Goal: Task Accomplishment & Management: Complete application form

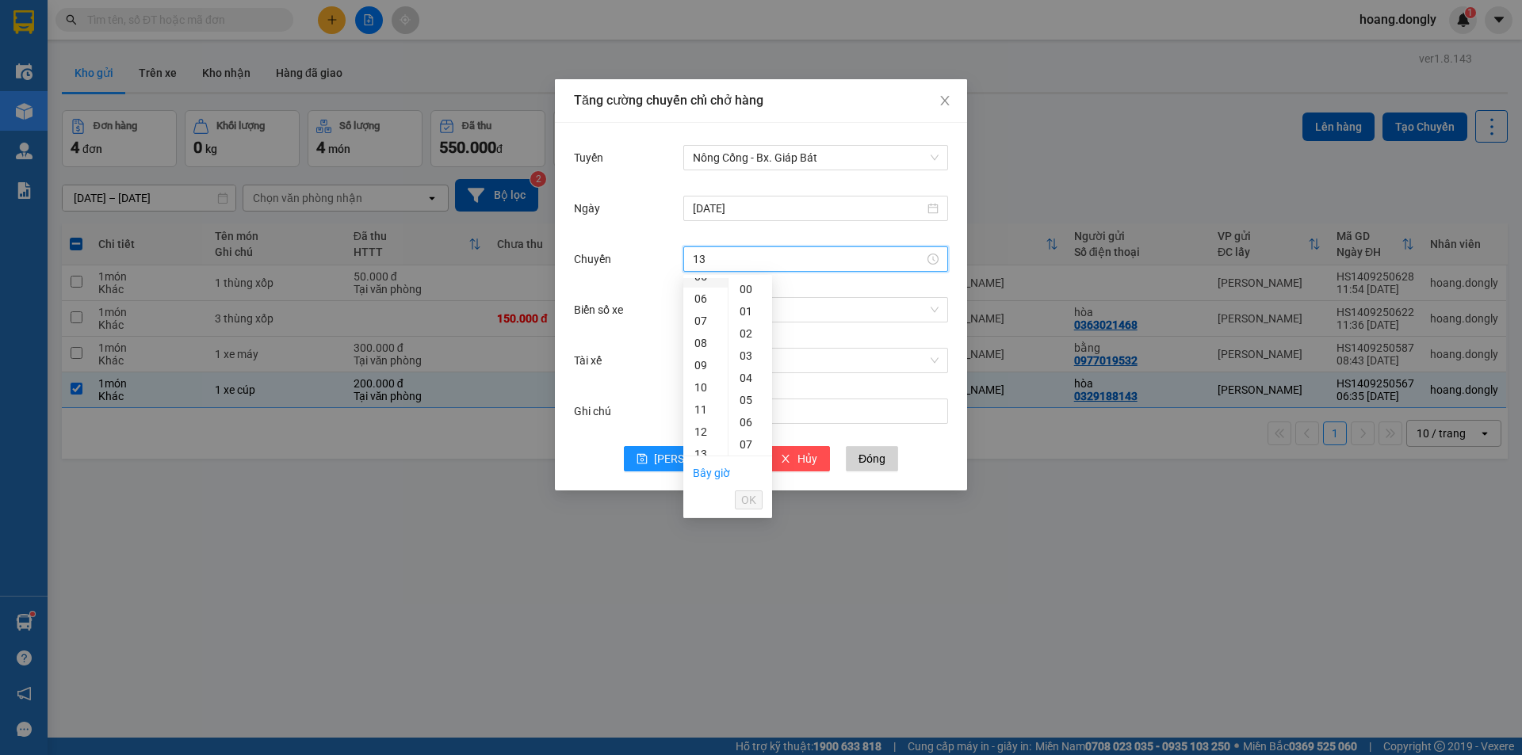
scroll to position [159, 0]
click at [702, 399] on div "12" at bounding box center [705, 397] width 44 height 22
click at [753, 499] on span "OK" at bounding box center [748, 499] width 15 height 17
type input "12:00"
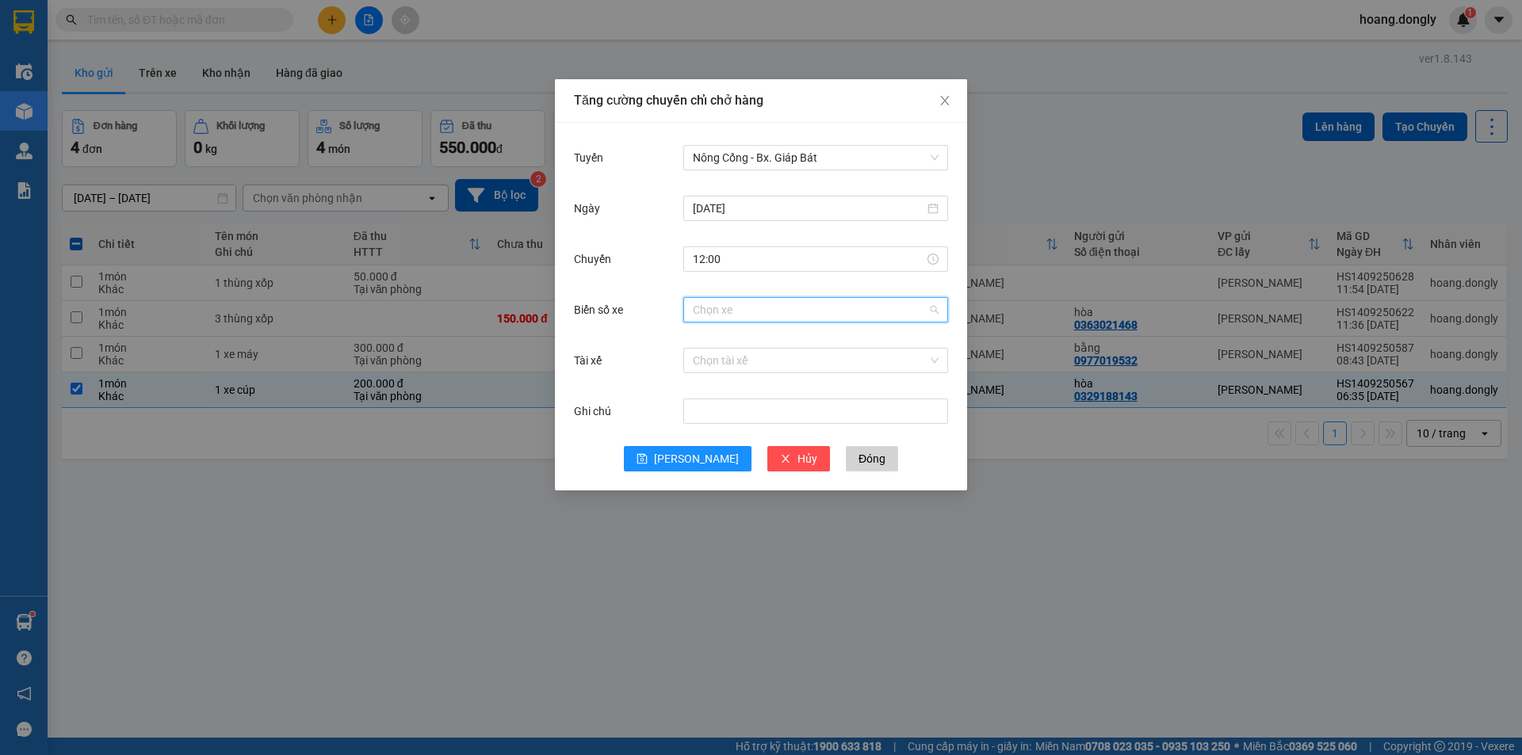
click at [827, 311] on input "Biển số xe" at bounding box center [810, 310] width 235 height 24
type input "13"
click at [837, 341] on div "36B-013.36" at bounding box center [816, 341] width 246 height 17
click at [823, 362] on input "Tài xế" at bounding box center [810, 361] width 235 height 24
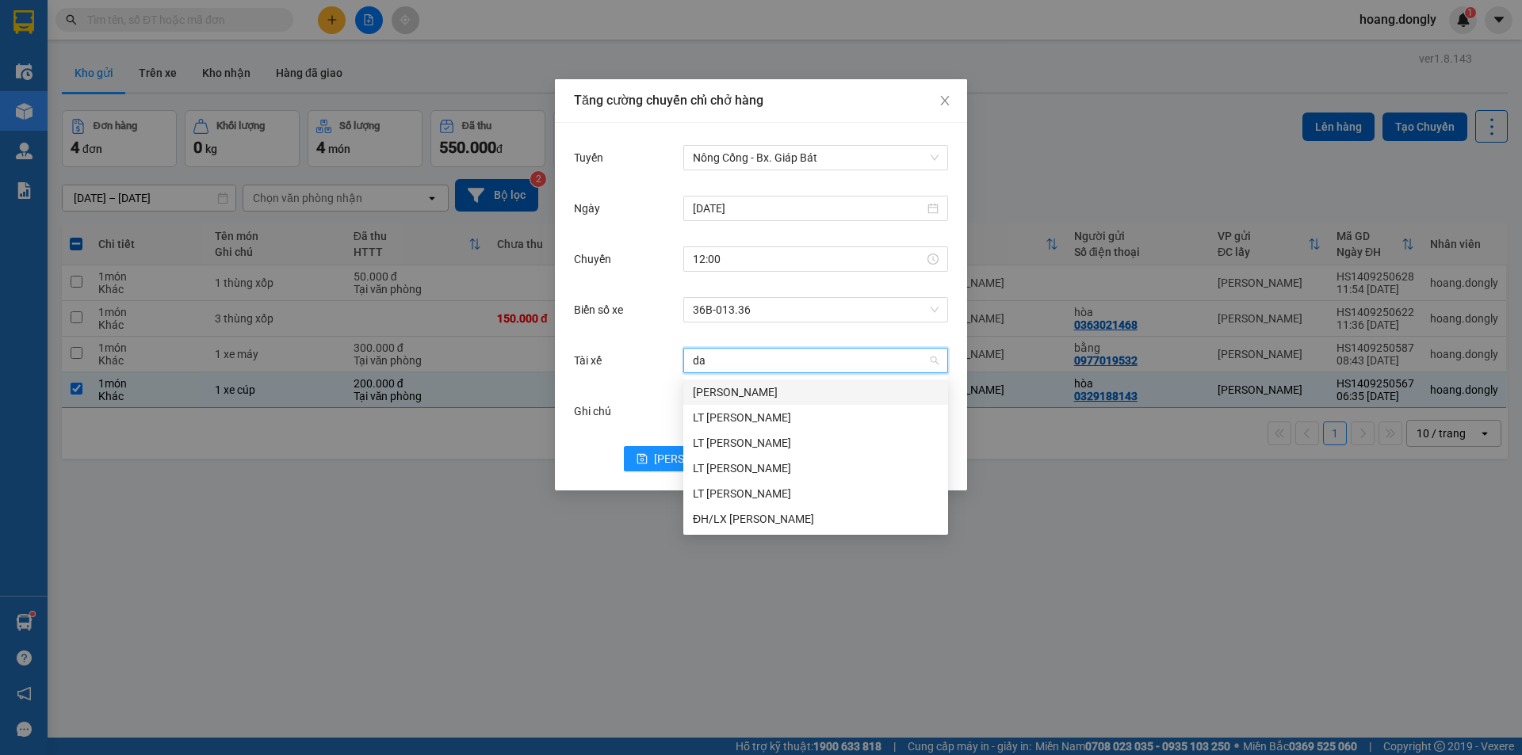
type input "dai"
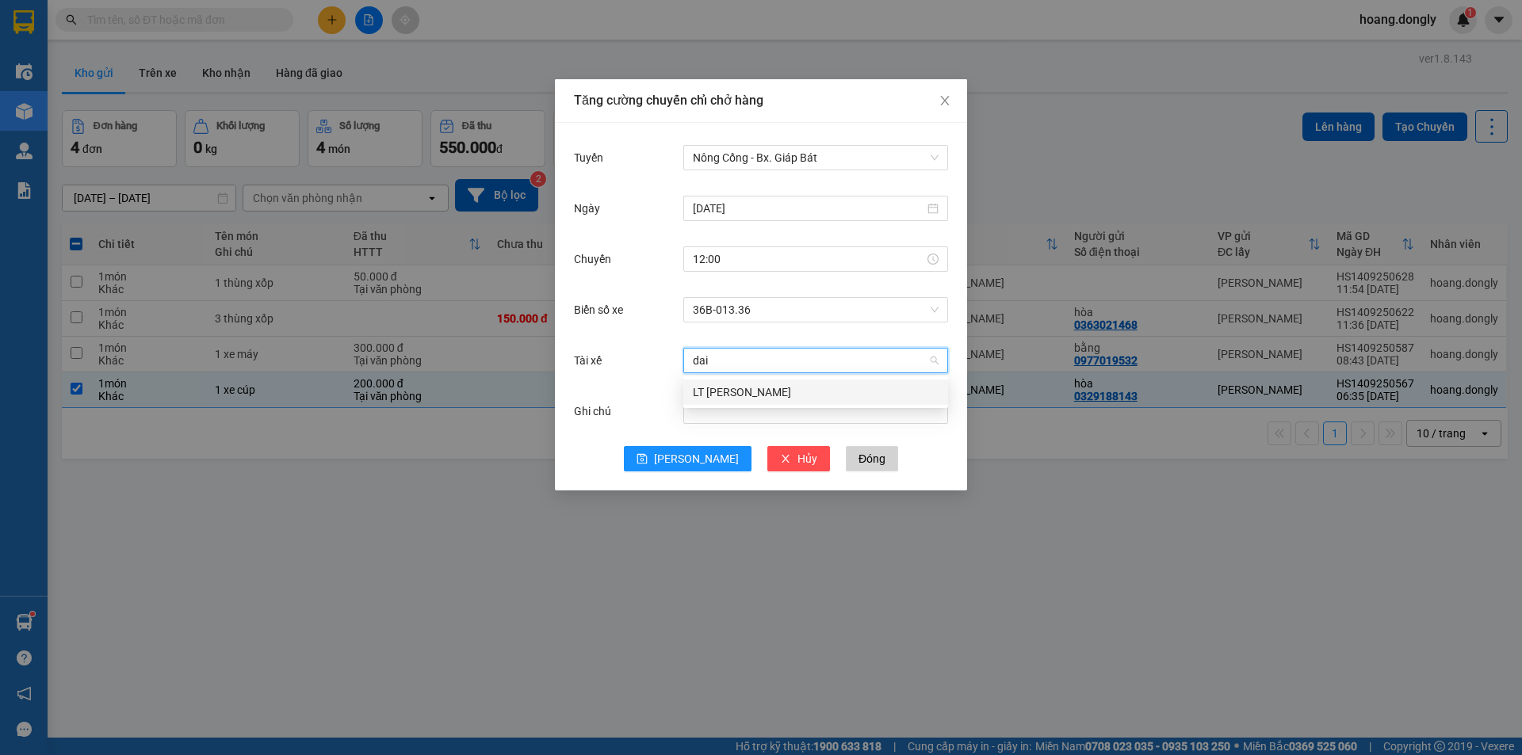
click at [839, 395] on div "LT [PERSON_NAME]" at bounding box center [816, 392] width 246 height 17
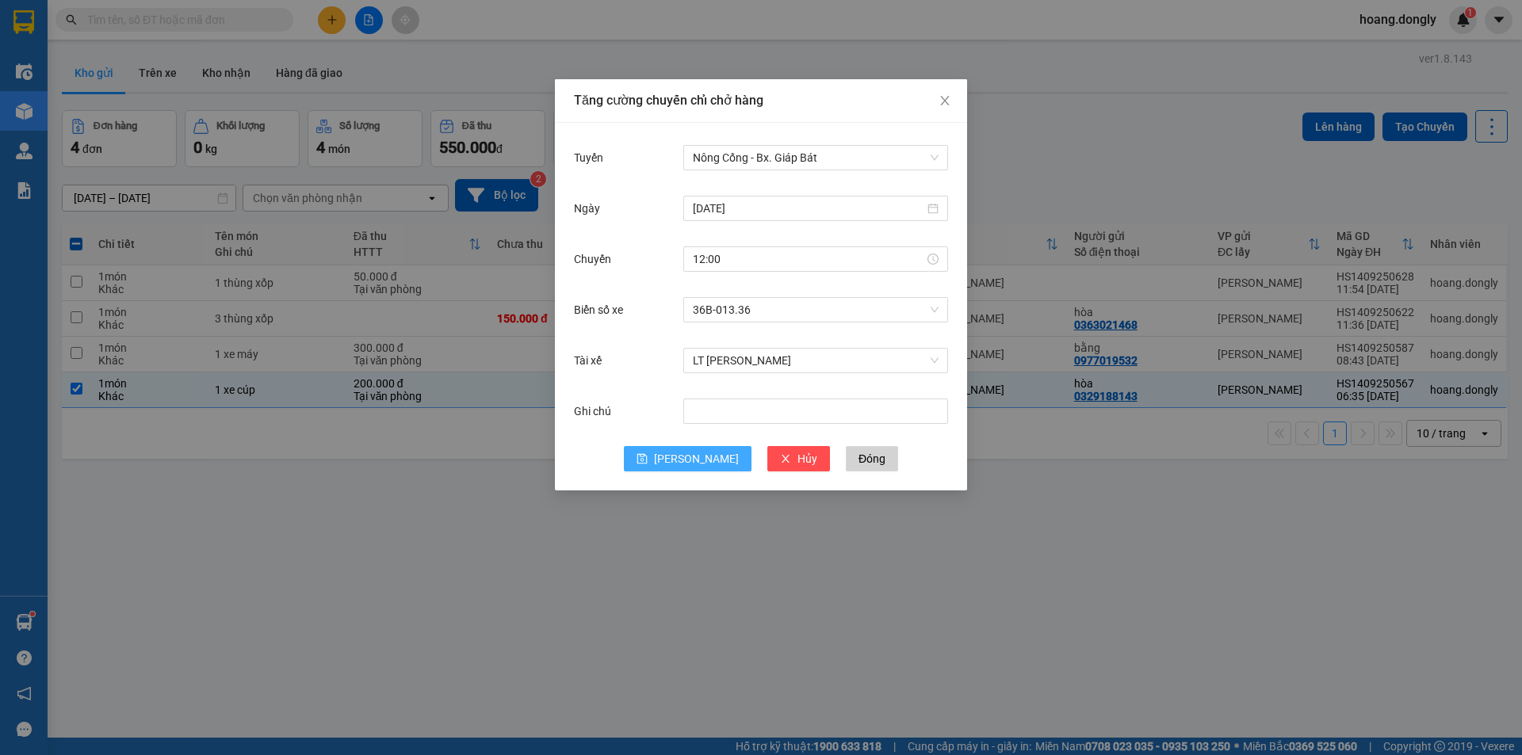
click at [692, 462] on span "[PERSON_NAME]" at bounding box center [696, 458] width 85 height 17
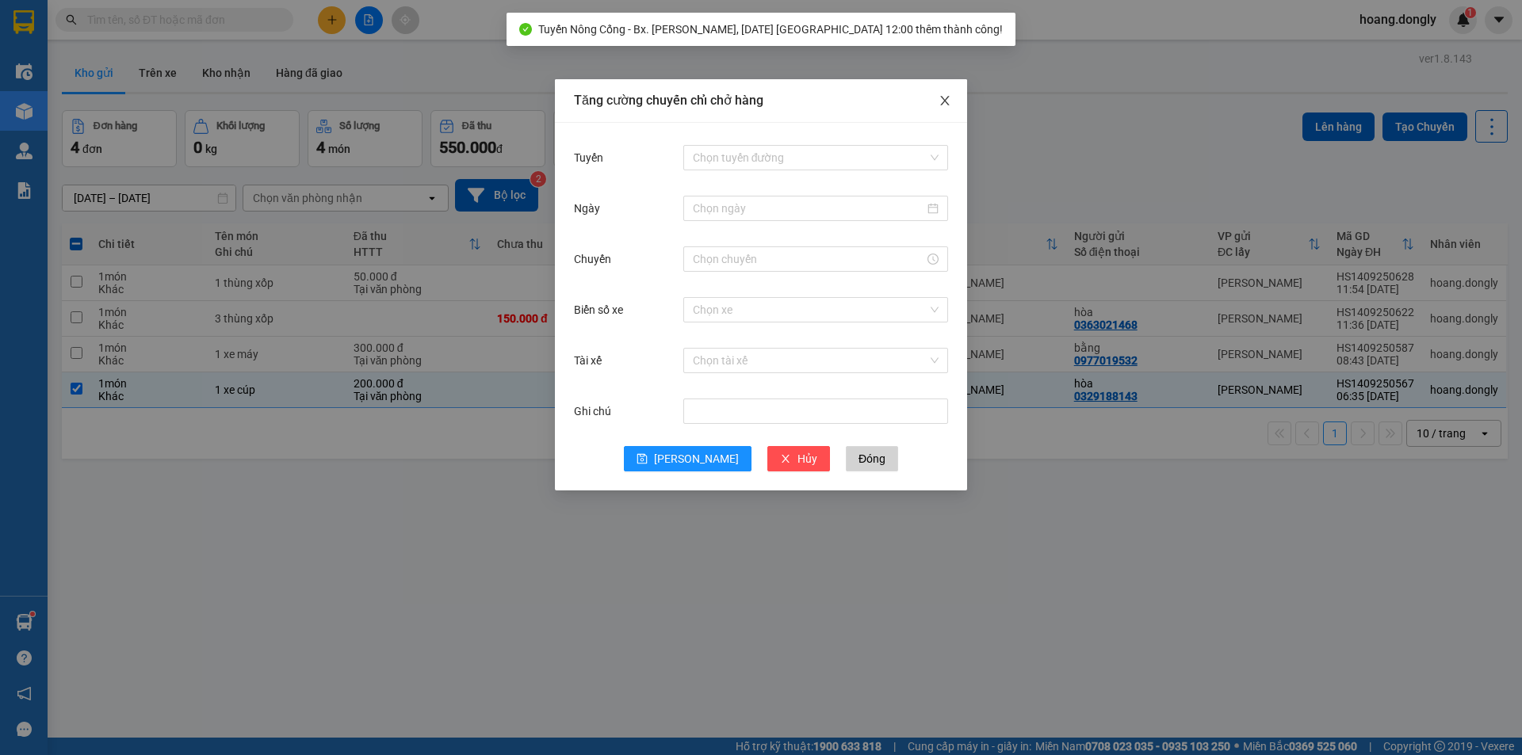
click at [947, 106] on icon "close" at bounding box center [944, 100] width 13 height 13
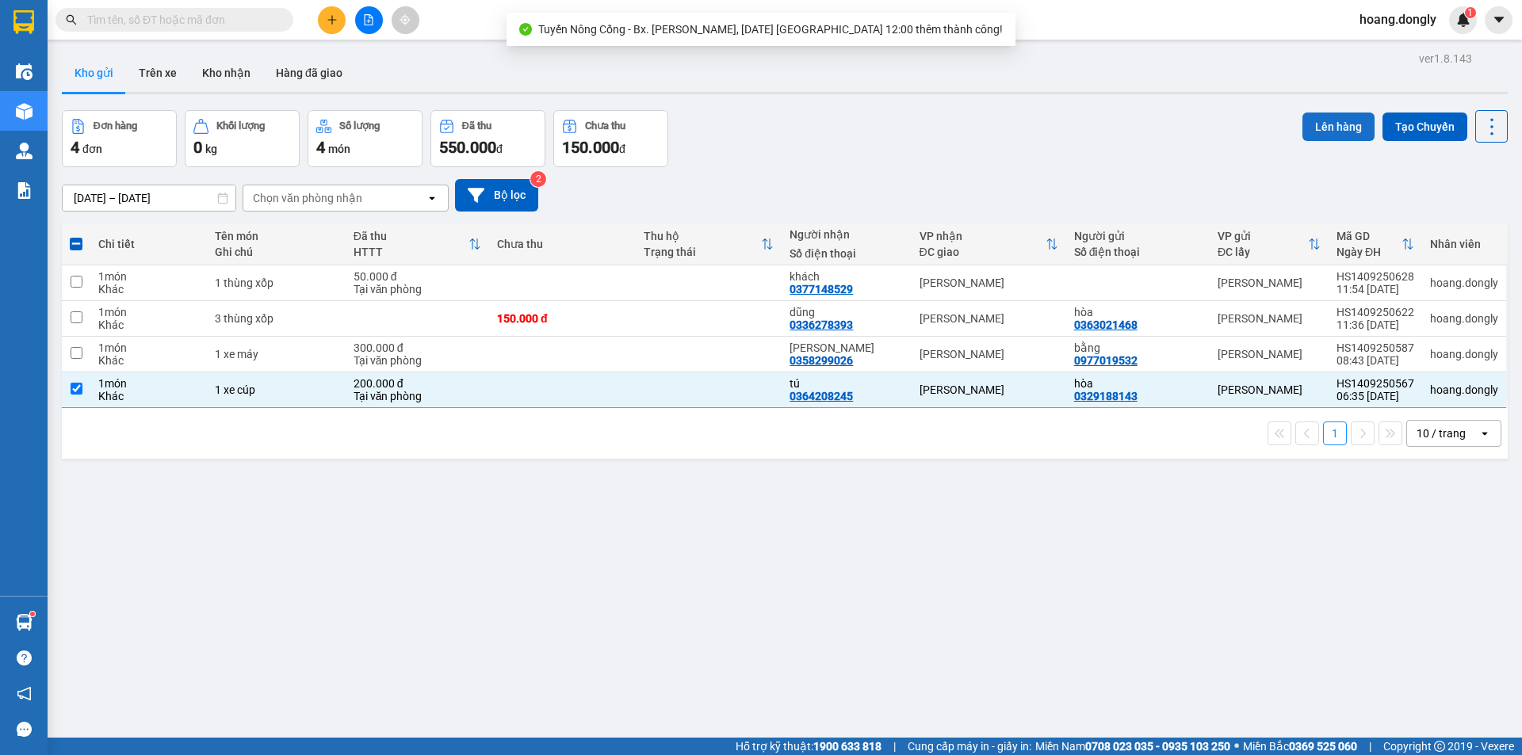
click at [1326, 128] on button "Lên hàng" at bounding box center [1338, 127] width 72 height 29
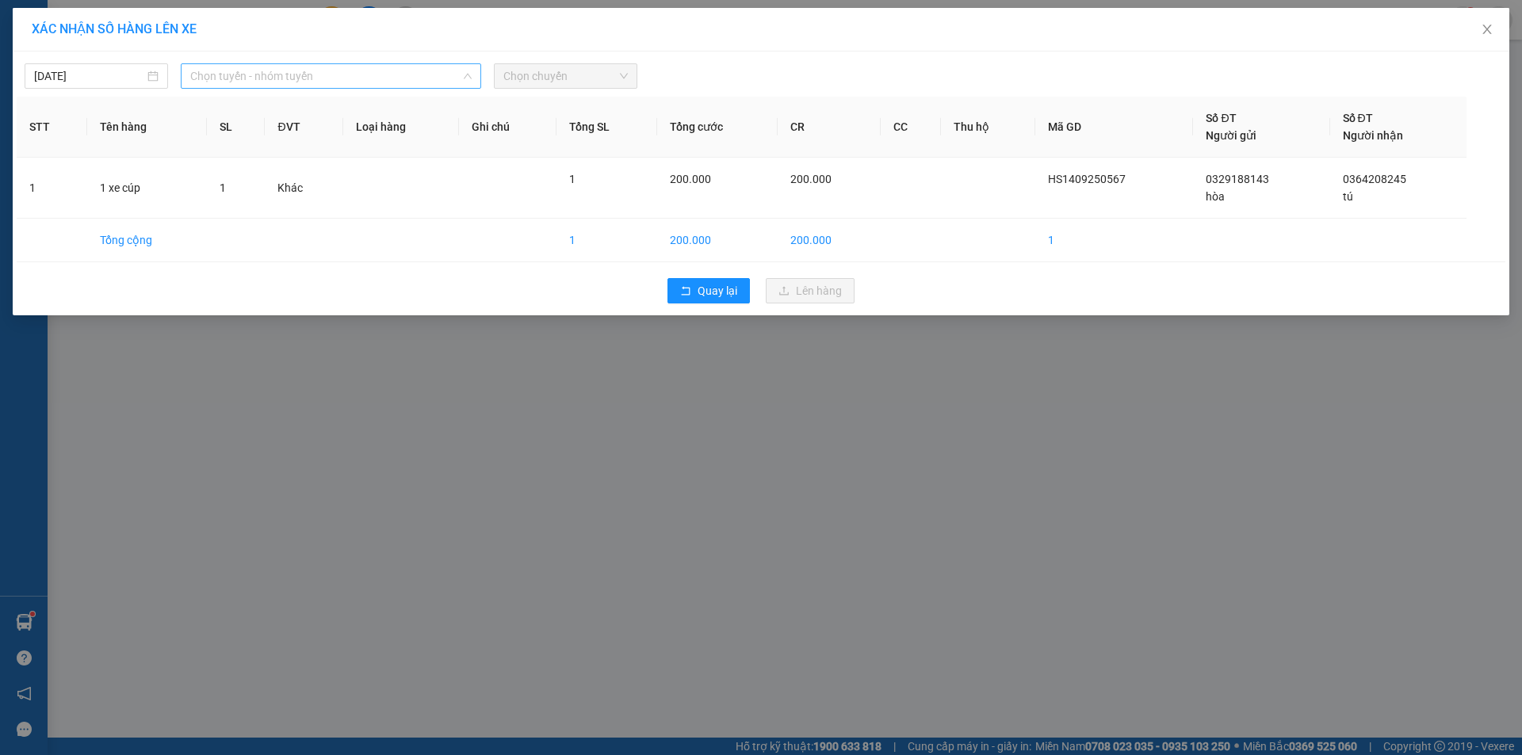
click at [331, 69] on span "Chọn tuyến - nhóm tuyến" at bounding box center [330, 76] width 281 height 24
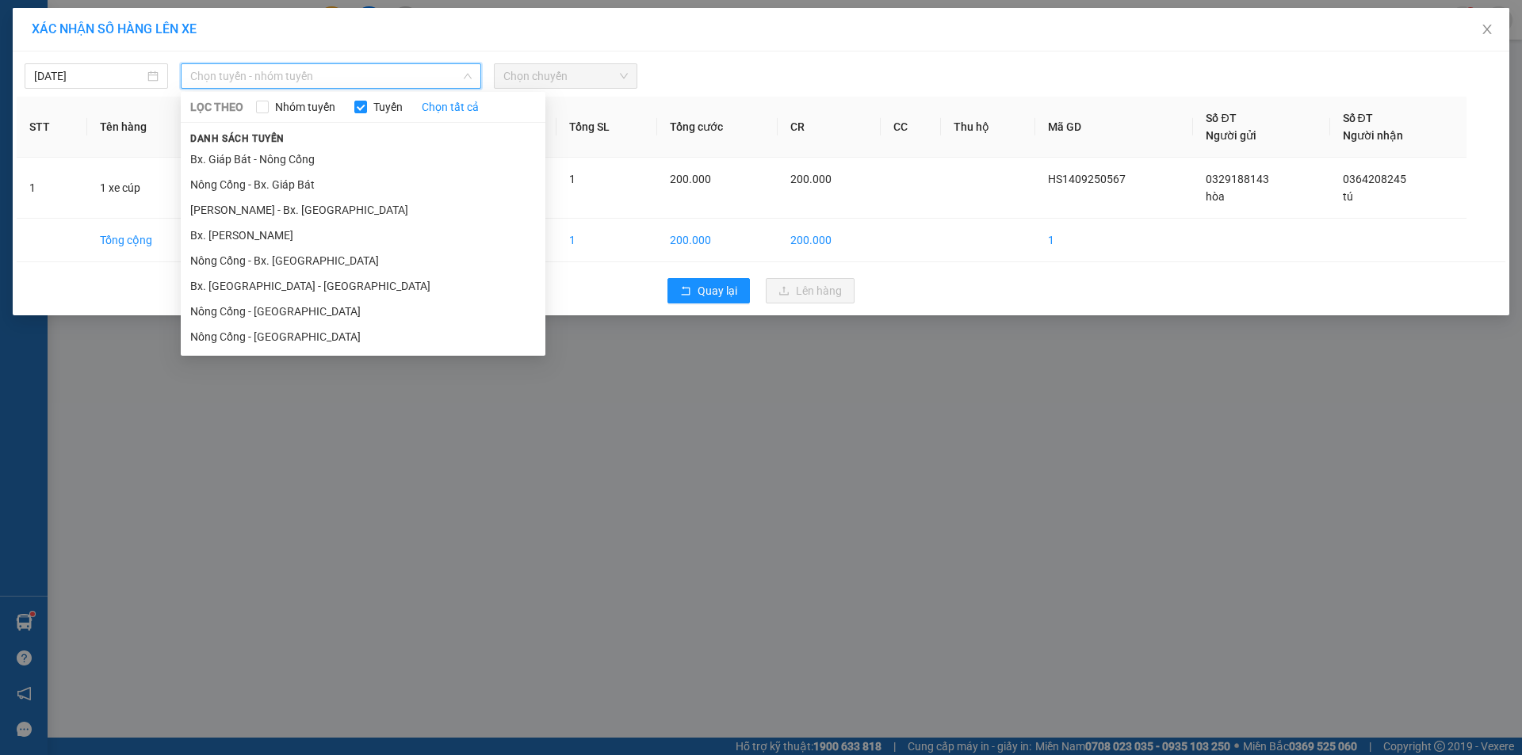
drag, startPoint x: 357, startPoint y: 255, endPoint x: 561, endPoint y: 148, distance: 230.8
click at [361, 252] on li "Nông Cống - Bx. [GEOGRAPHIC_DATA]" at bounding box center [363, 260] width 365 height 25
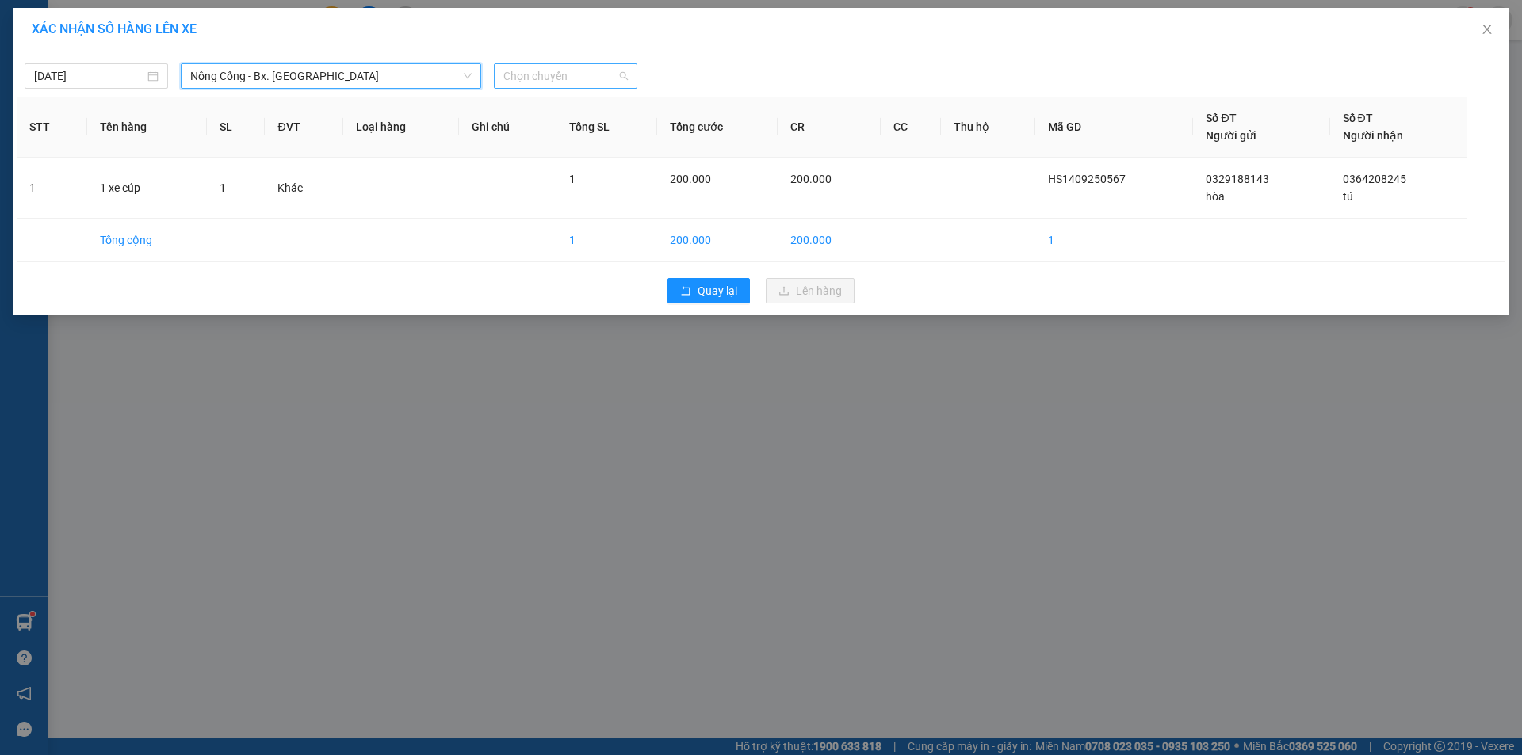
click at [593, 74] on span "Chọn chuyến" at bounding box center [565, 76] width 124 height 24
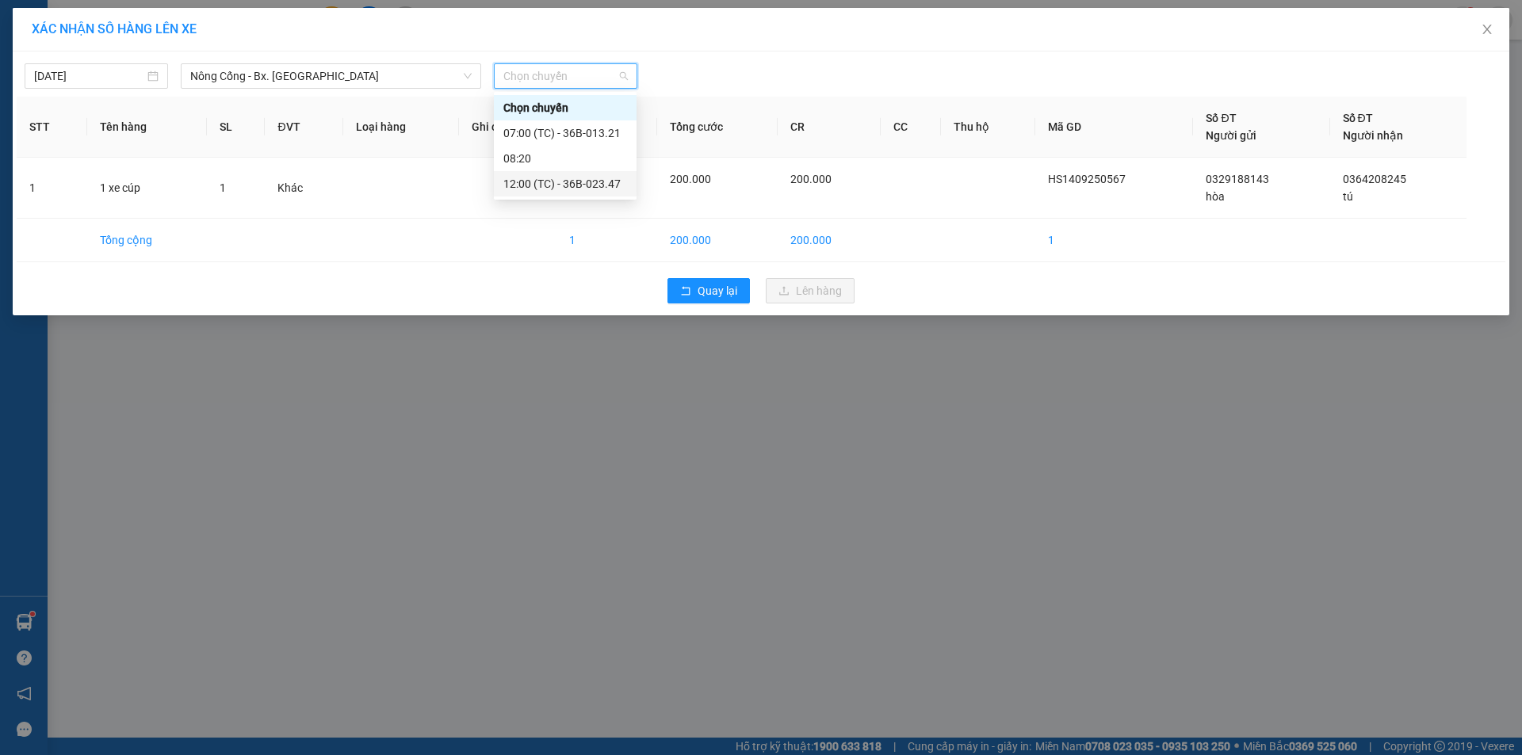
click at [573, 185] on div "12:00 (TC) - 36B-023.47" at bounding box center [565, 183] width 124 height 17
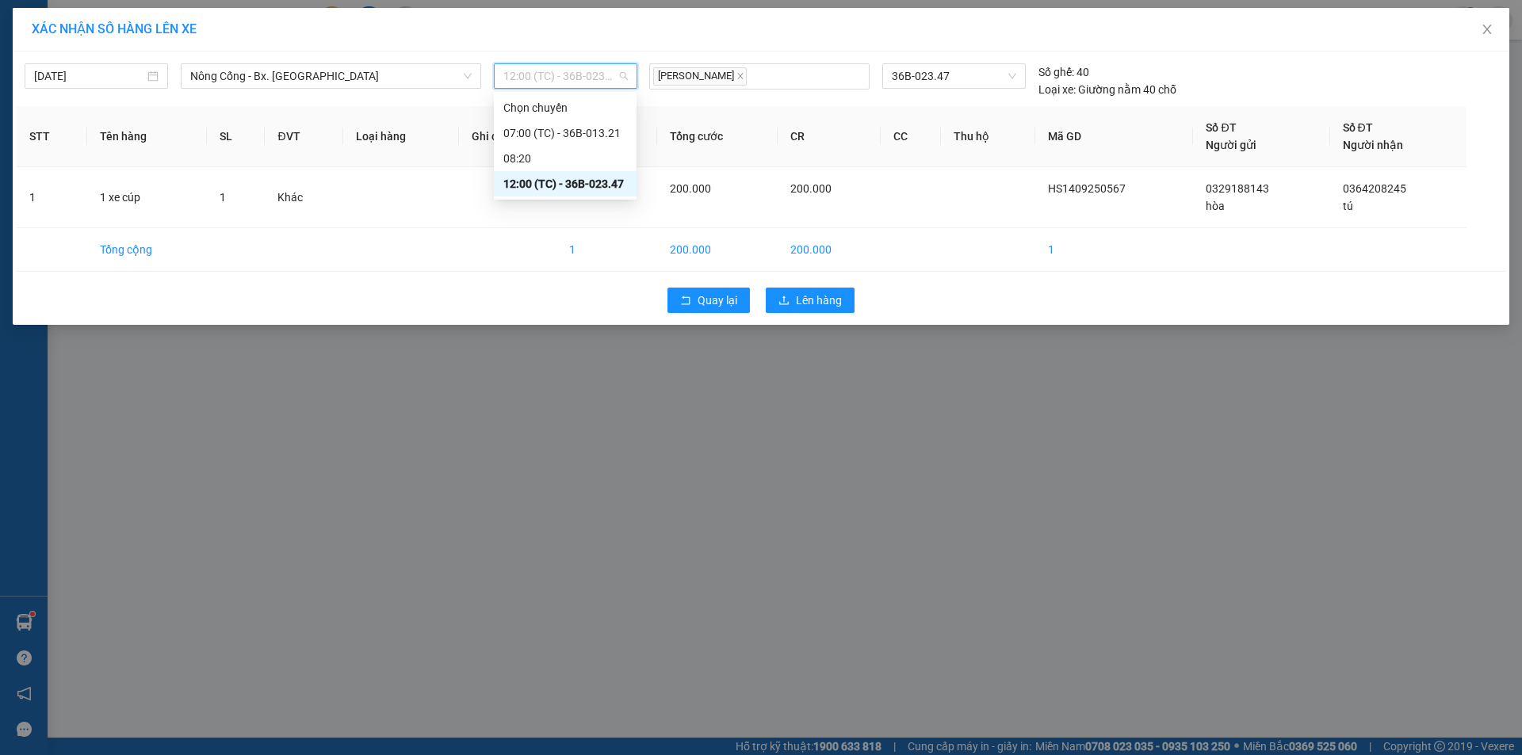
click at [602, 75] on span "12:00 (TC) - 36B-023.47" at bounding box center [565, 76] width 124 height 24
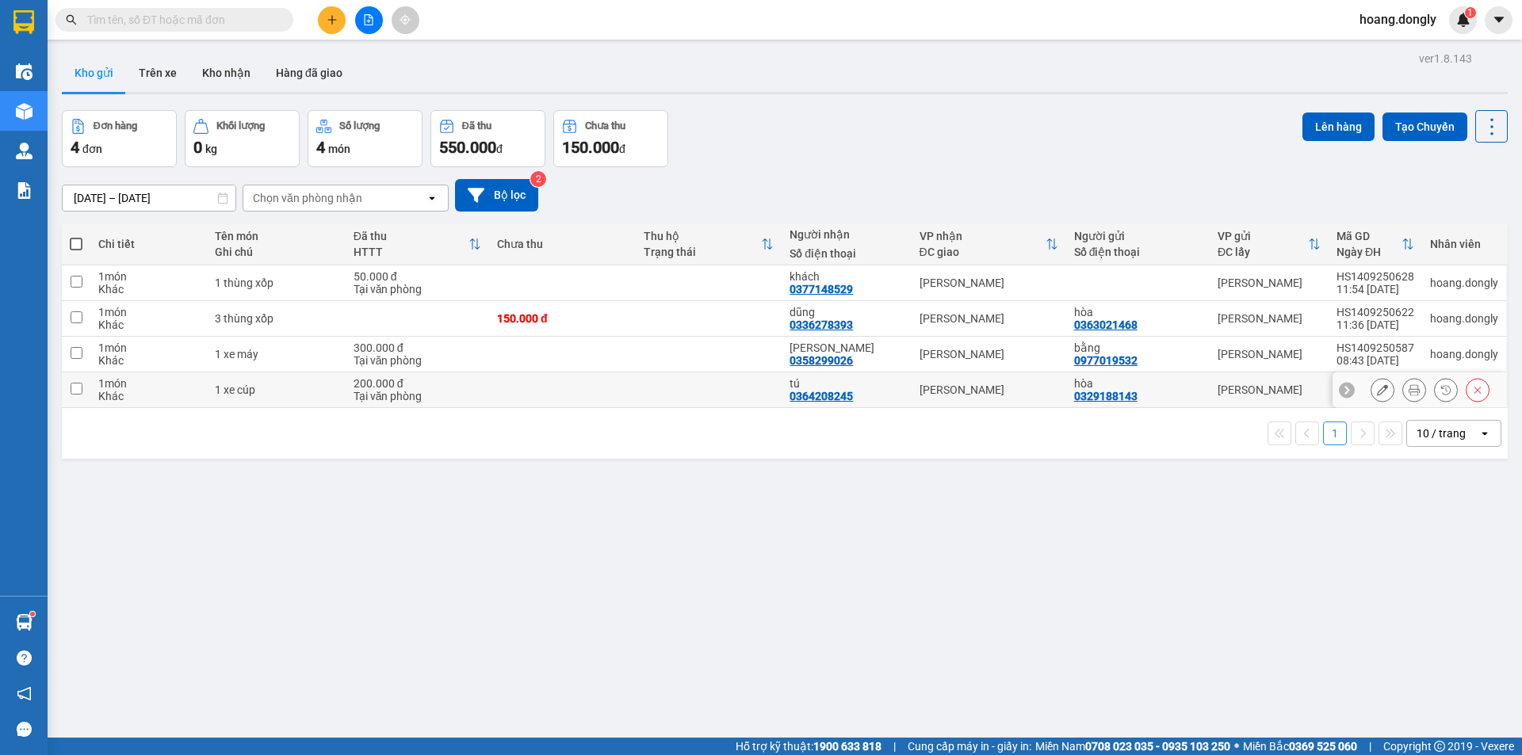
click at [682, 388] on td at bounding box center [709, 391] width 147 height 36
checkbox input "true"
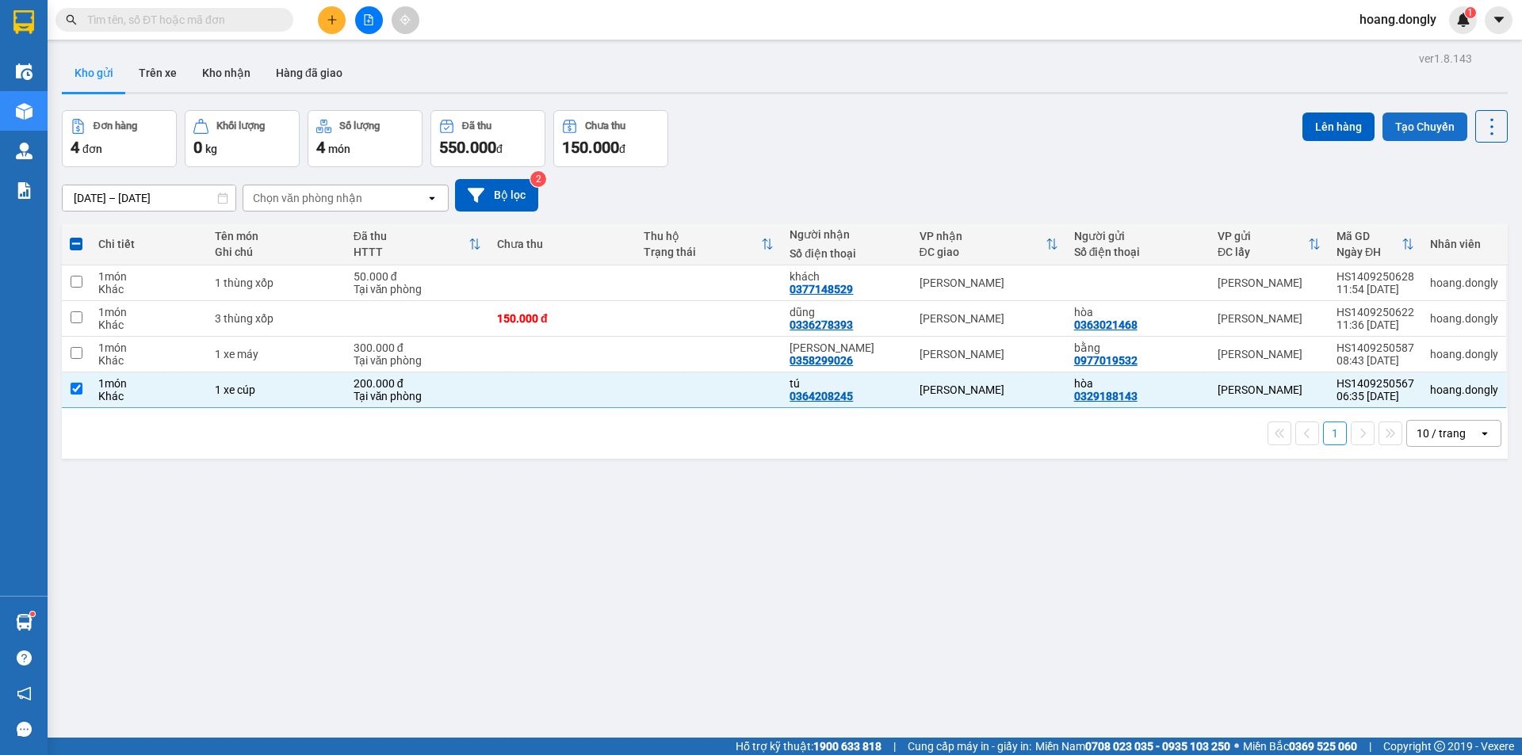
click at [1388, 128] on button "Tạo Chuyến" at bounding box center [1424, 127] width 85 height 29
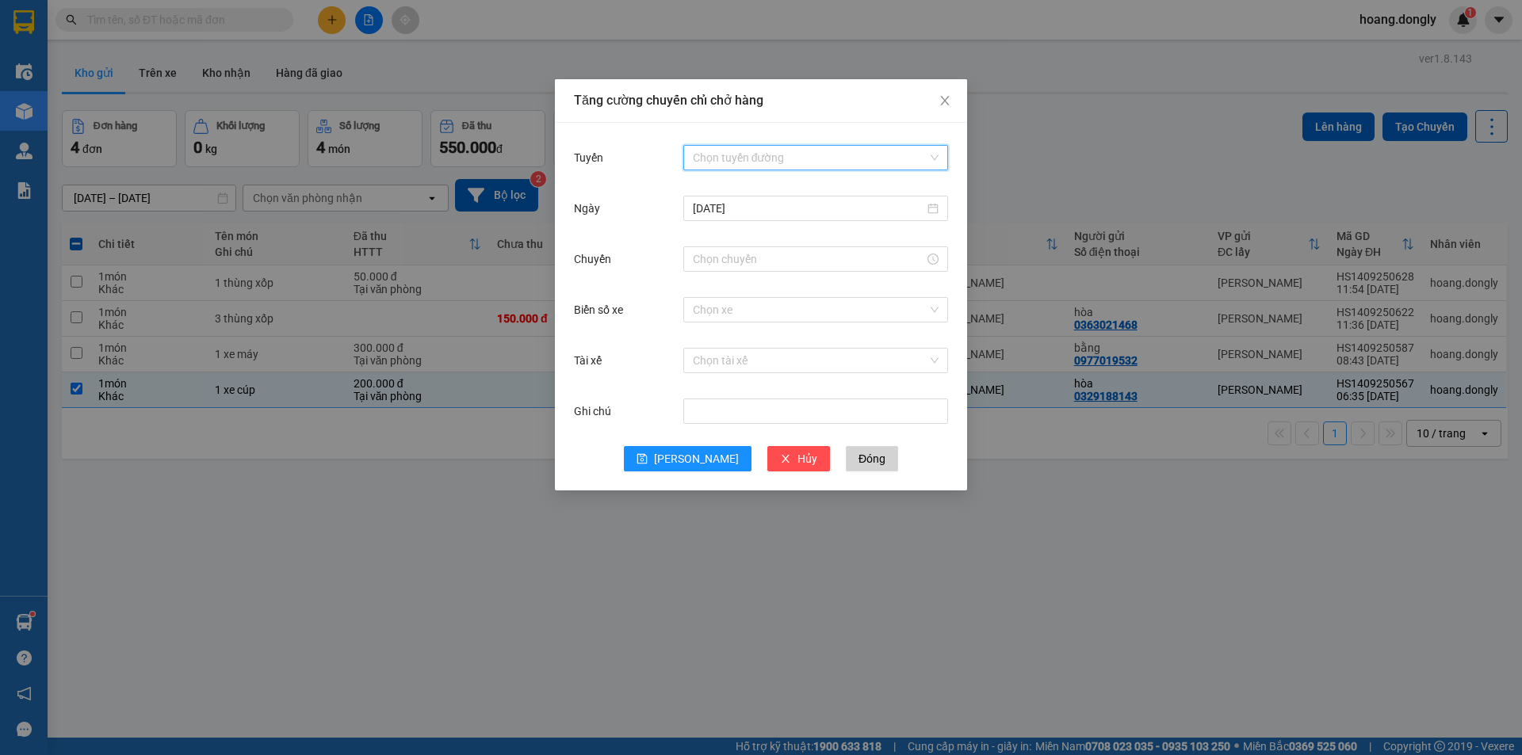
click at [792, 151] on input "Tuyến" at bounding box center [810, 158] width 235 height 24
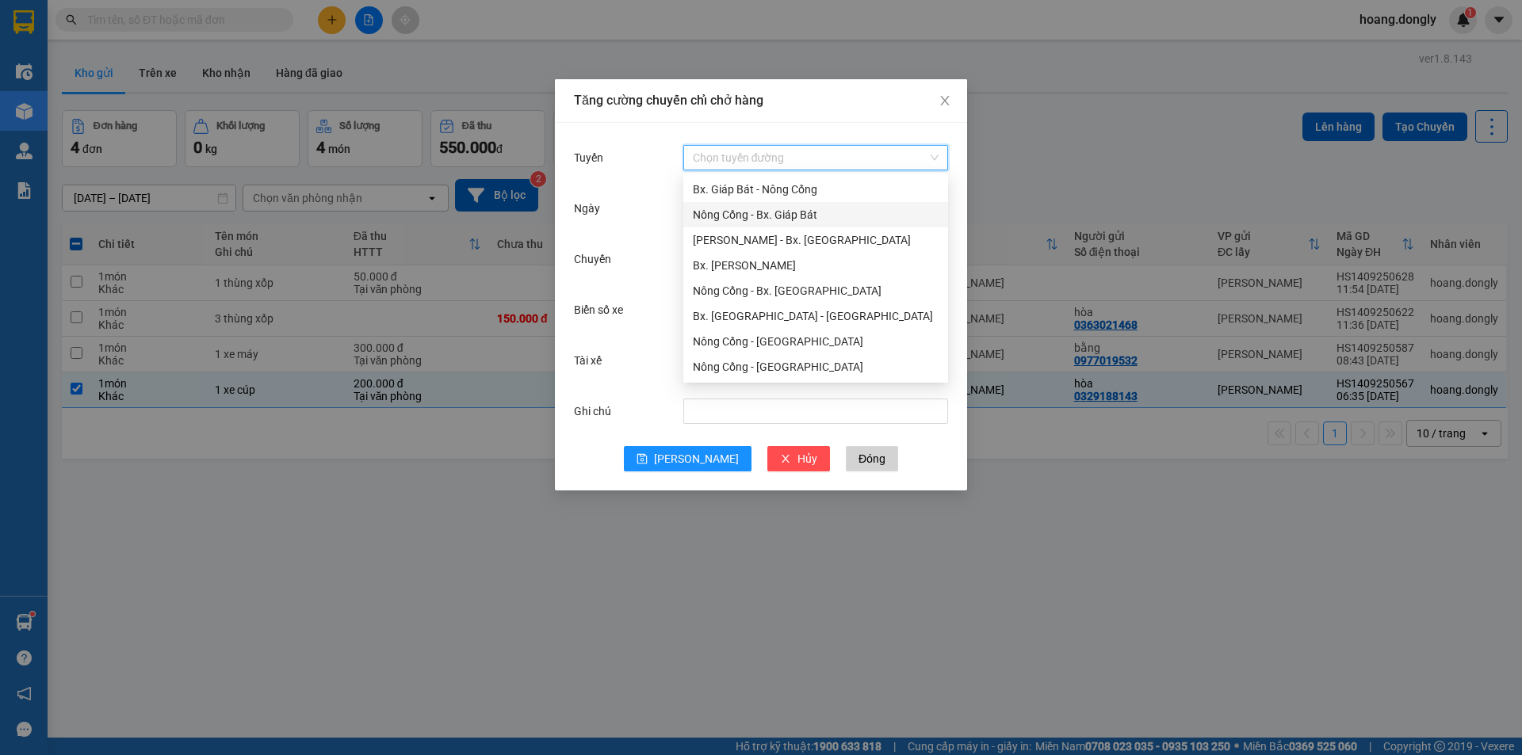
click at [792, 213] on div "Nông Cống - Bx. Giáp Bát" at bounding box center [816, 214] width 246 height 17
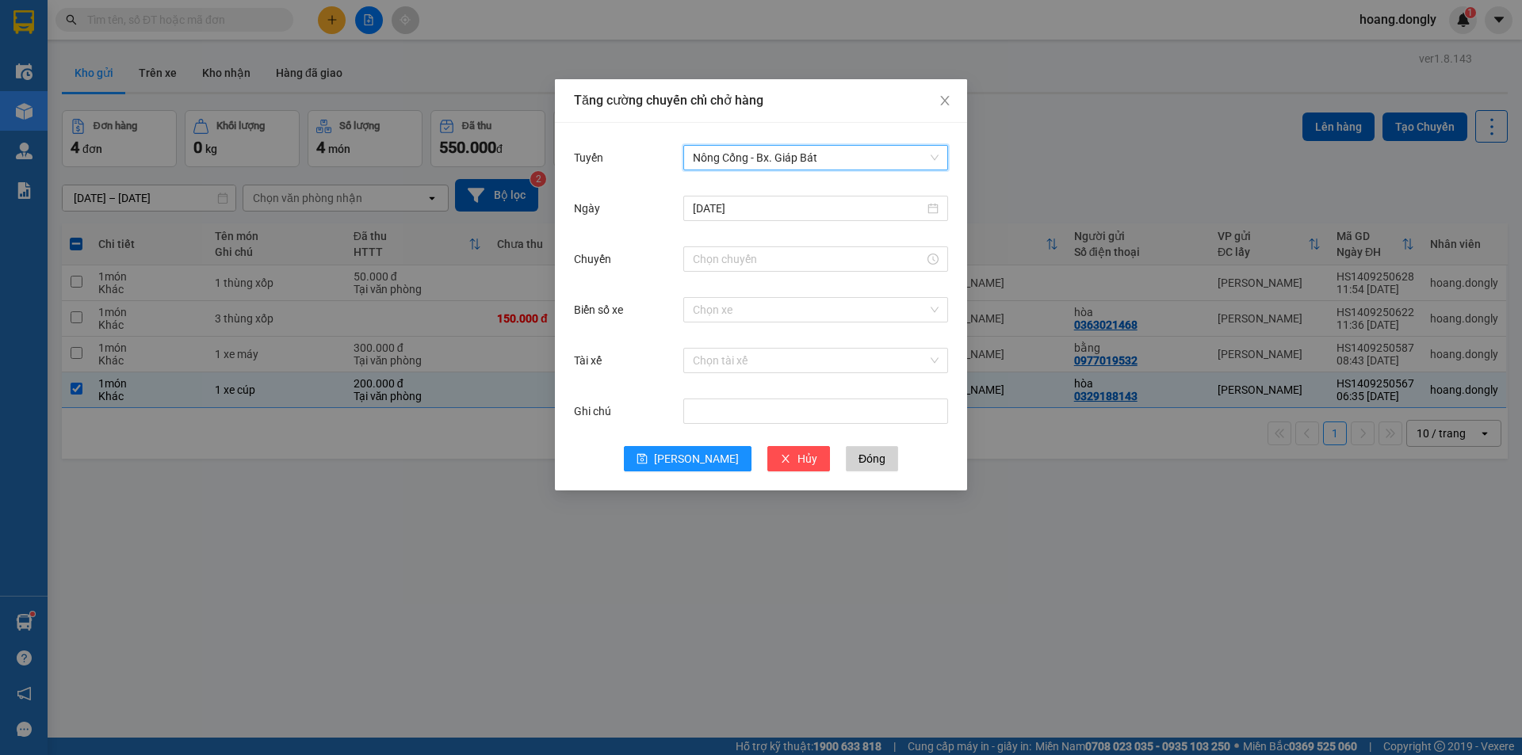
click at [816, 155] on span "Nông Cống - Bx. Giáp Bát" at bounding box center [816, 158] width 246 height 24
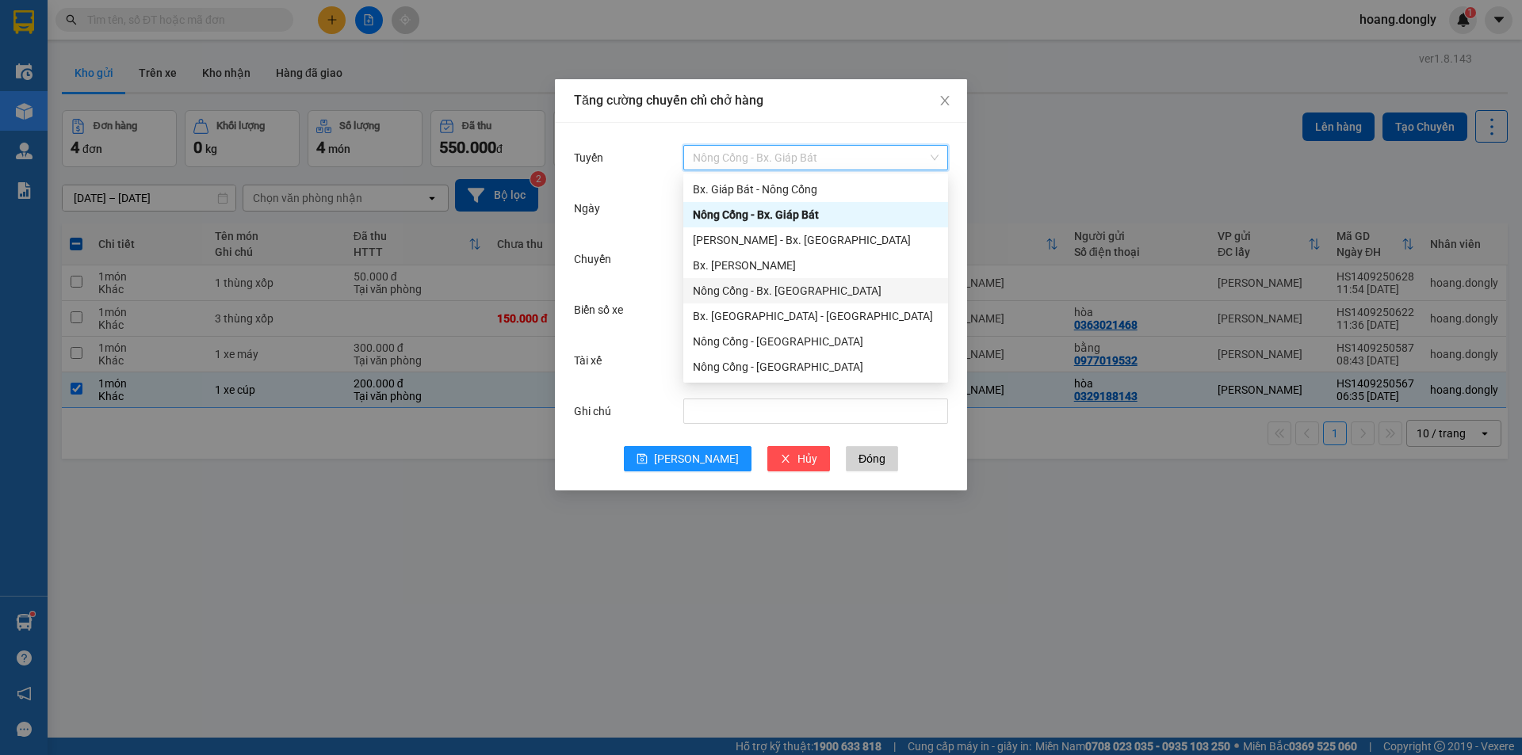
click at [814, 288] on div "Nông Cống - Bx. [GEOGRAPHIC_DATA]" at bounding box center [816, 290] width 246 height 17
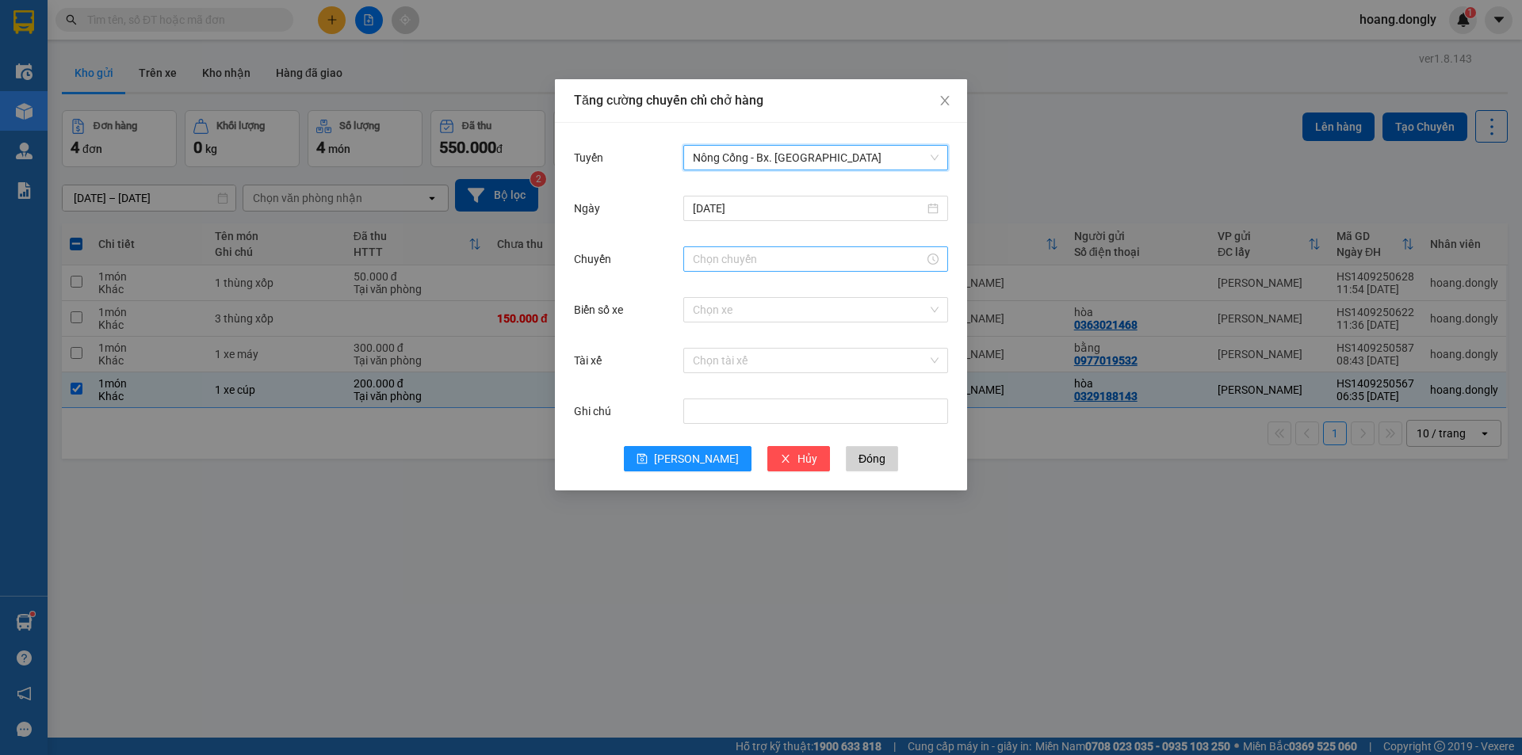
click at [786, 259] on input "Chuyến" at bounding box center [808, 258] width 231 height 17
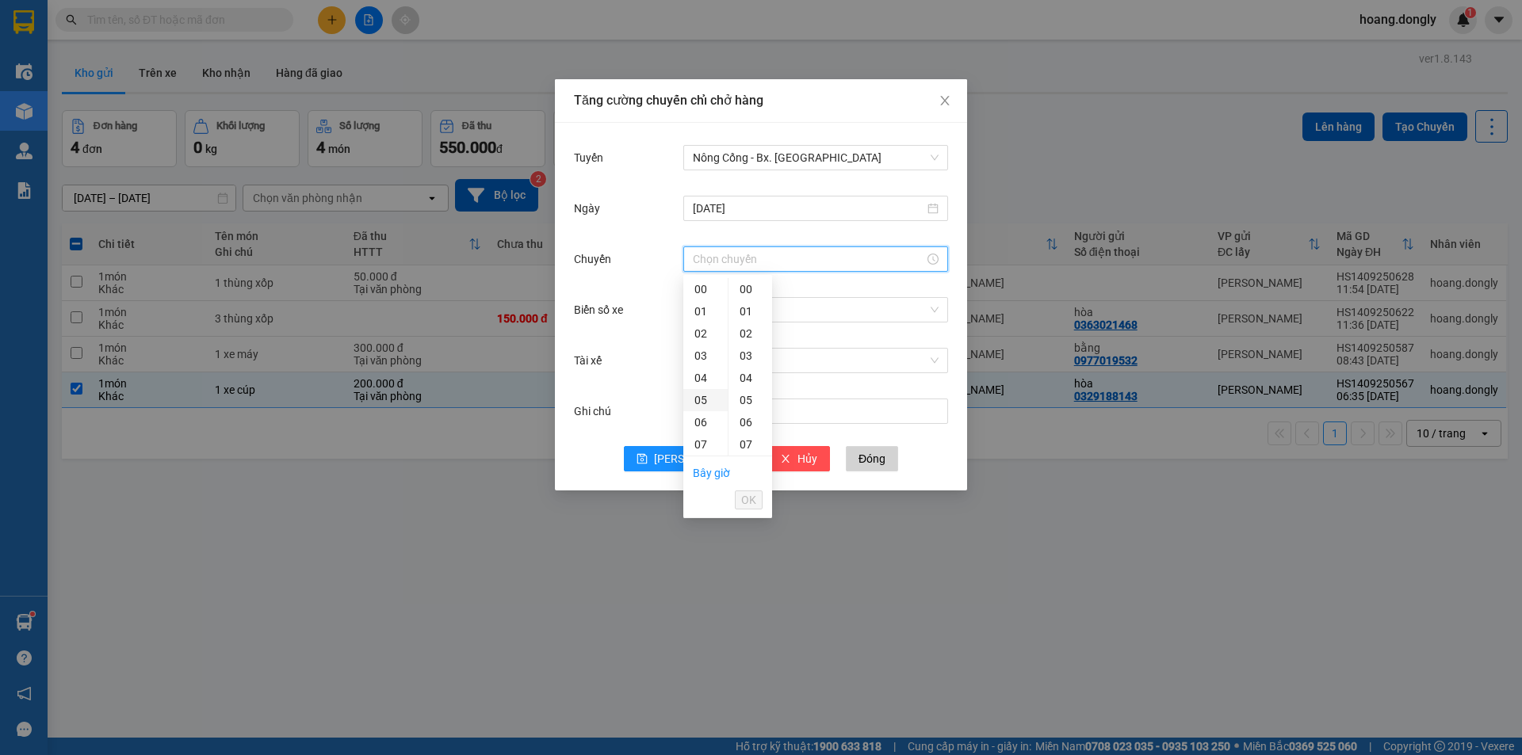
scroll to position [238, 0]
click at [705, 301] on div "11" at bounding box center [705, 296] width 44 height 22
click at [752, 370] on div "50" at bounding box center [750, 368] width 44 height 22
type input "11:50"
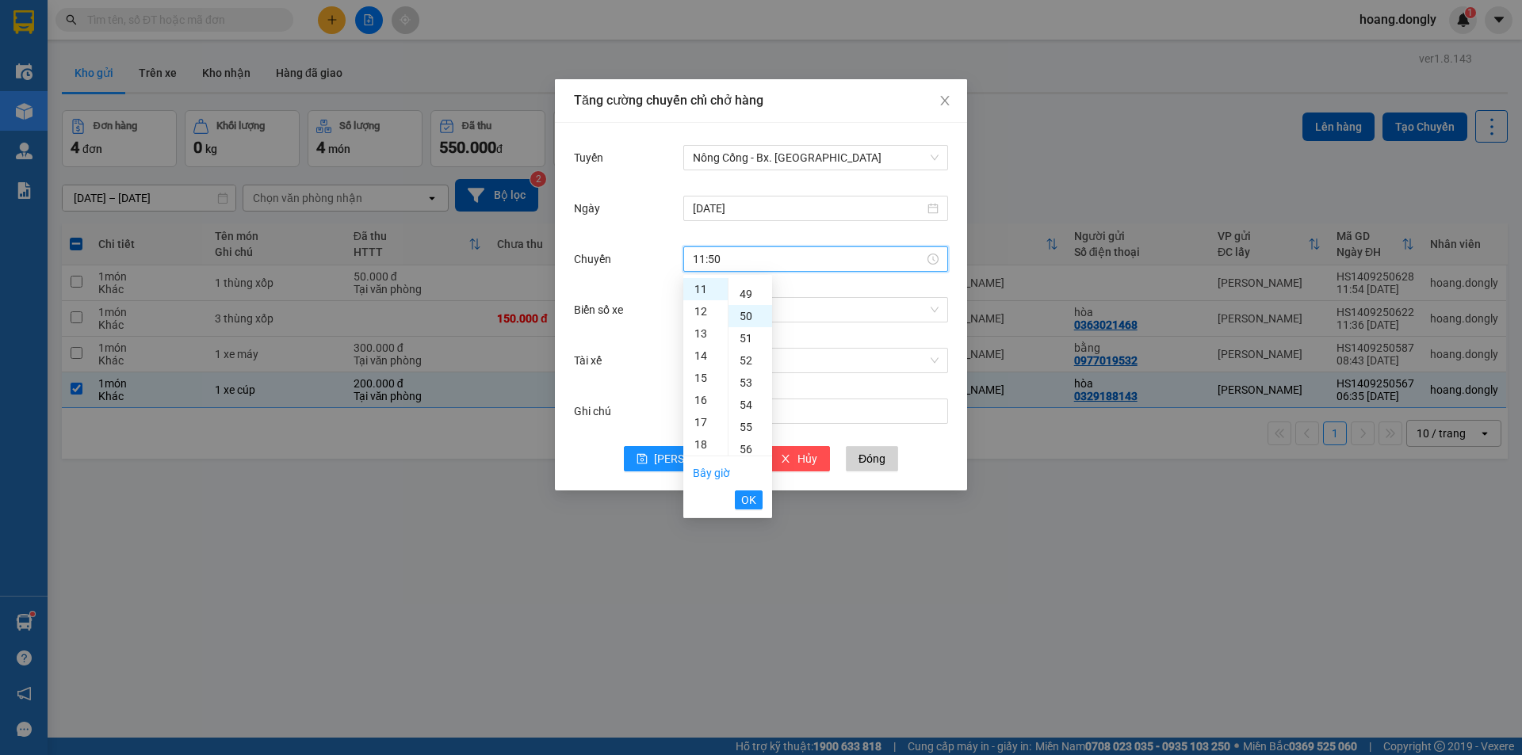
scroll to position [1110, 0]
click at [758, 498] on button "OK" at bounding box center [749, 500] width 28 height 19
drag, startPoint x: 796, startPoint y: 315, endPoint x: 806, endPoint y: 305, distance: 14.0
click at [802, 310] on input "Biển số xe" at bounding box center [810, 310] width 235 height 24
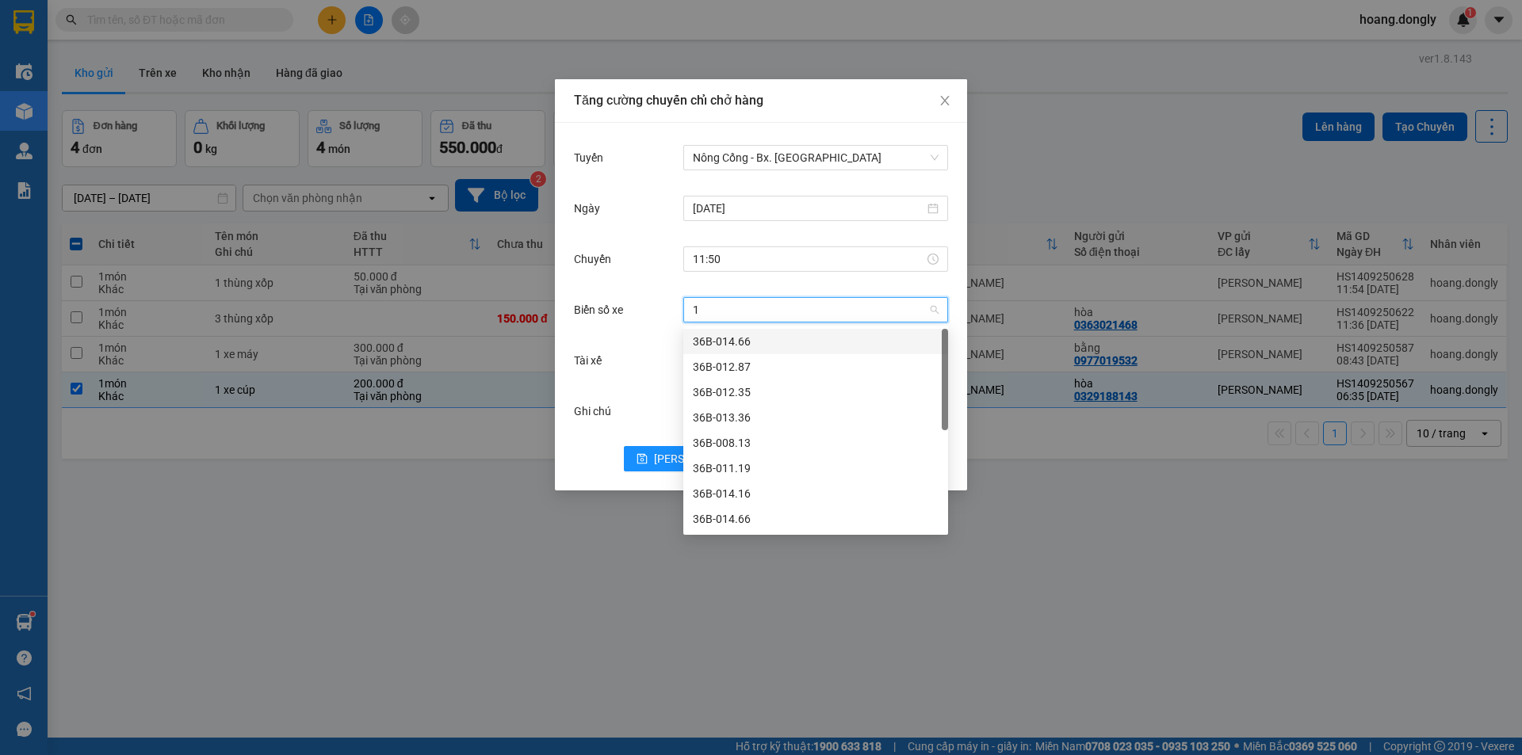
type input "13"
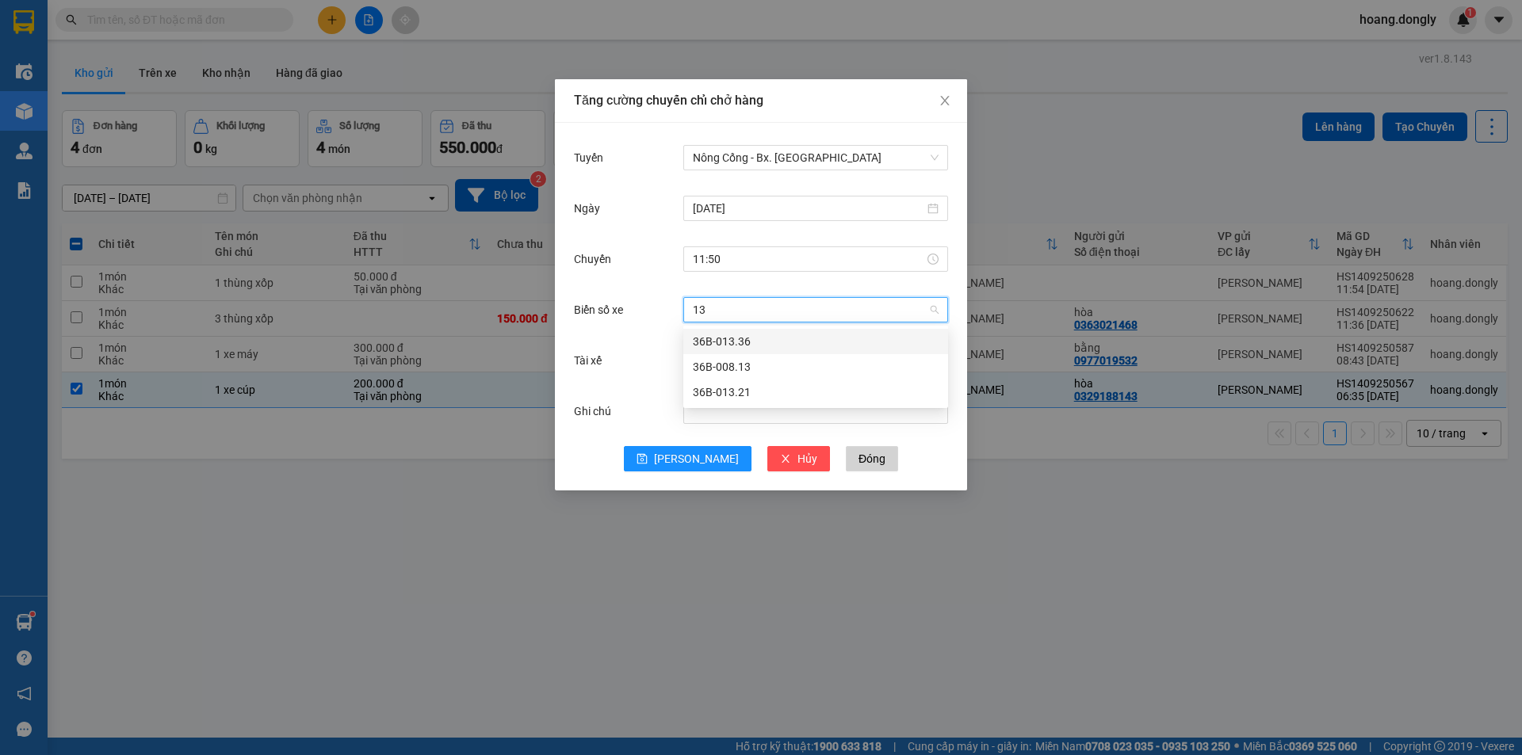
click at [786, 343] on div "36B-013.36" at bounding box center [816, 341] width 246 height 17
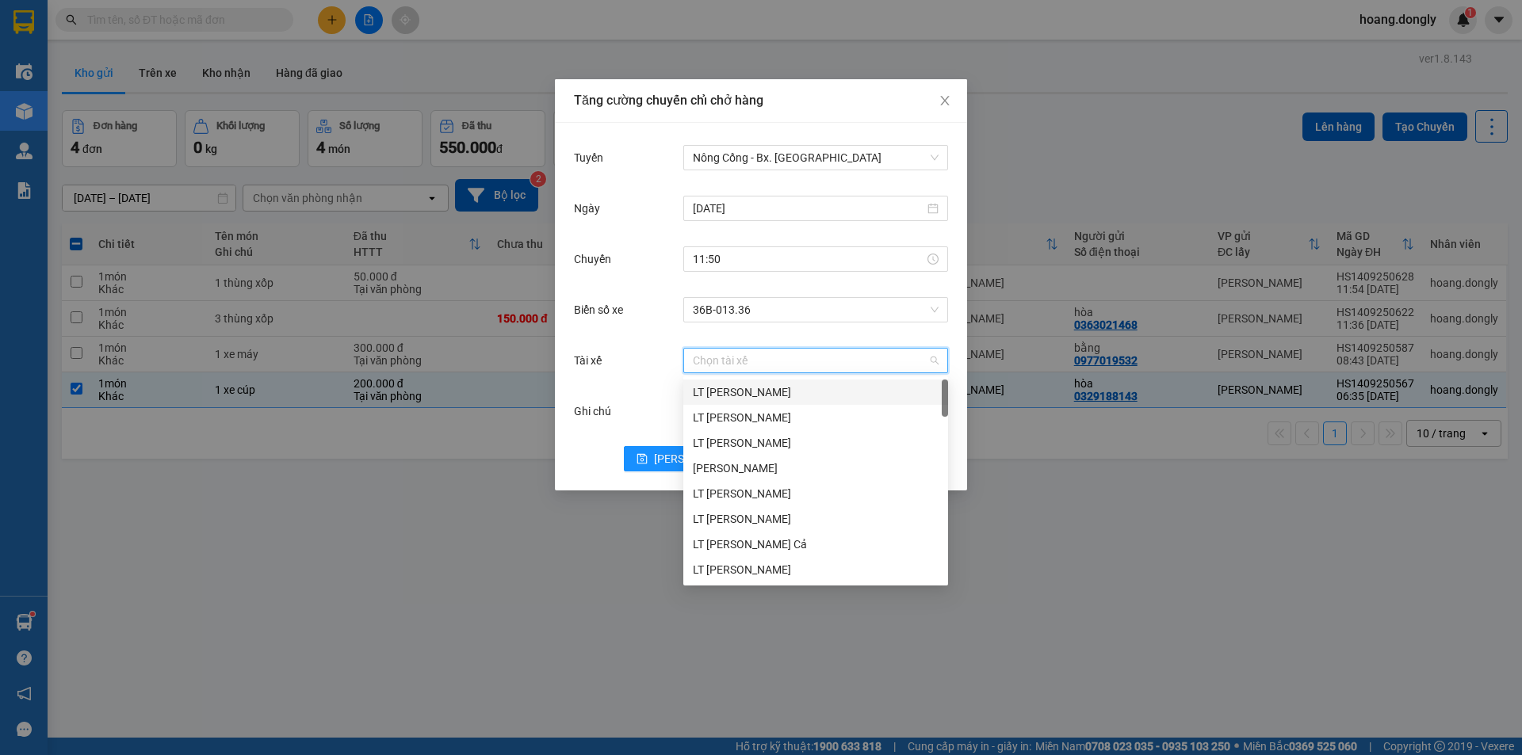
click at [774, 362] on input "Tài xế" at bounding box center [810, 361] width 235 height 24
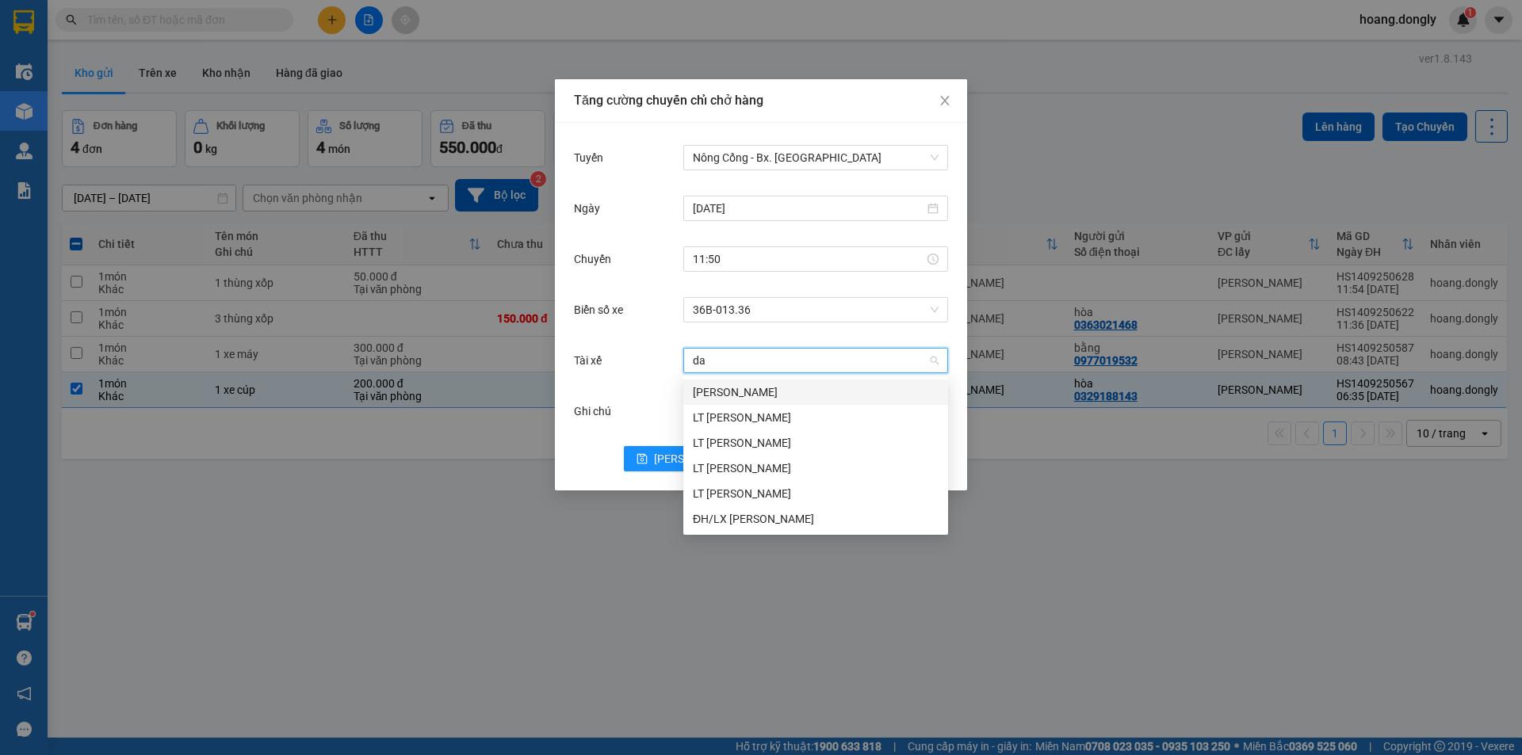
type input "dai"
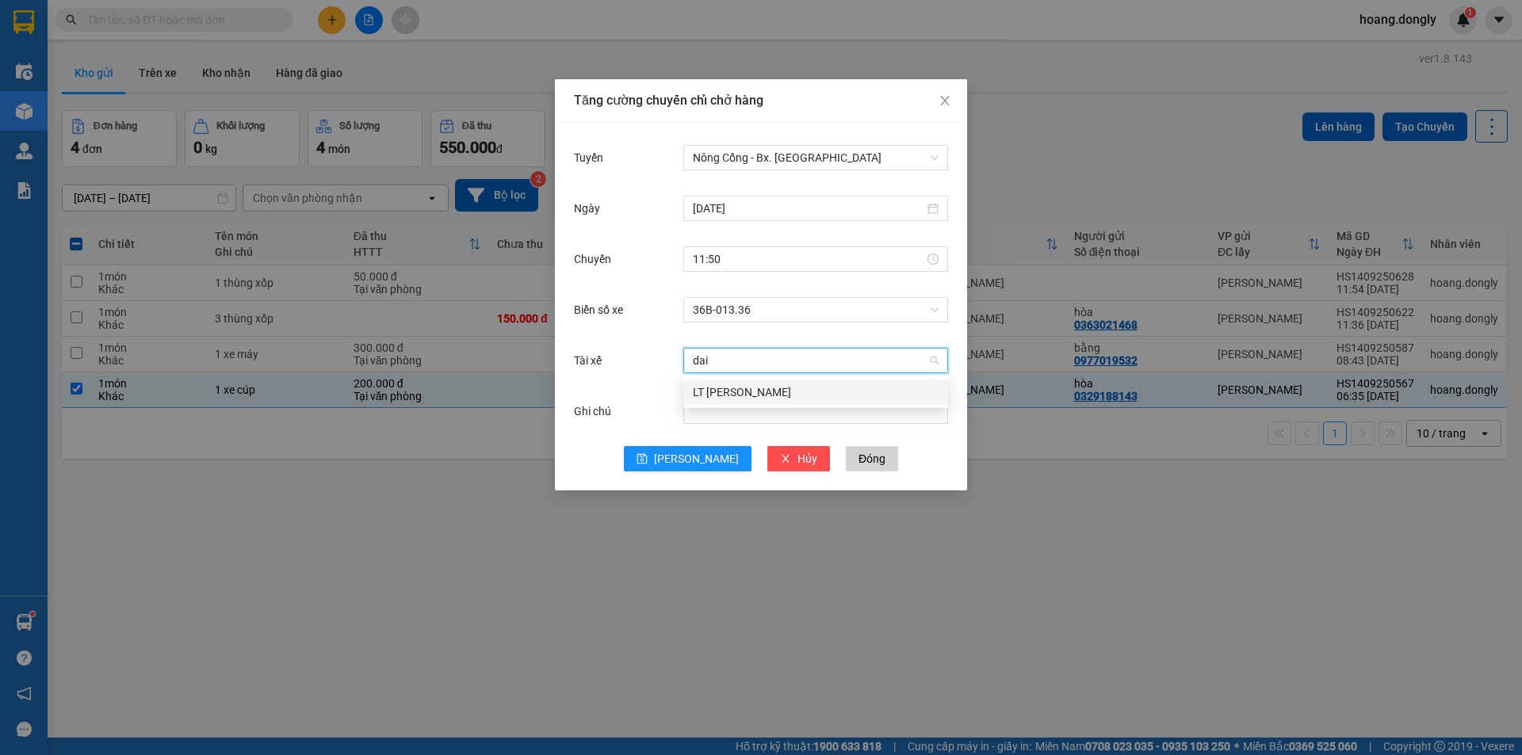
click at [779, 383] on div "LT [PERSON_NAME]" at bounding box center [815, 392] width 265 height 25
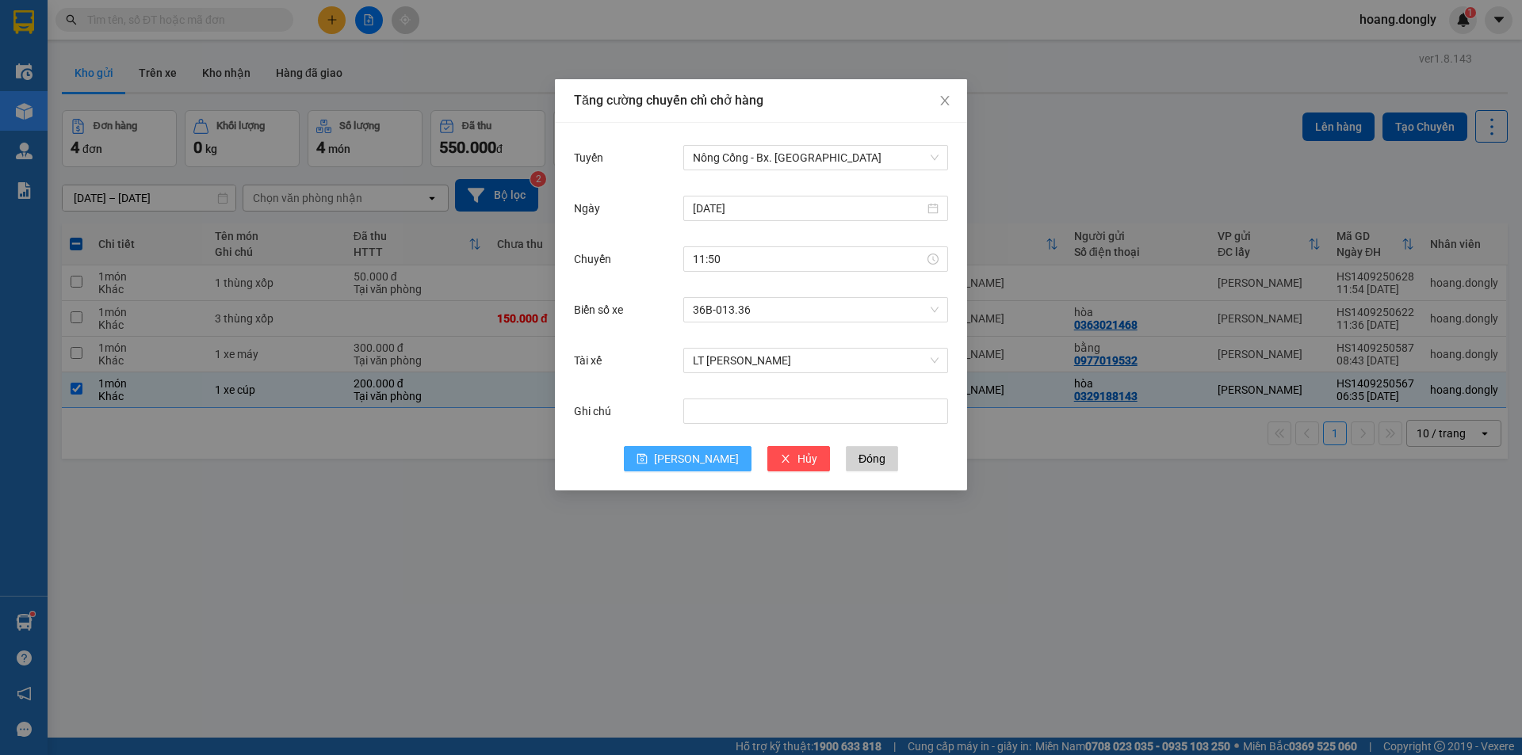
click at [705, 461] on span "[PERSON_NAME]" at bounding box center [696, 458] width 85 height 17
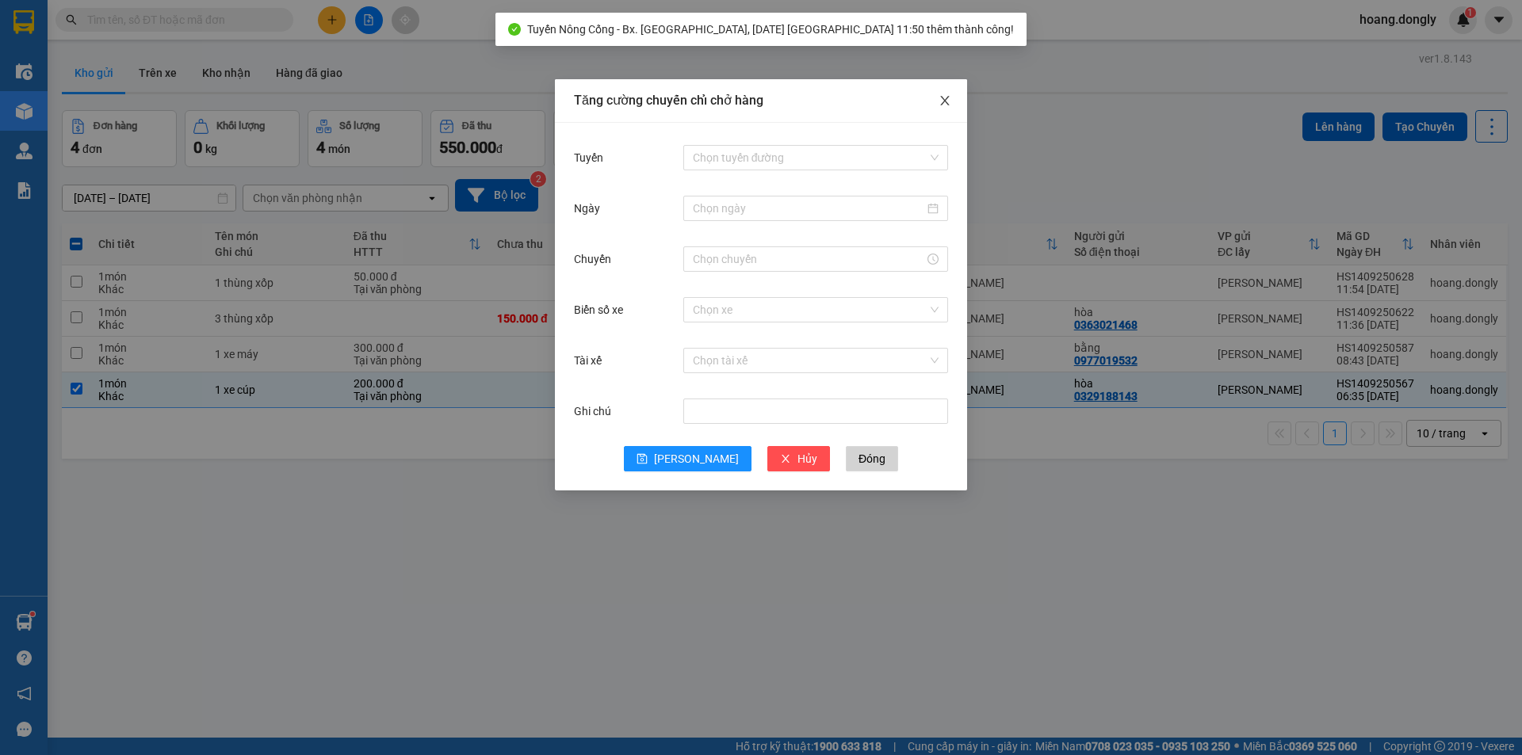
click at [944, 102] on icon "close" at bounding box center [944, 101] width 9 height 10
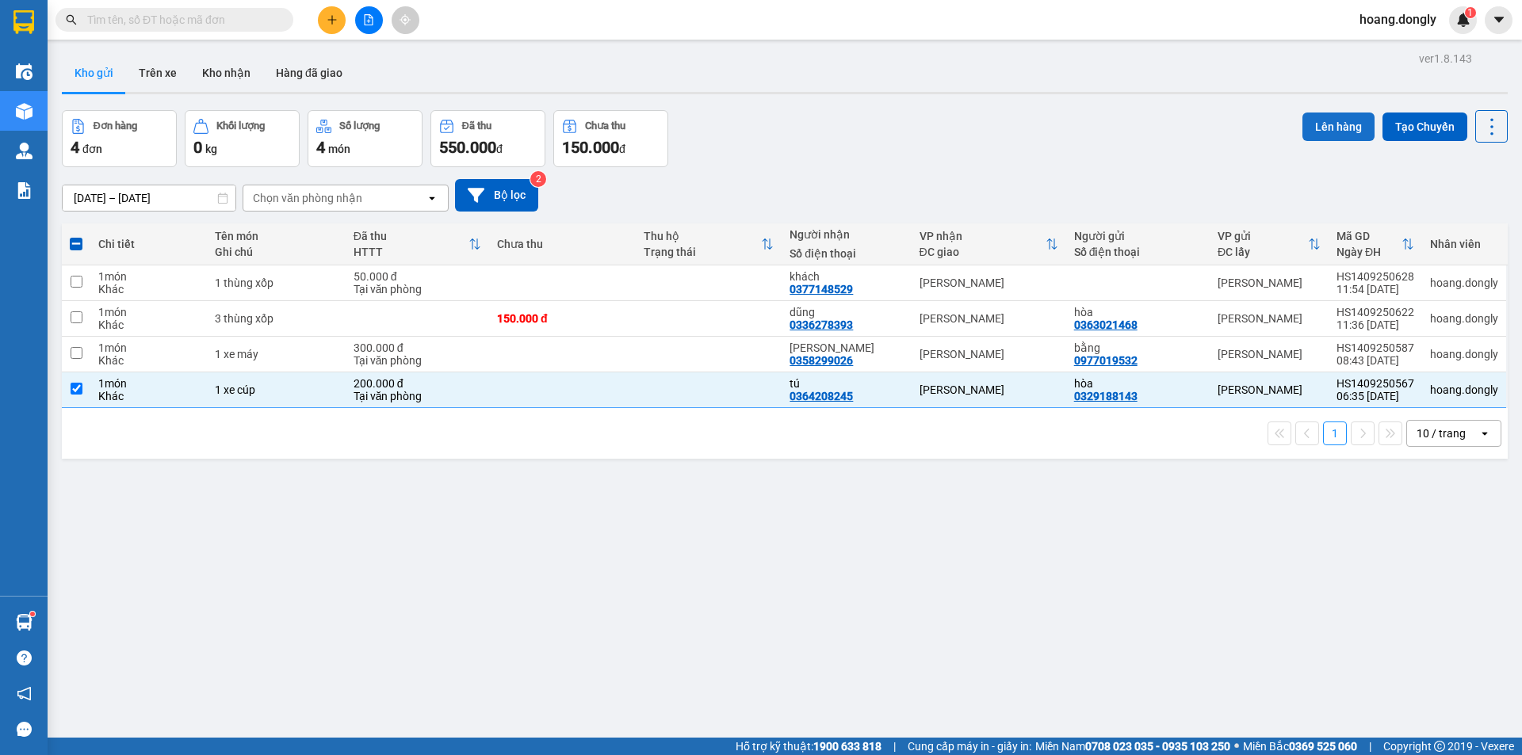
click at [1334, 132] on button "Lên hàng" at bounding box center [1338, 127] width 72 height 29
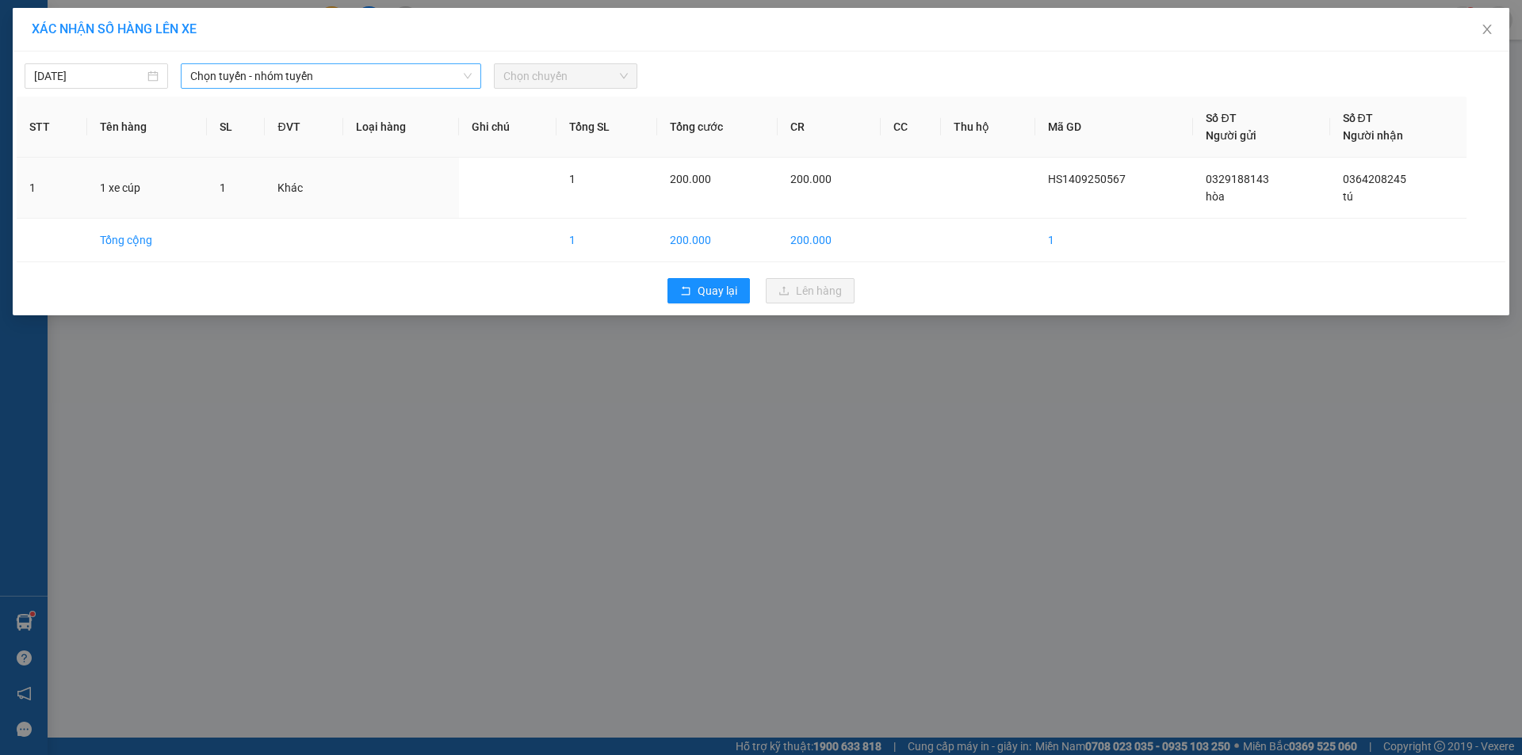
click at [411, 87] on span "Chọn tuyến - nhóm tuyến" at bounding box center [330, 76] width 281 height 24
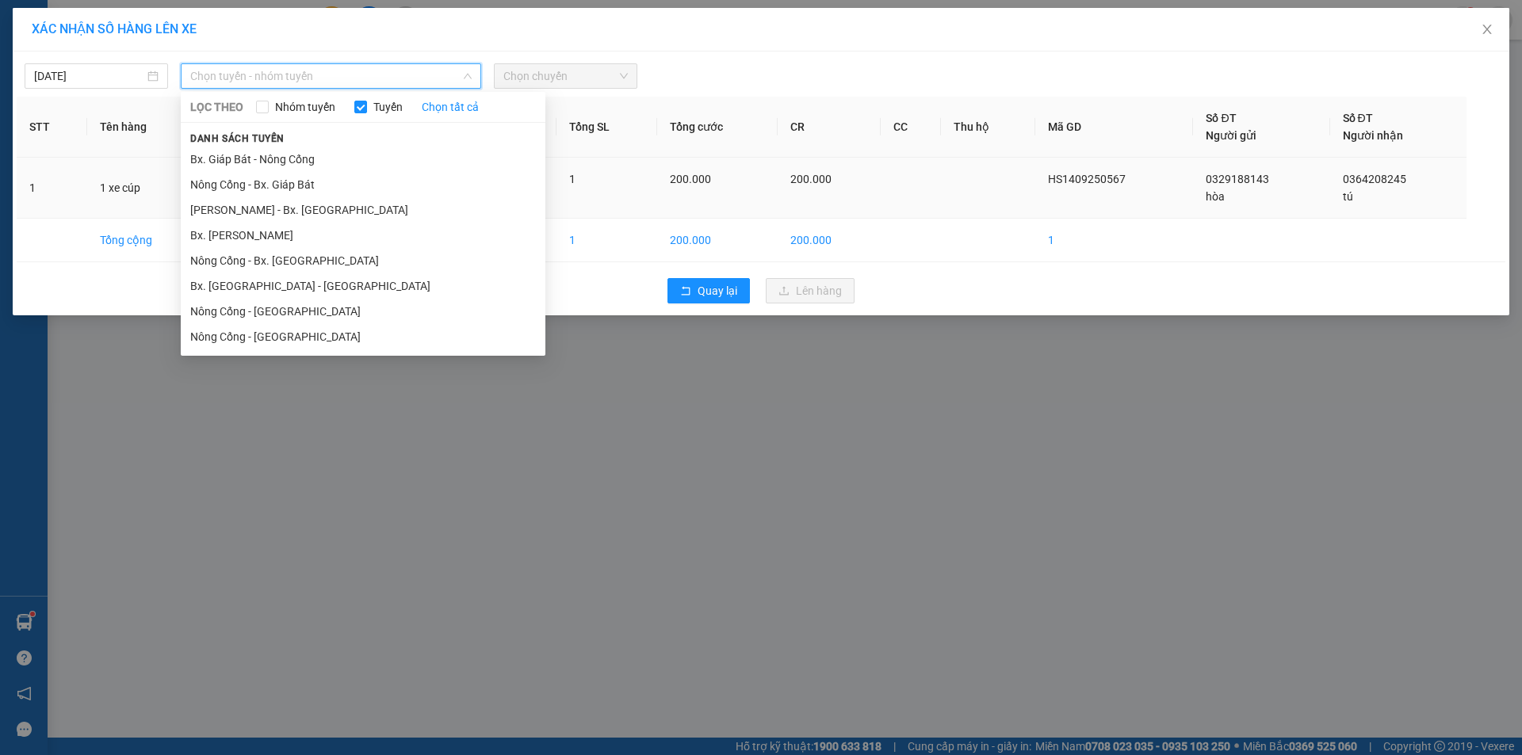
drag, startPoint x: 450, startPoint y: 267, endPoint x: 495, endPoint y: 207, distance: 75.3
click at [454, 260] on li "Nông Cống - Bx. [GEOGRAPHIC_DATA]" at bounding box center [363, 260] width 365 height 25
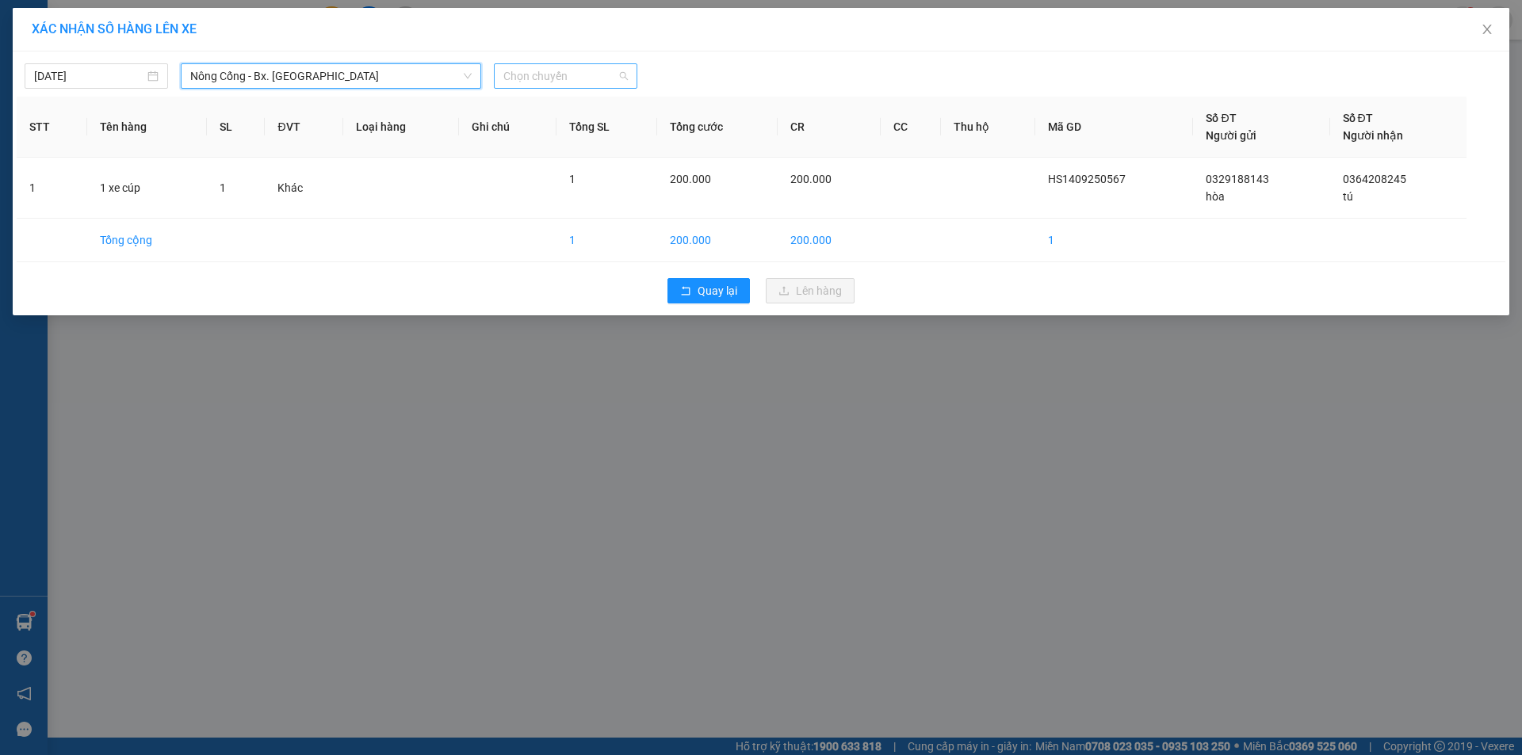
click at [595, 77] on span "Chọn chuyến" at bounding box center [565, 76] width 124 height 24
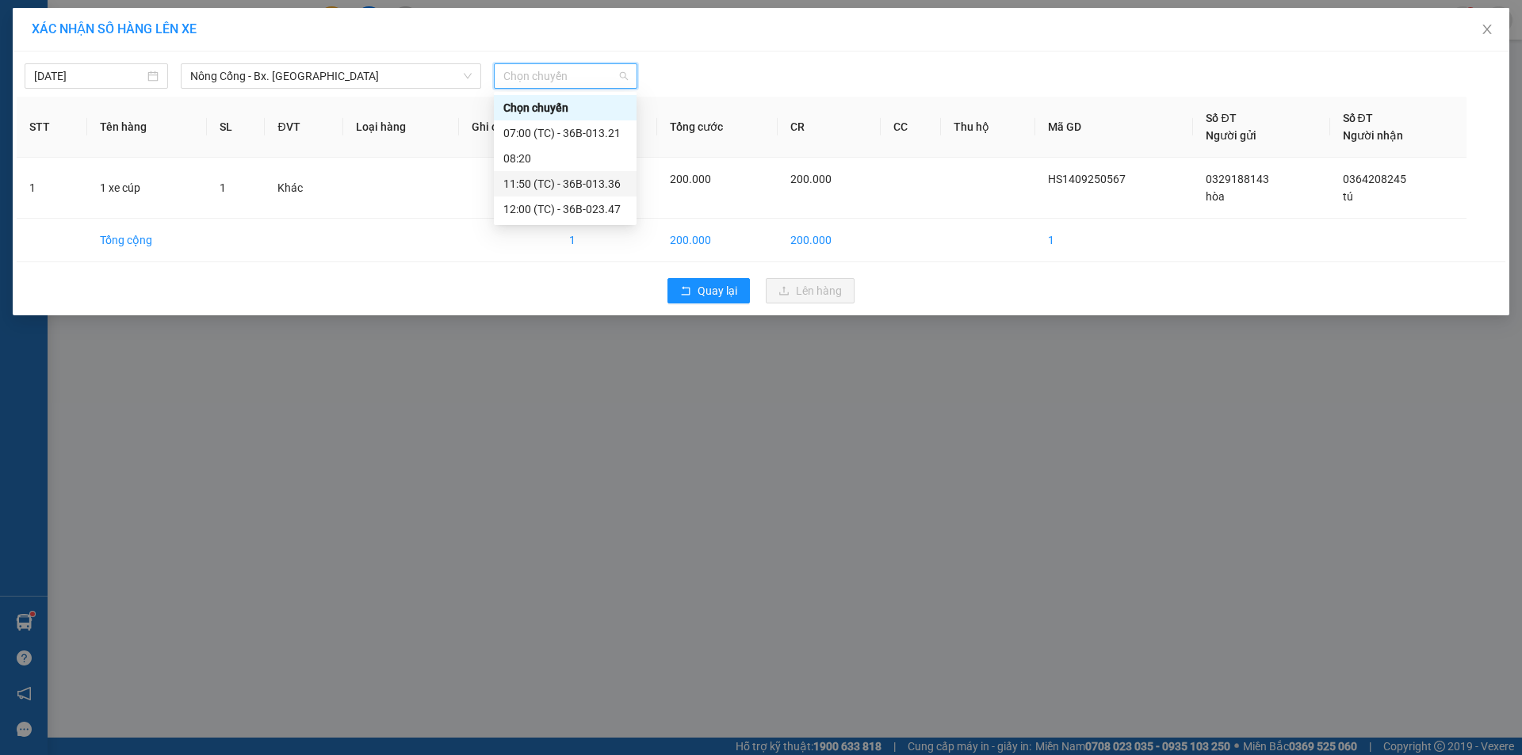
click at [597, 183] on div "11:50 (TC) - 36B-013.36" at bounding box center [565, 183] width 124 height 17
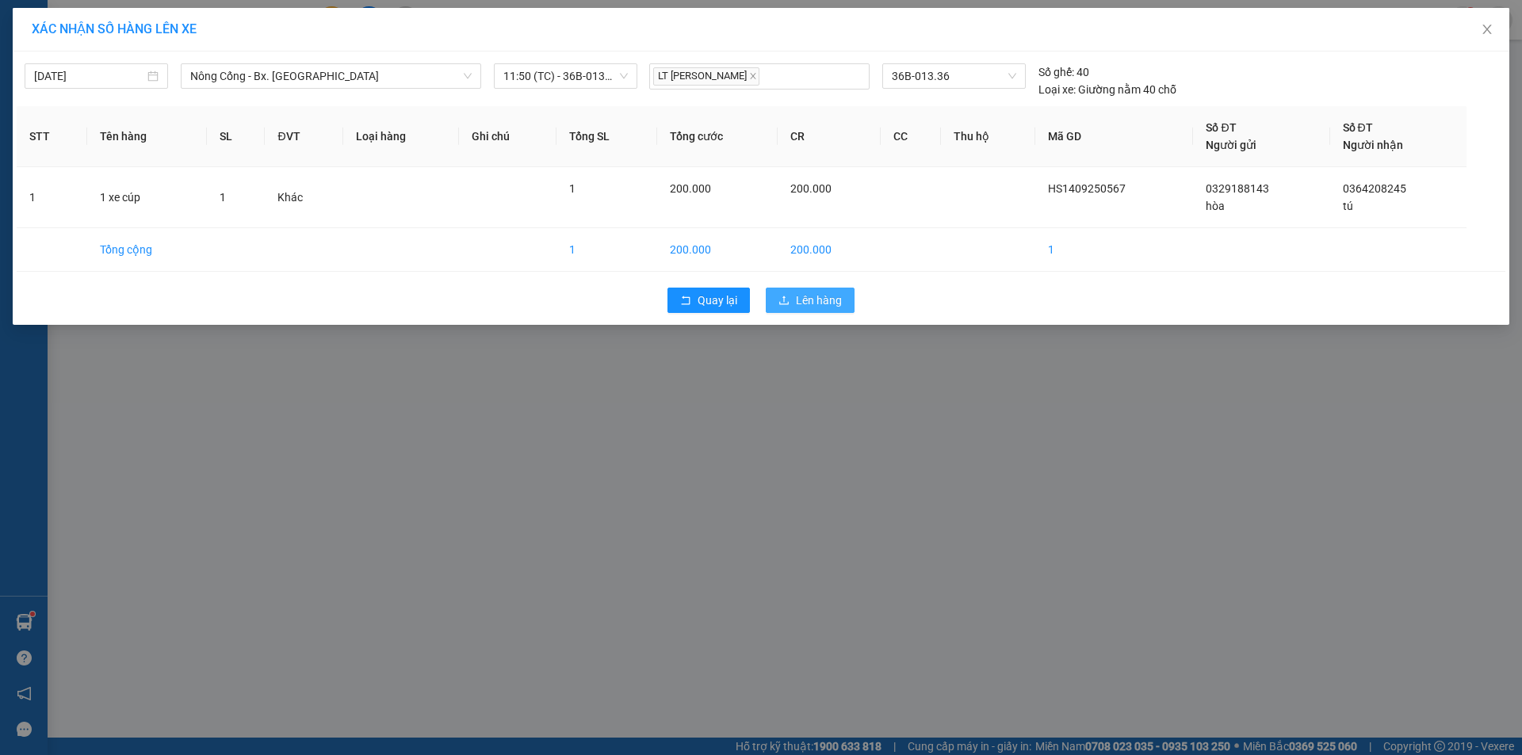
drag, startPoint x: 797, startPoint y: 293, endPoint x: 757, endPoint y: 274, distance: 44.0
click at [796, 292] on span "Lên hàng" at bounding box center [819, 300] width 46 height 17
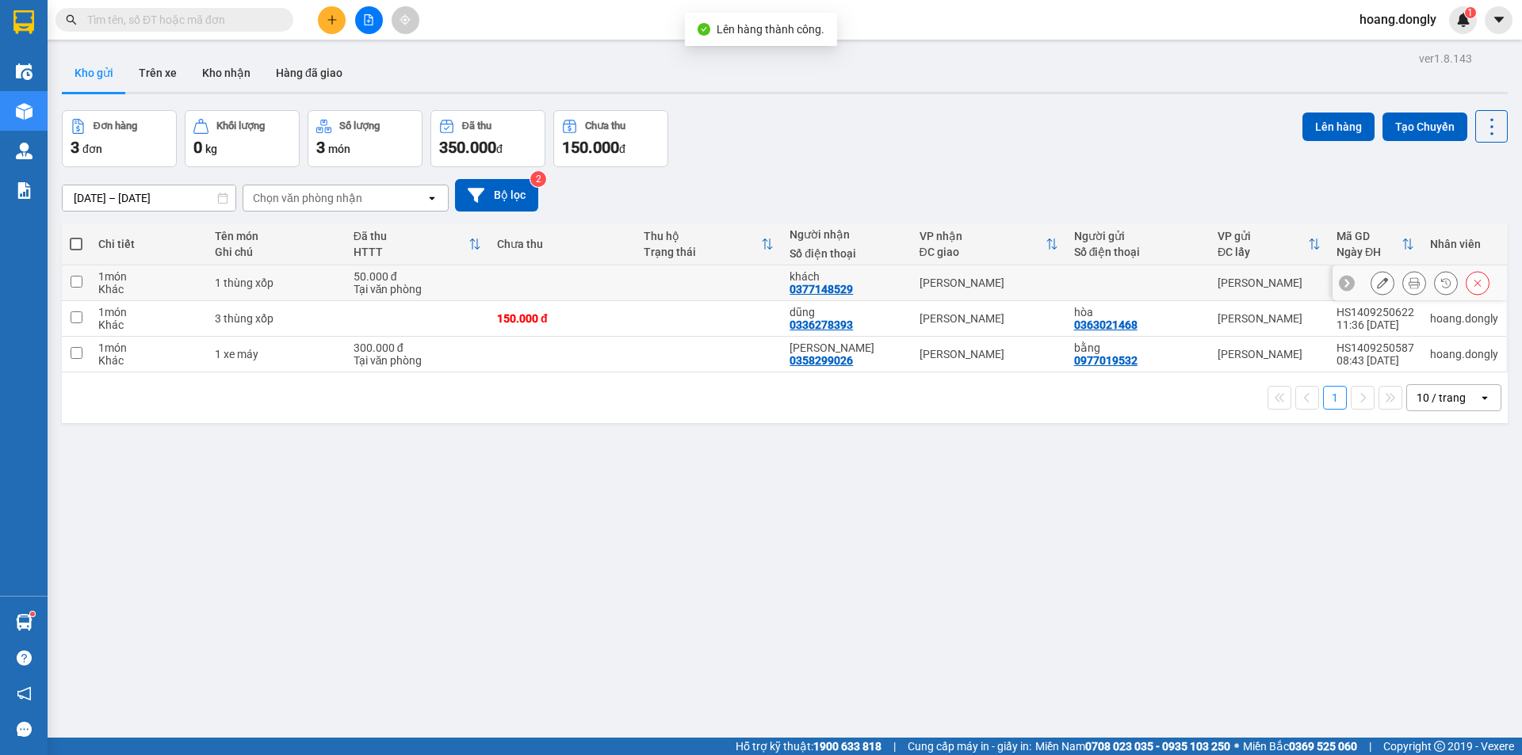
click at [667, 280] on td at bounding box center [709, 284] width 147 height 36
checkbox input "true"
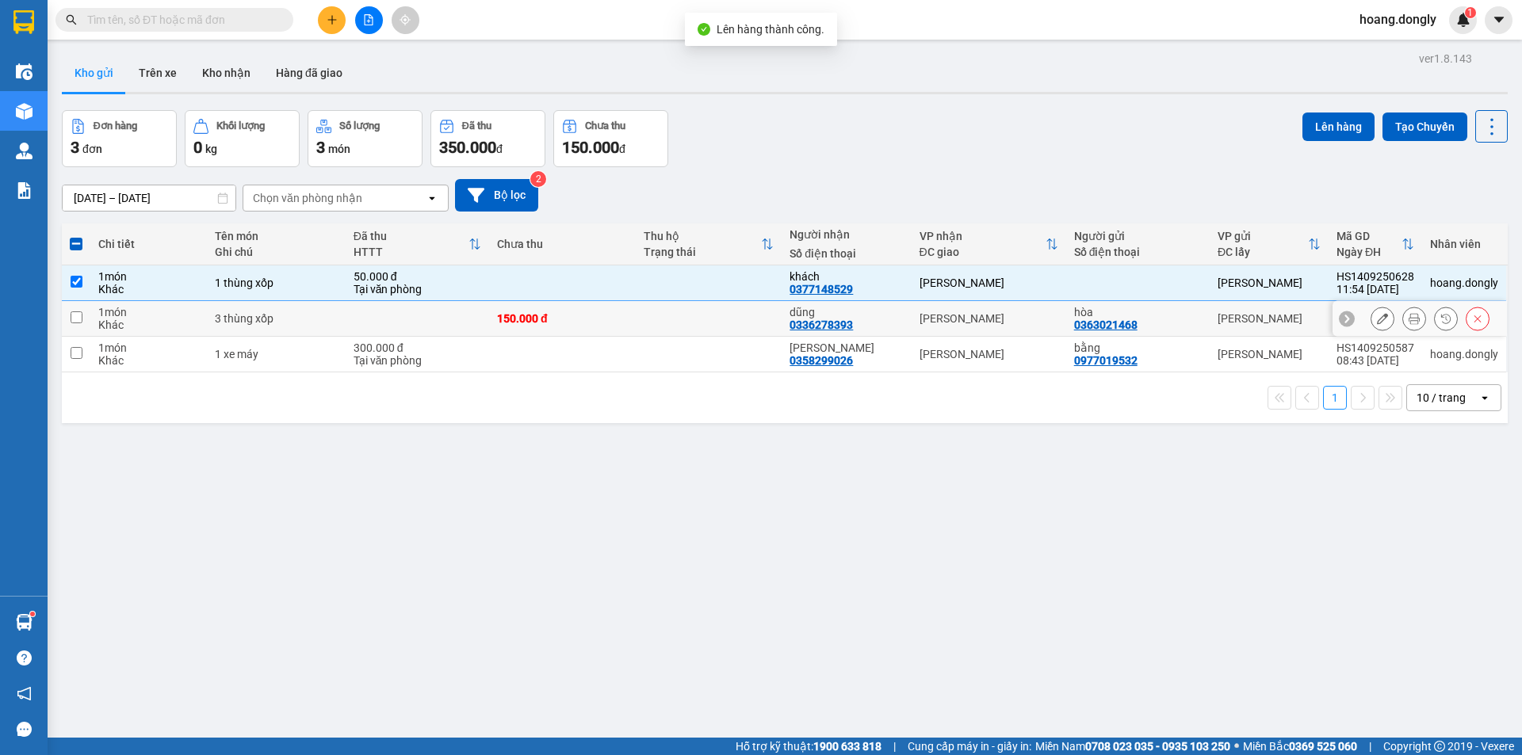
click at [678, 321] on td at bounding box center [709, 319] width 147 height 36
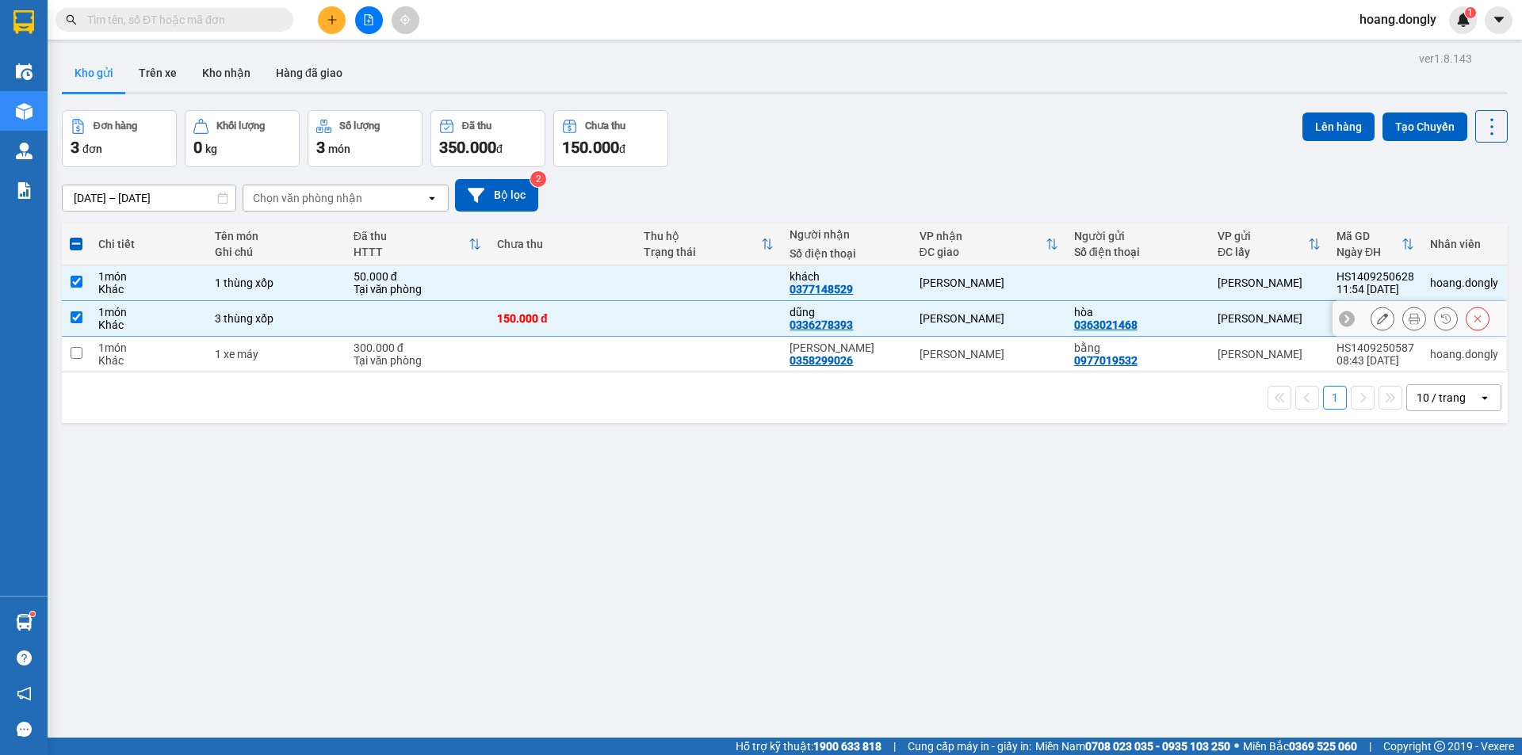
checkbox input "true"
click at [682, 363] on td at bounding box center [709, 355] width 147 height 36
checkbox input "true"
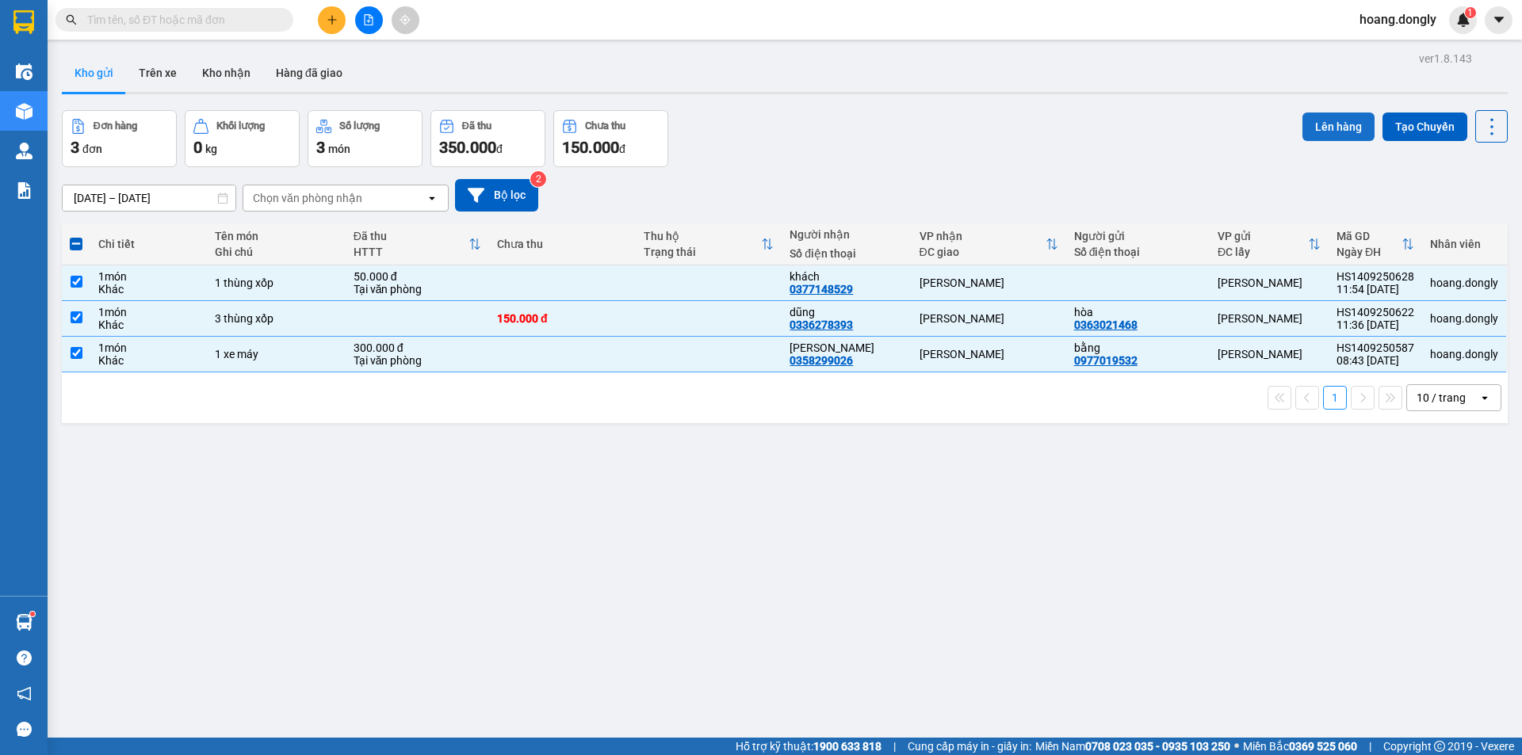
click at [1332, 132] on button "Lên hàng" at bounding box center [1338, 127] width 72 height 29
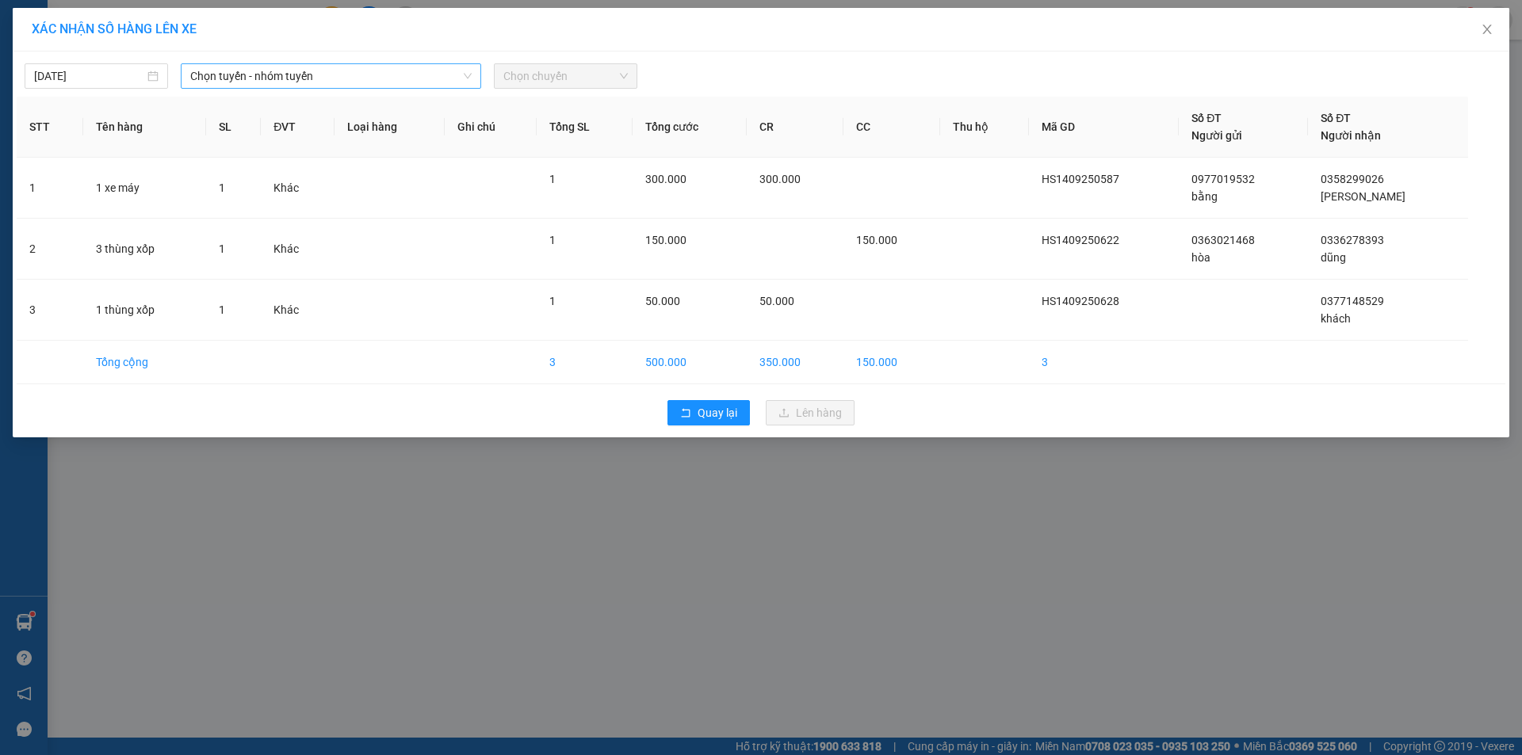
click at [399, 79] on span "Chọn tuyến - nhóm tuyến" at bounding box center [330, 76] width 281 height 24
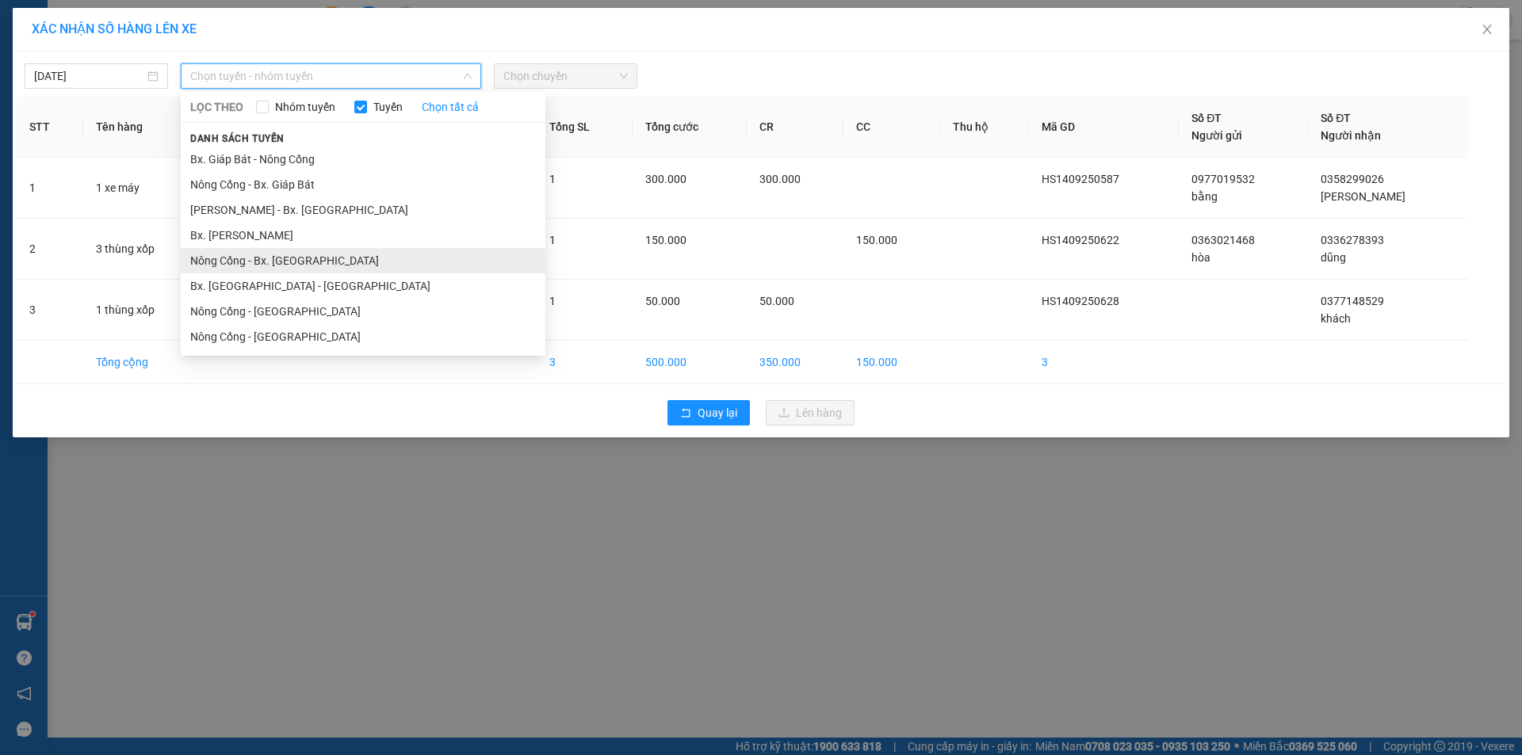
click at [384, 263] on li "Nông Cống - Bx. [GEOGRAPHIC_DATA]" at bounding box center [363, 260] width 365 height 25
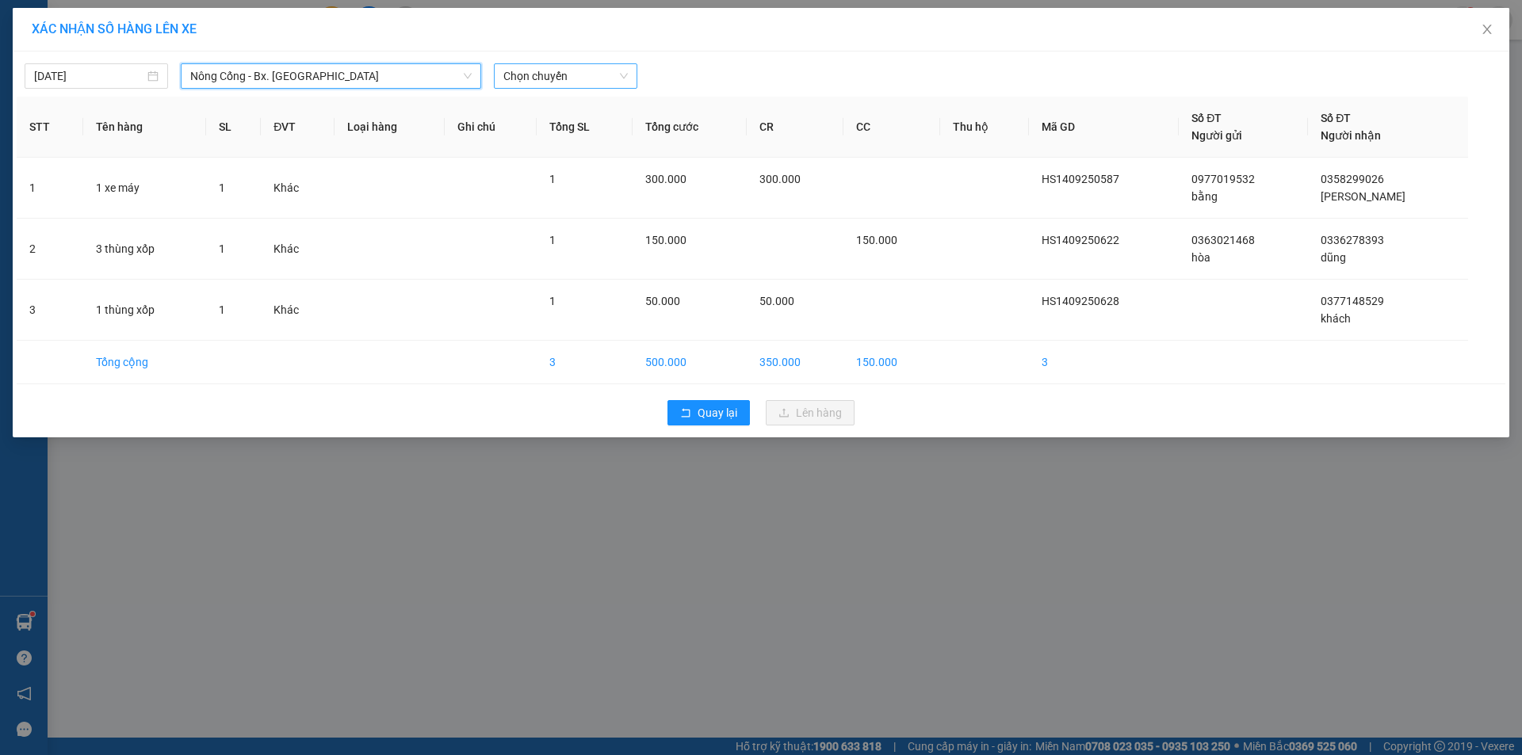
click at [553, 71] on span "Chọn chuyến" at bounding box center [565, 76] width 124 height 24
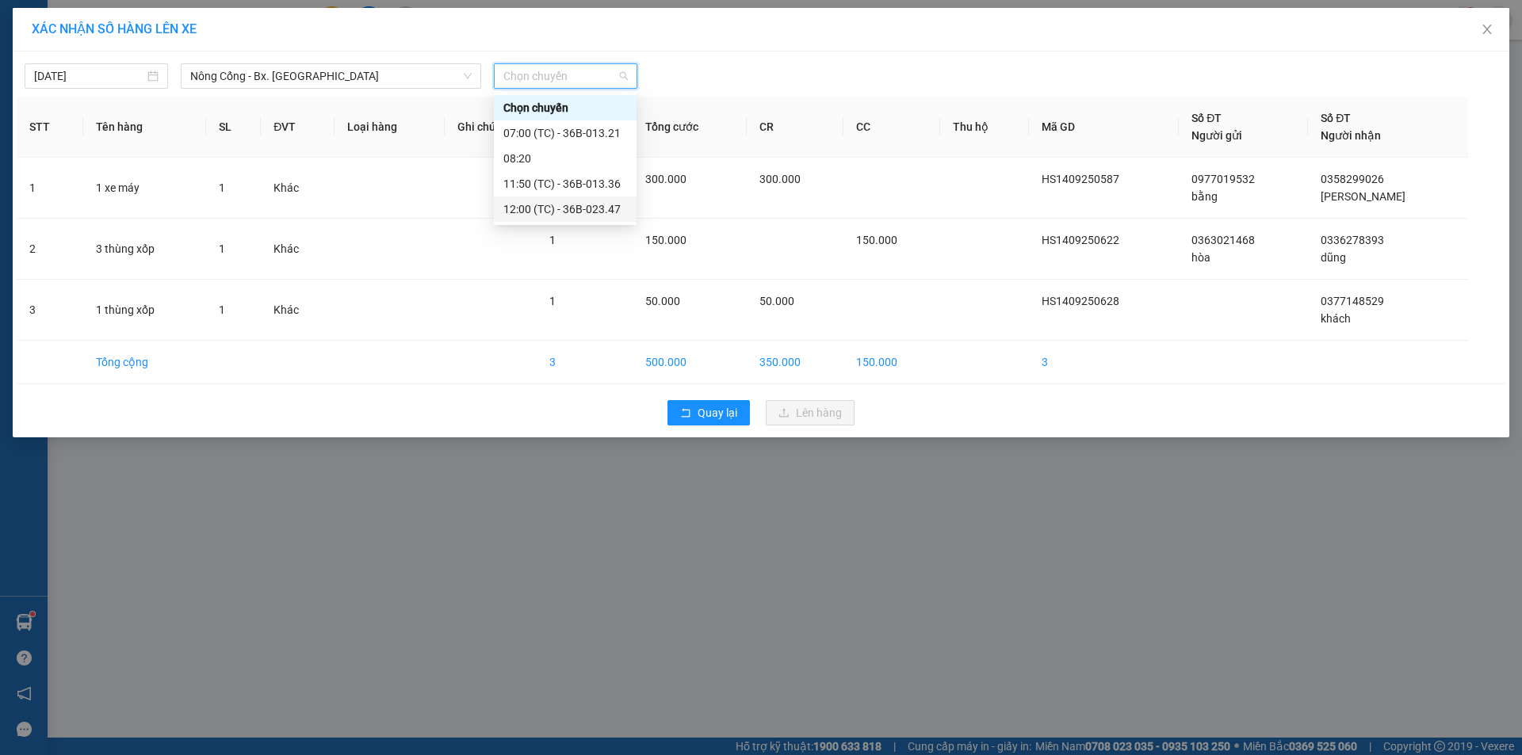
click at [575, 206] on div "12:00 (TC) - 36B-023.47" at bounding box center [565, 209] width 124 height 17
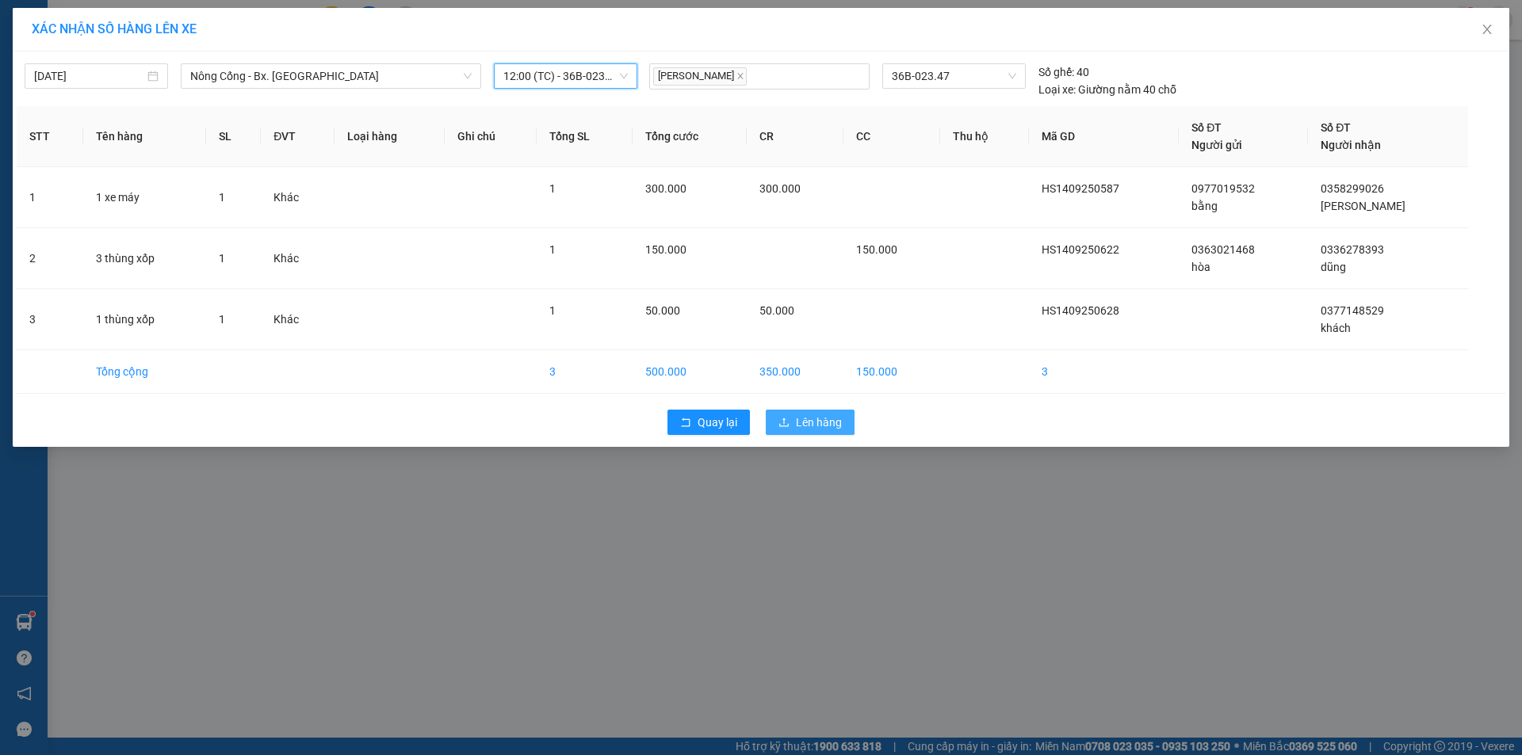
click at [826, 428] on span "Lên hàng" at bounding box center [819, 422] width 46 height 17
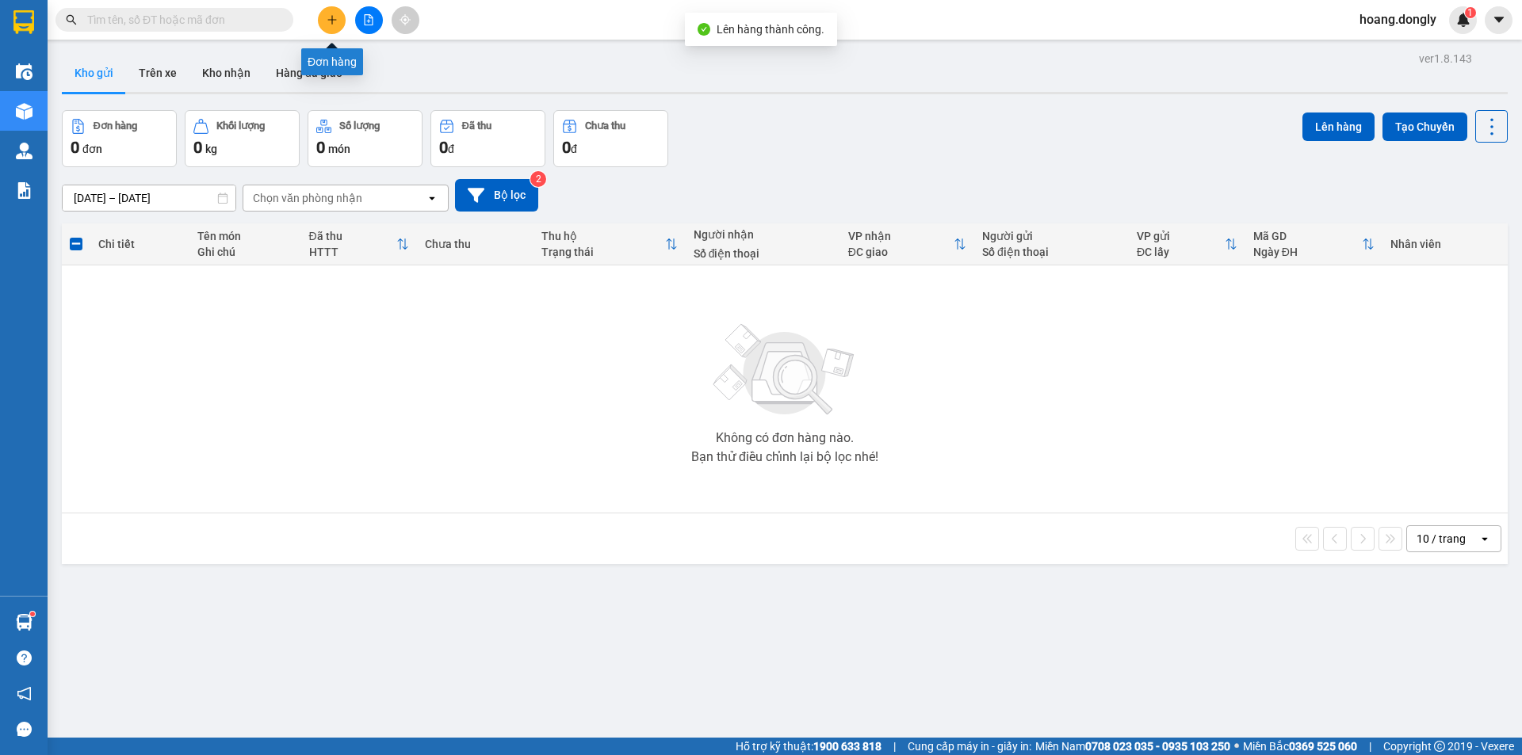
click at [338, 24] on button at bounding box center [332, 20] width 28 height 28
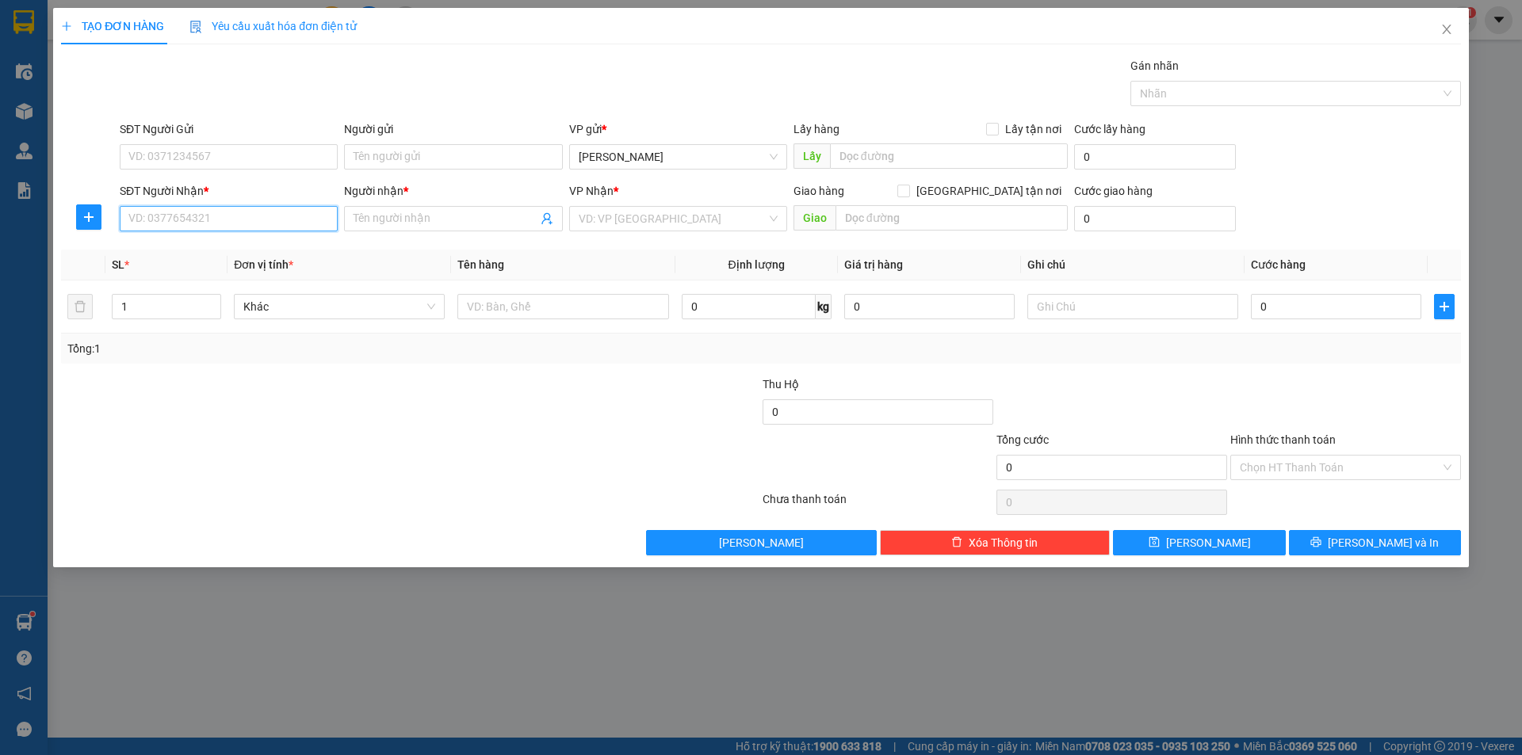
click at [253, 212] on input "SĐT Người Nhận *" at bounding box center [229, 218] width 218 height 25
type input "0"
type input "0981292439"
click at [277, 246] on div "0981292439 - viêt" at bounding box center [228, 250] width 199 height 17
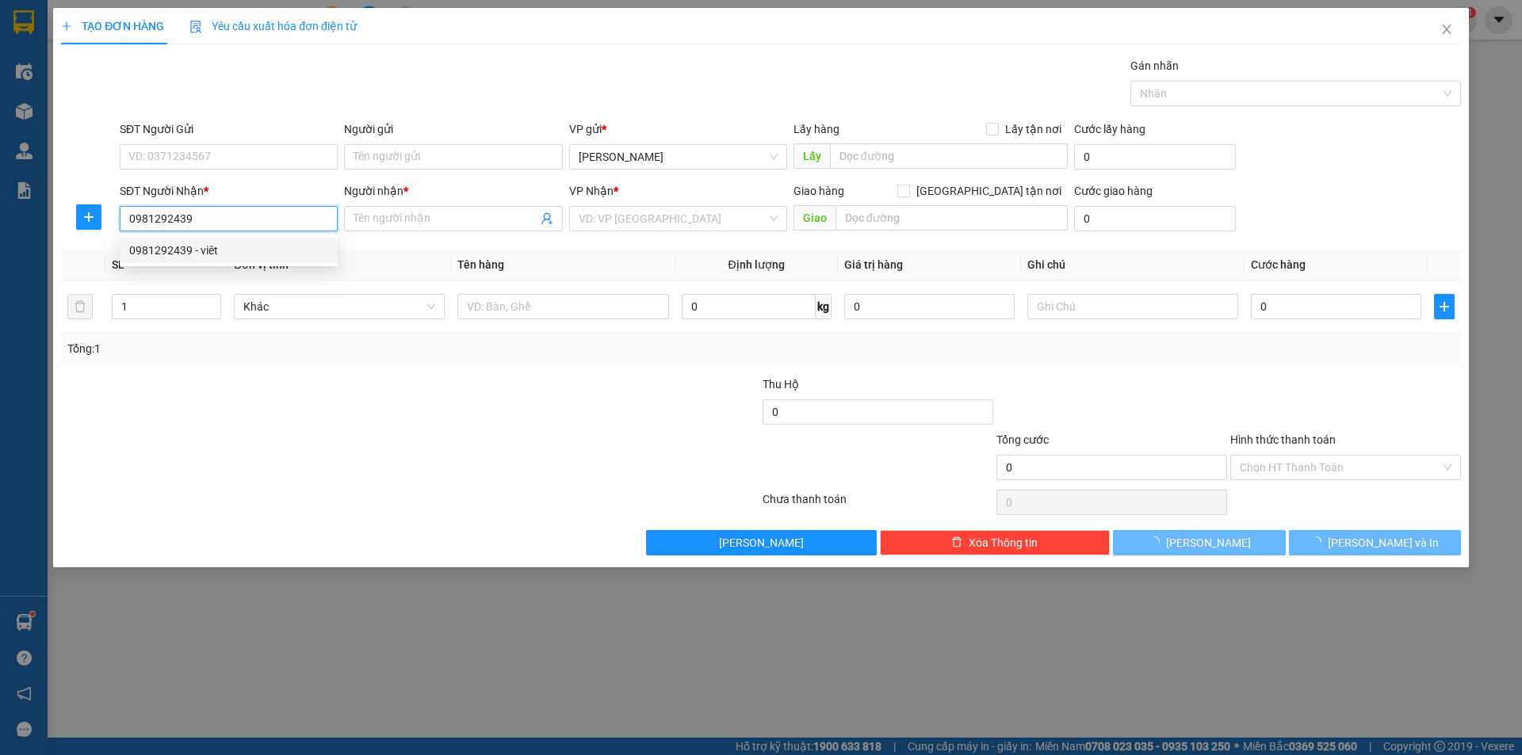
type input "viêt"
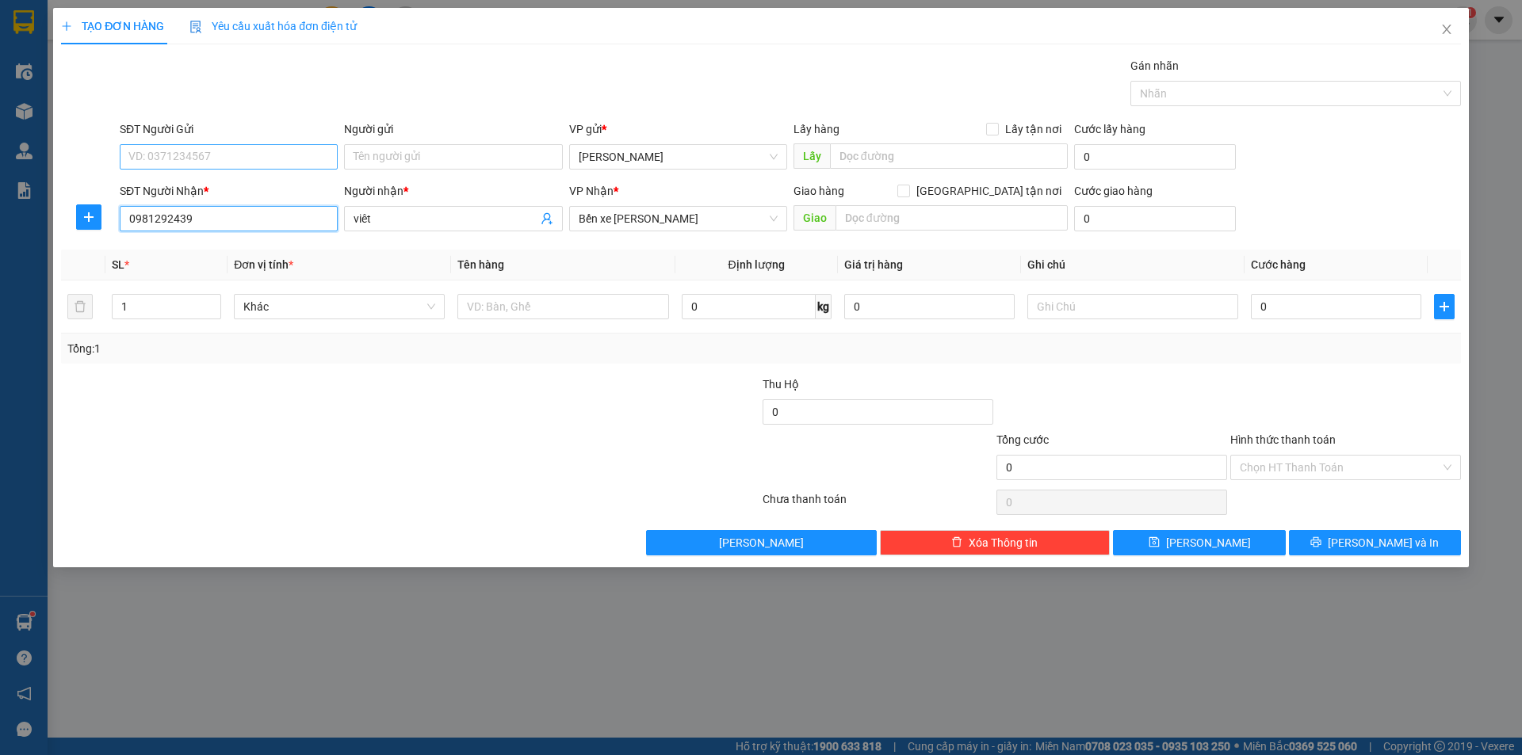
type input "0981292439"
click at [274, 147] on input "SĐT Người Gửi" at bounding box center [229, 156] width 218 height 25
type input "0923339111"
click at [633, 306] on input "text" at bounding box center [562, 306] width 211 height 25
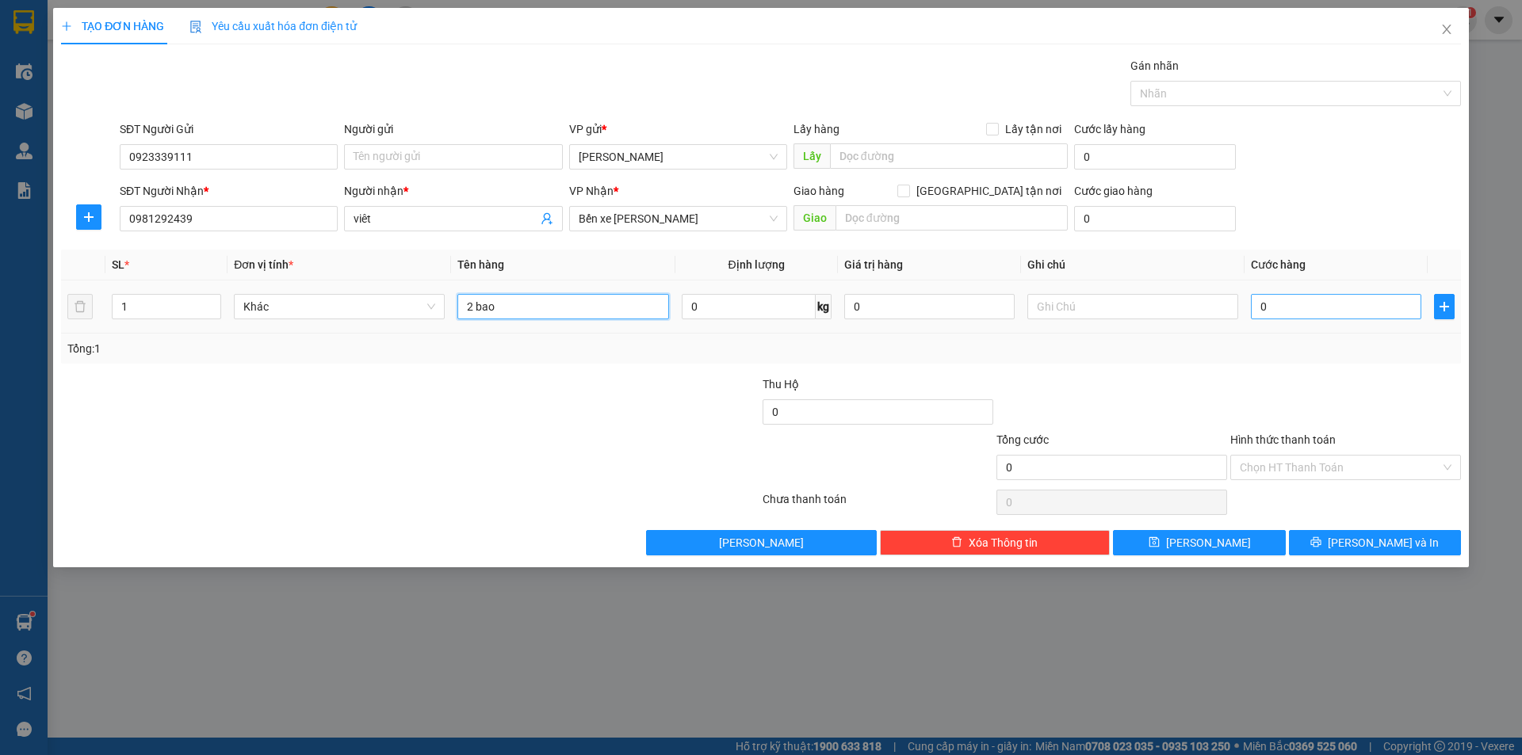
type input "2 bao"
drag, startPoint x: 1308, startPoint y: 308, endPoint x: 1265, endPoint y: 307, distance: 42.8
click at [1307, 308] on input "0" at bounding box center [1336, 306] width 170 height 25
click at [1255, 307] on input "0" at bounding box center [1336, 306] width 170 height 25
type input "20"
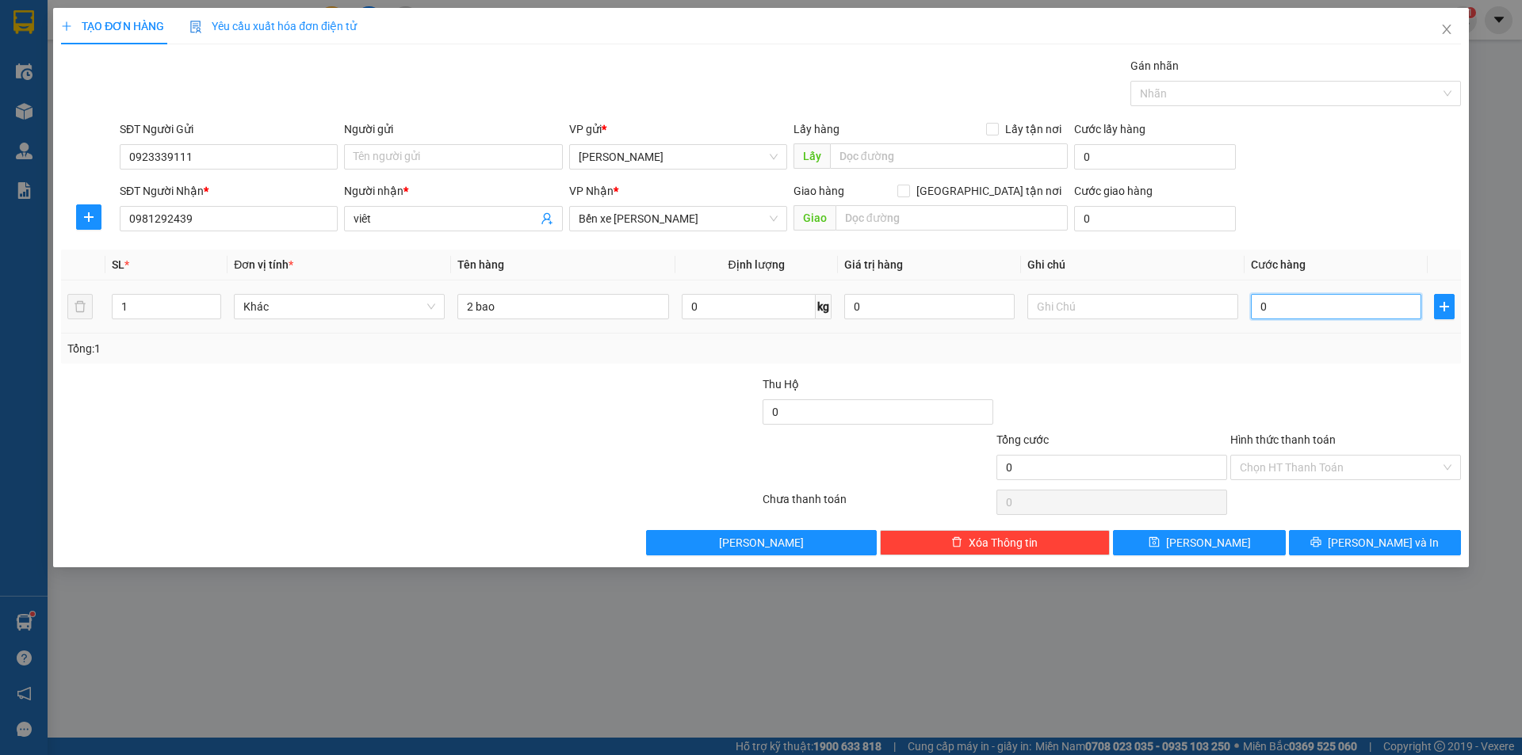
type input "20"
type input "200"
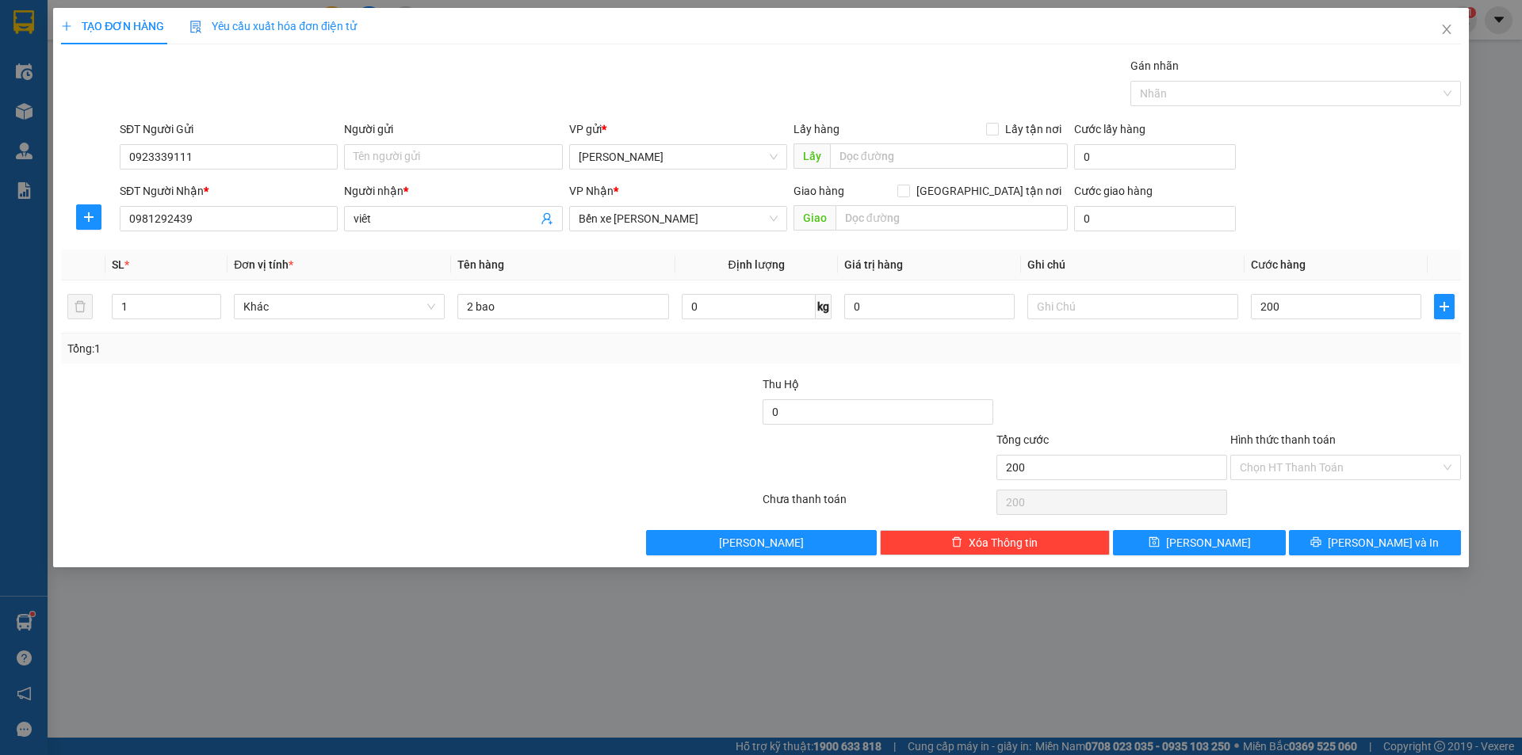
click at [1281, 386] on div at bounding box center [1345, 403] width 234 height 55
type input "200.000"
drag, startPoint x: 1342, startPoint y: 533, endPoint x: 1324, endPoint y: 533, distance: 17.4
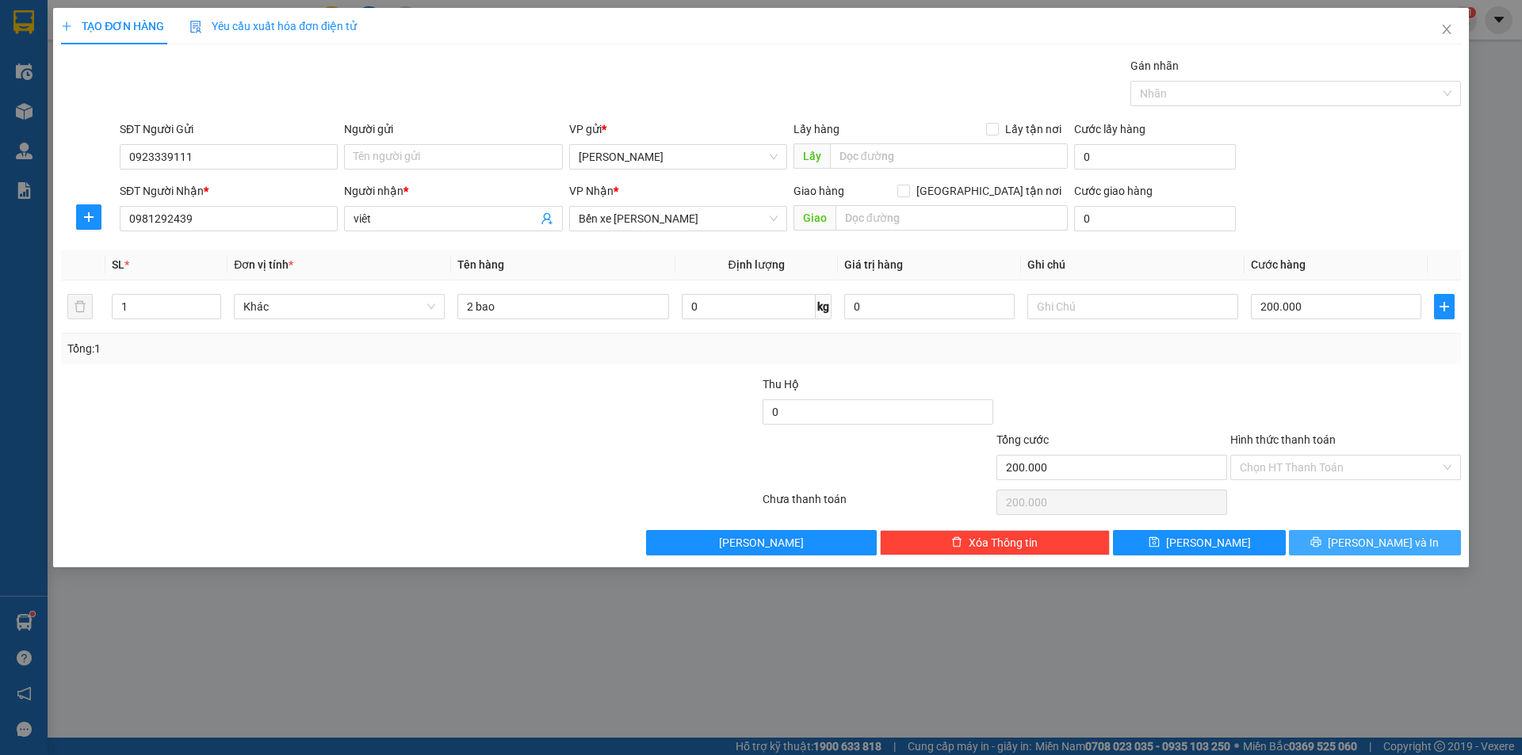
click at [1332, 532] on button "[PERSON_NAME] và In" at bounding box center [1375, 542] width 172 height 25
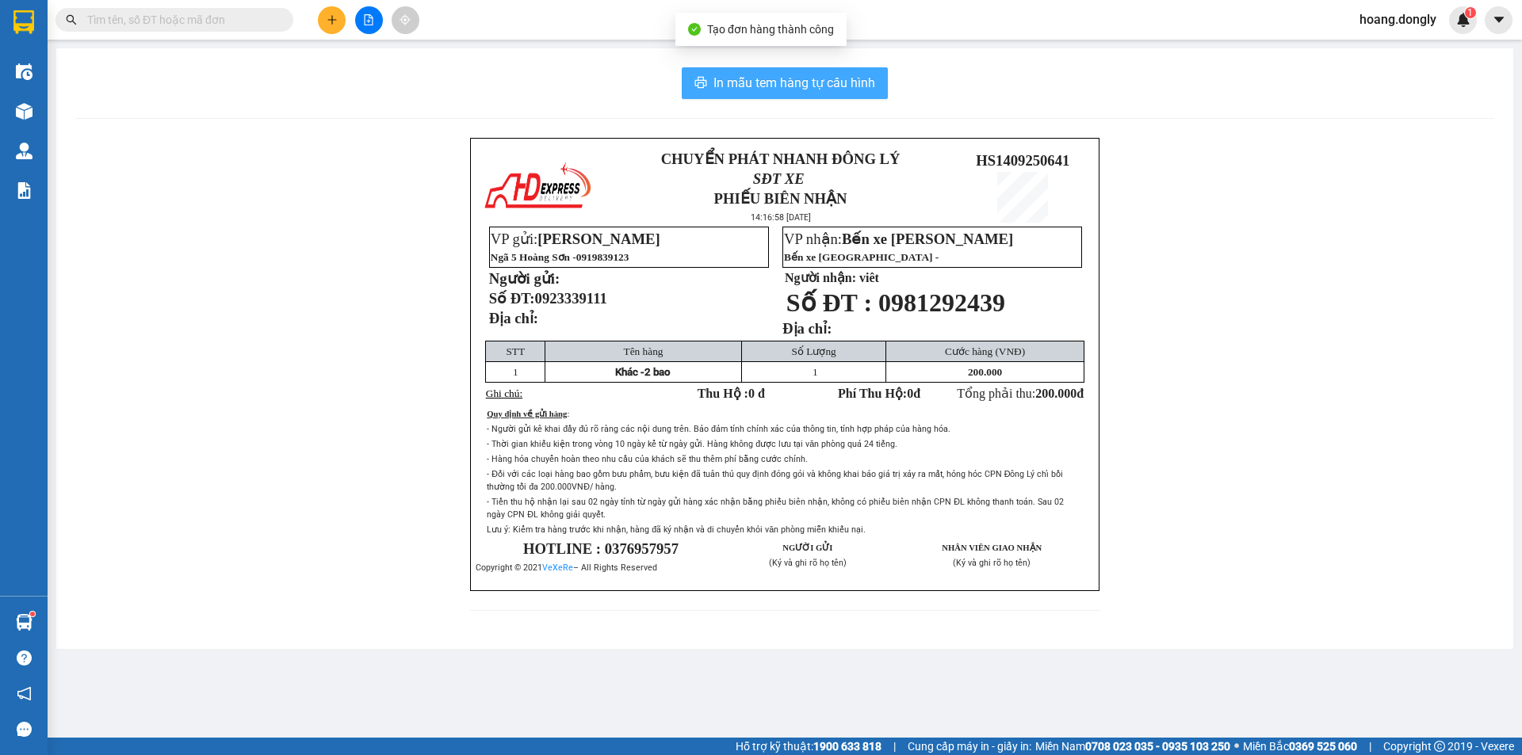
click at [722, 82] on span "In mẫu tem hàng tự cấu hình" at bounding box center [794, 83] width 162 height 20
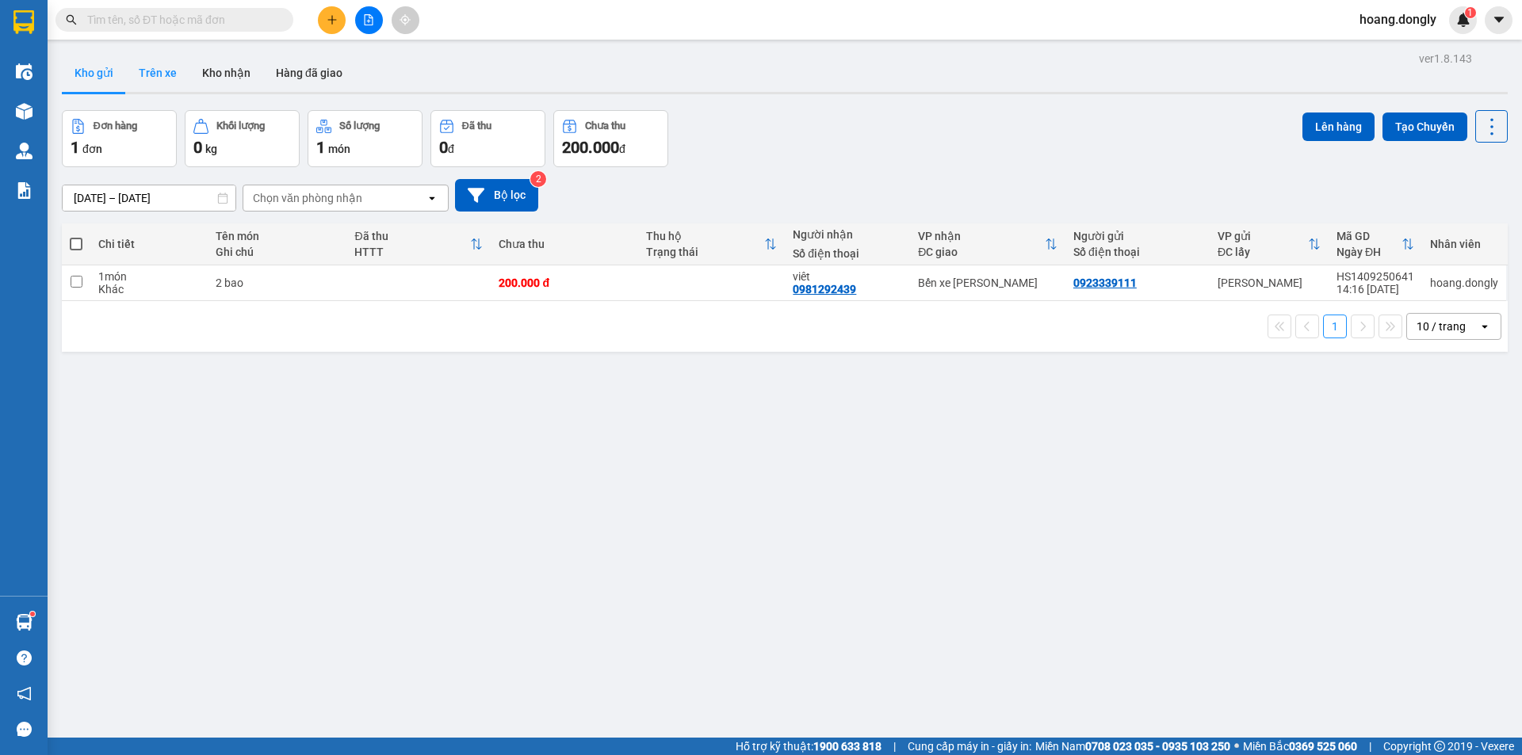
click at [163, 69] on button "Trên xe" at bounding box center [157, 73] width 63 height 38
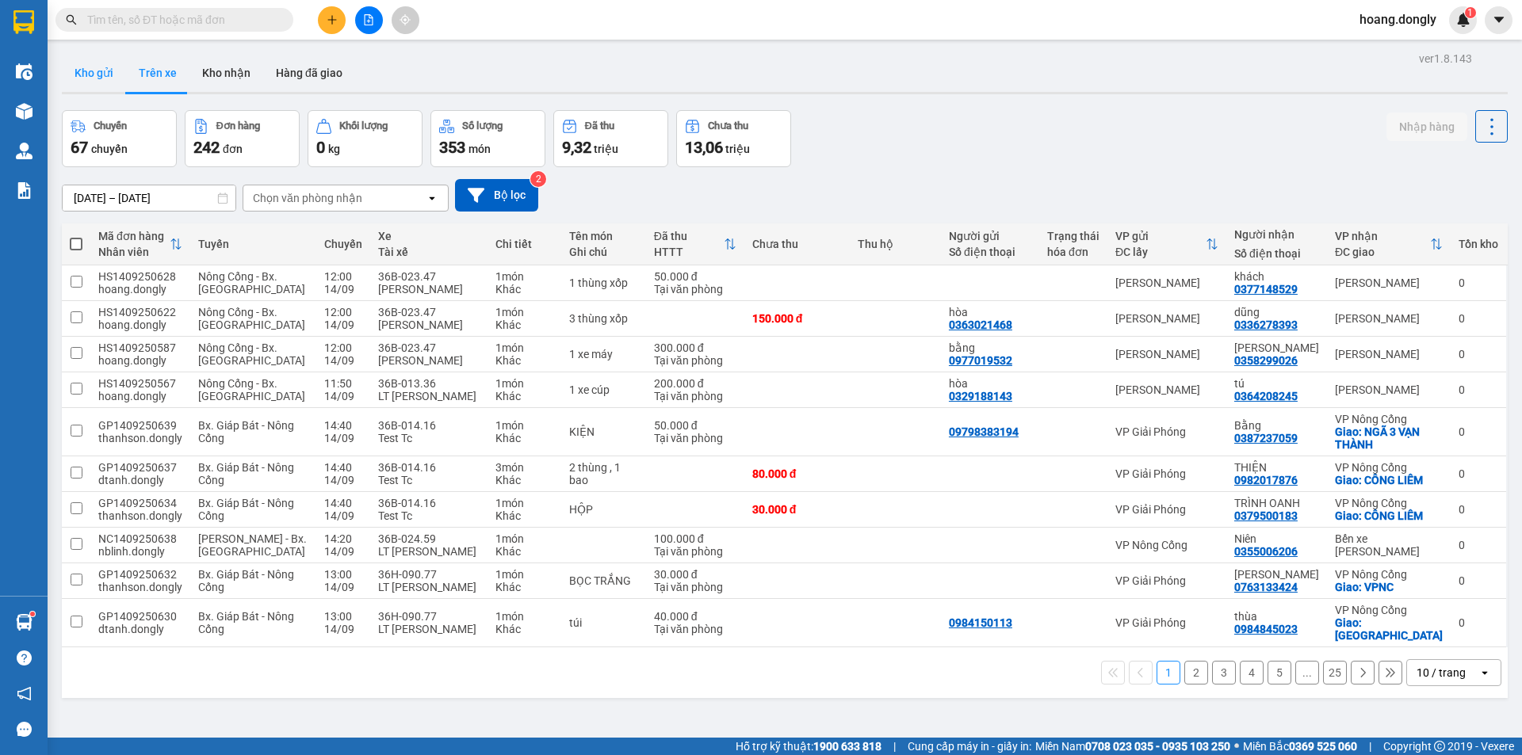
click at [87, 77] on button "Kho gửi" at bounding box center [94, 73] width 64 height 38
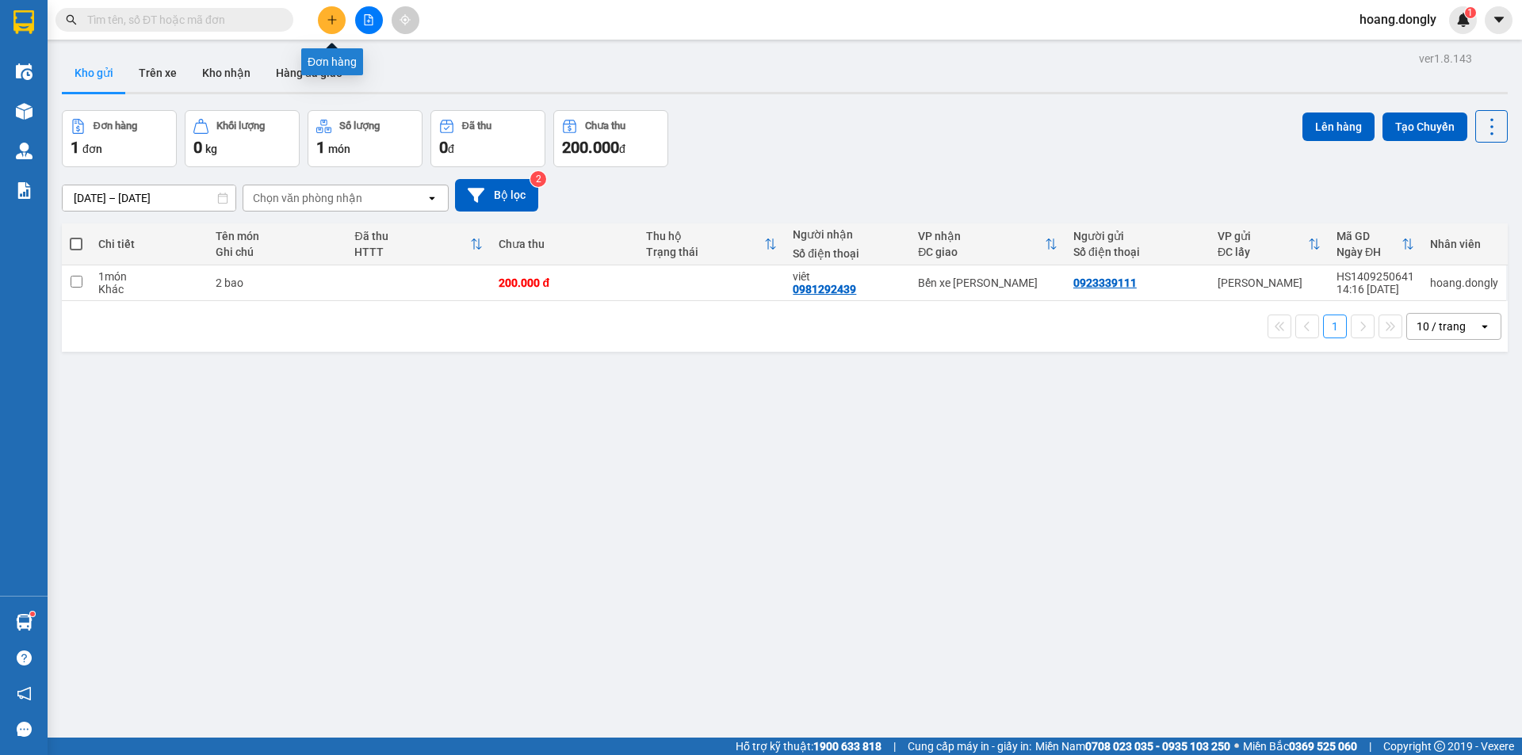
click at [336, 21] on icon "plus" at bounding box center [332, 19] width 11 height 11
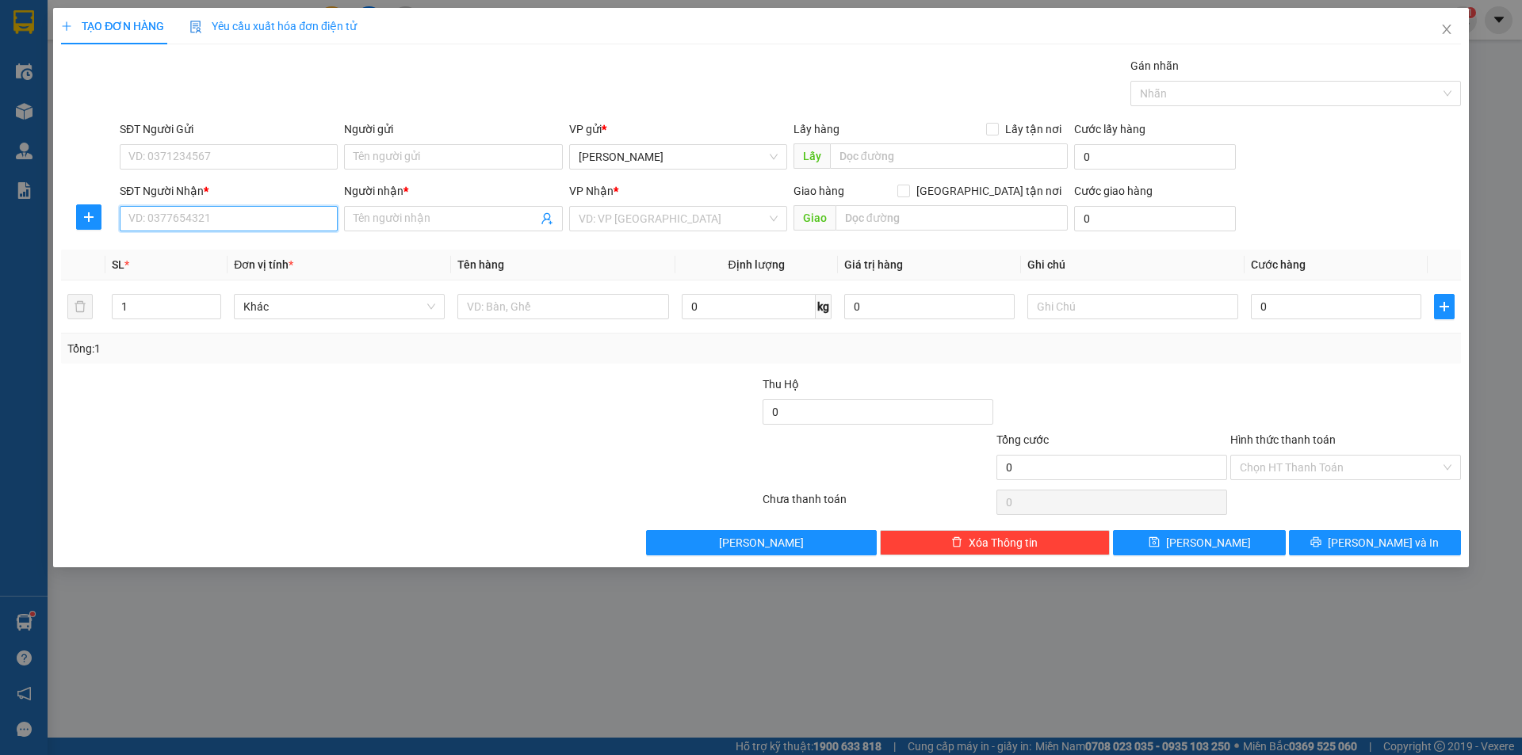
click at [291, 216] on input "SĐT Người Nhận *" at bounding box center [229, 218] width 218 height 25
type input "0349215585"
click at [464, 212] on input "Người nhận *" at bounding box center [444, 218] width 183 height 17
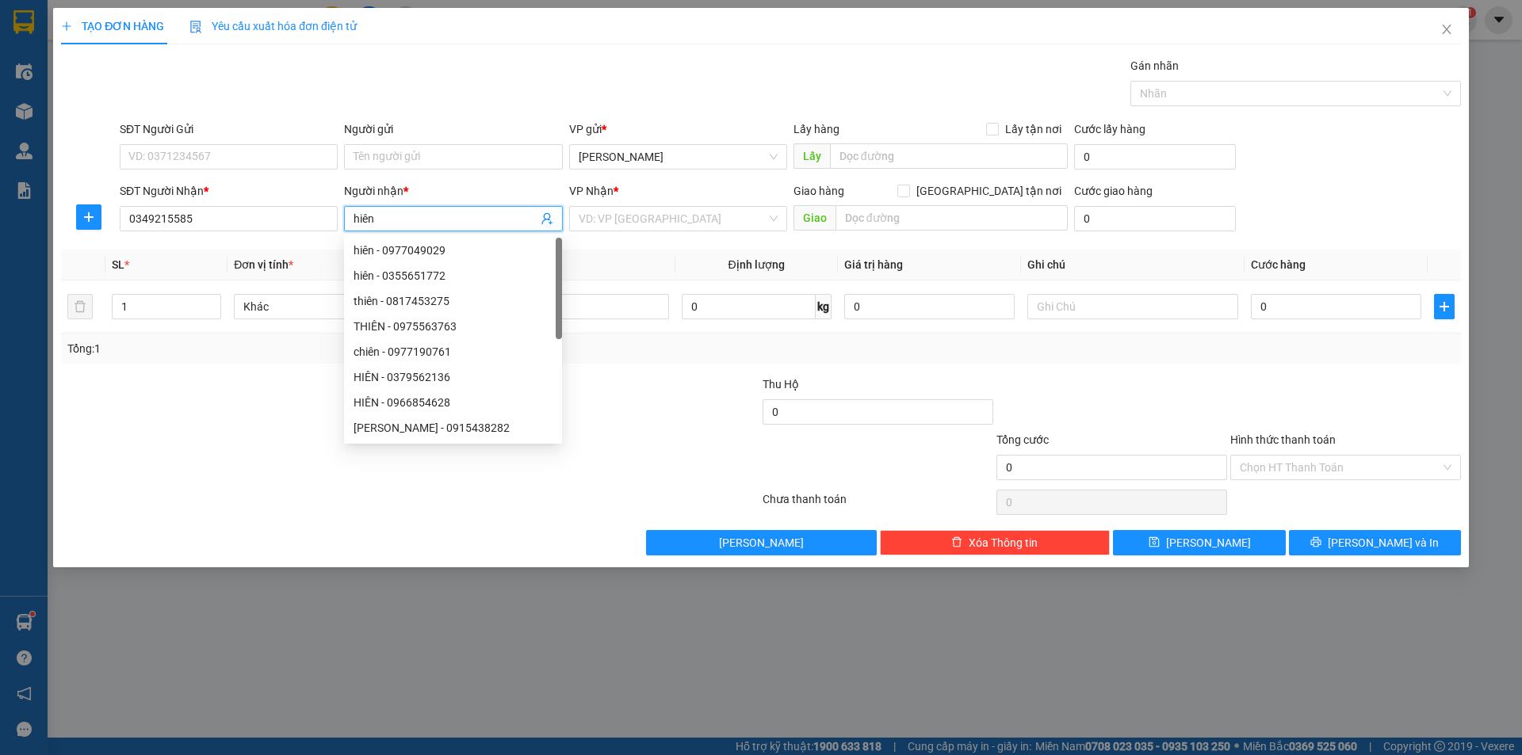
type input "hiên"
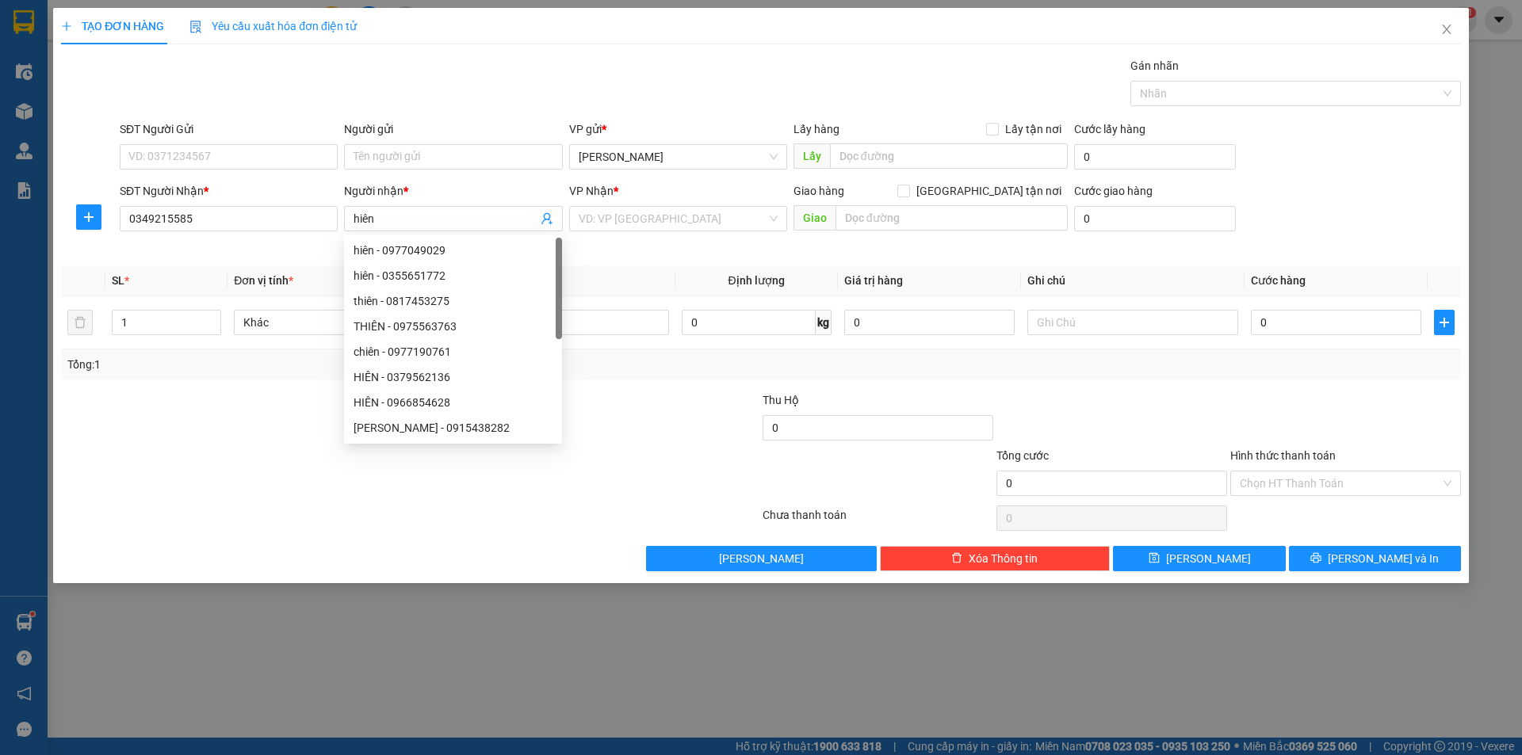
click at [616, 41] on div "TẠO ĐƠN HÀNG Yêu cầu xuất hóa đơn điện tử" at bounding box center [761, 26] width 1400 height 36
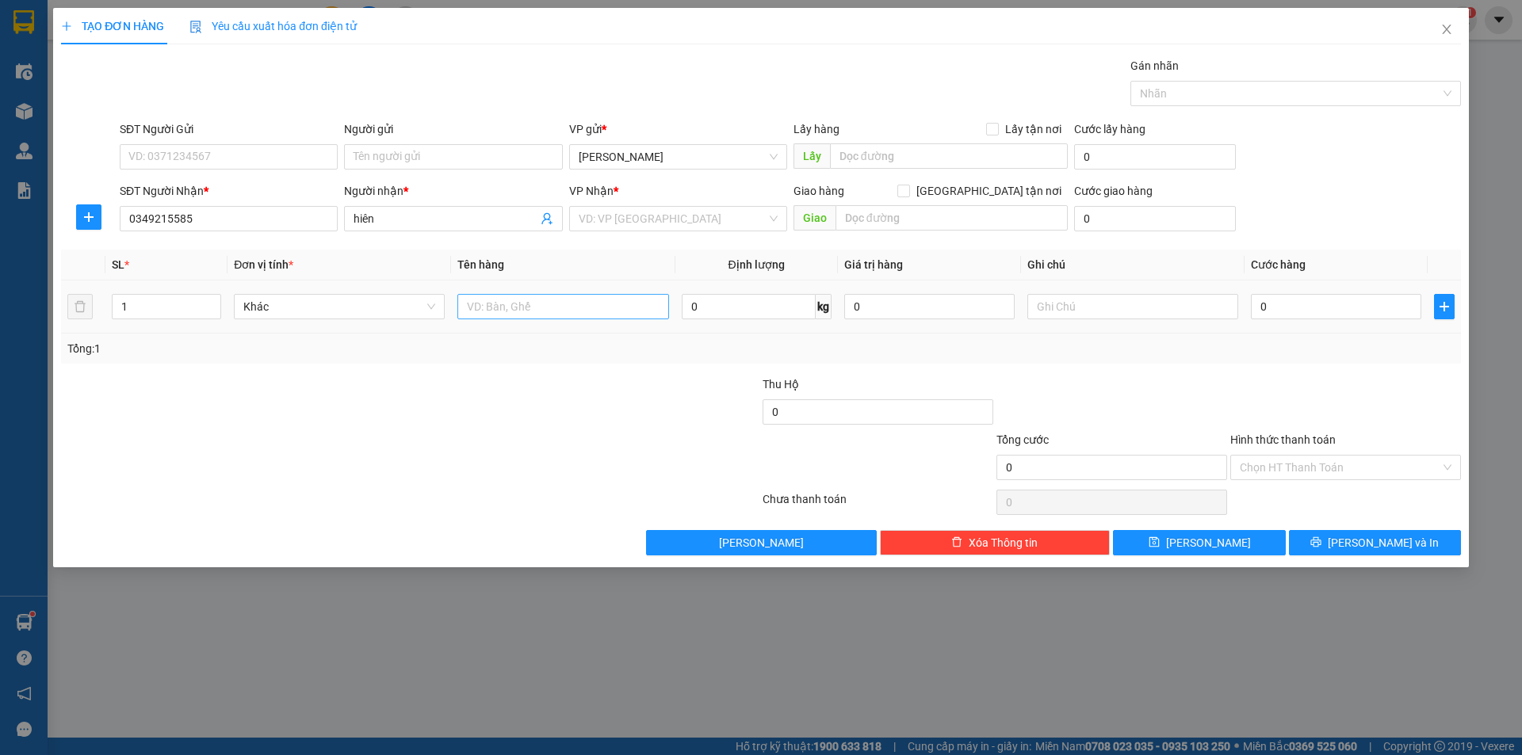
click at [648, 325] on td at bounding box center [563, 307] width 224 height 53
click at [596, 303] on input "text" at bounding box center [562, 306] width 211 height 25
type input "1 xe"
click at [626, 362] on div "Tổng: 1" at bounding box center [761, 349] width 1400 height 30
click at [1258, 305] on input "0" at bounding box center [1336, 306] width 170 height 25
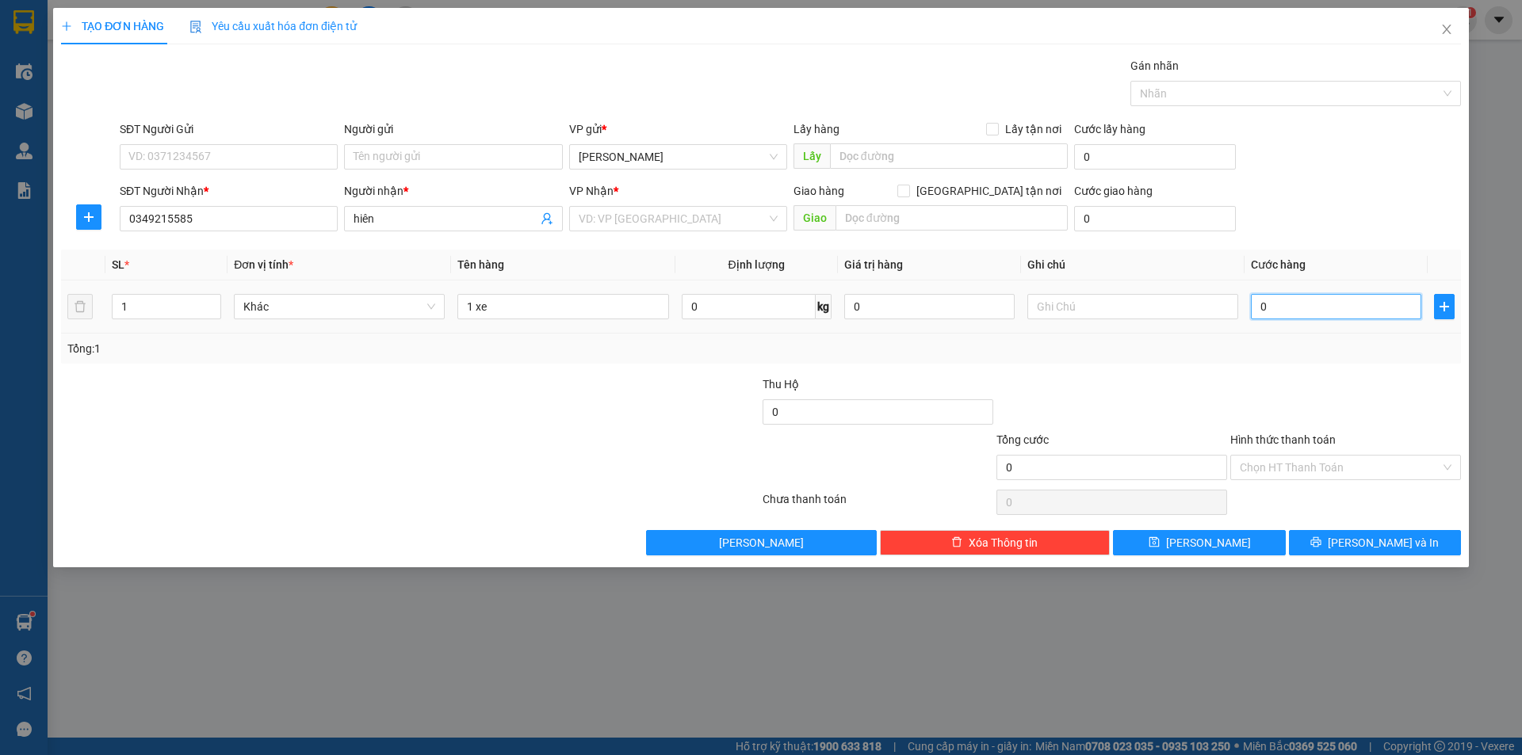
click at [1262, 304] on input "0" at bounding box center [1336, 306] width 170 height 25
click at [1255, 309] on input "0" at bounding box center [1336, 306] width 170 height 25
type input "30"
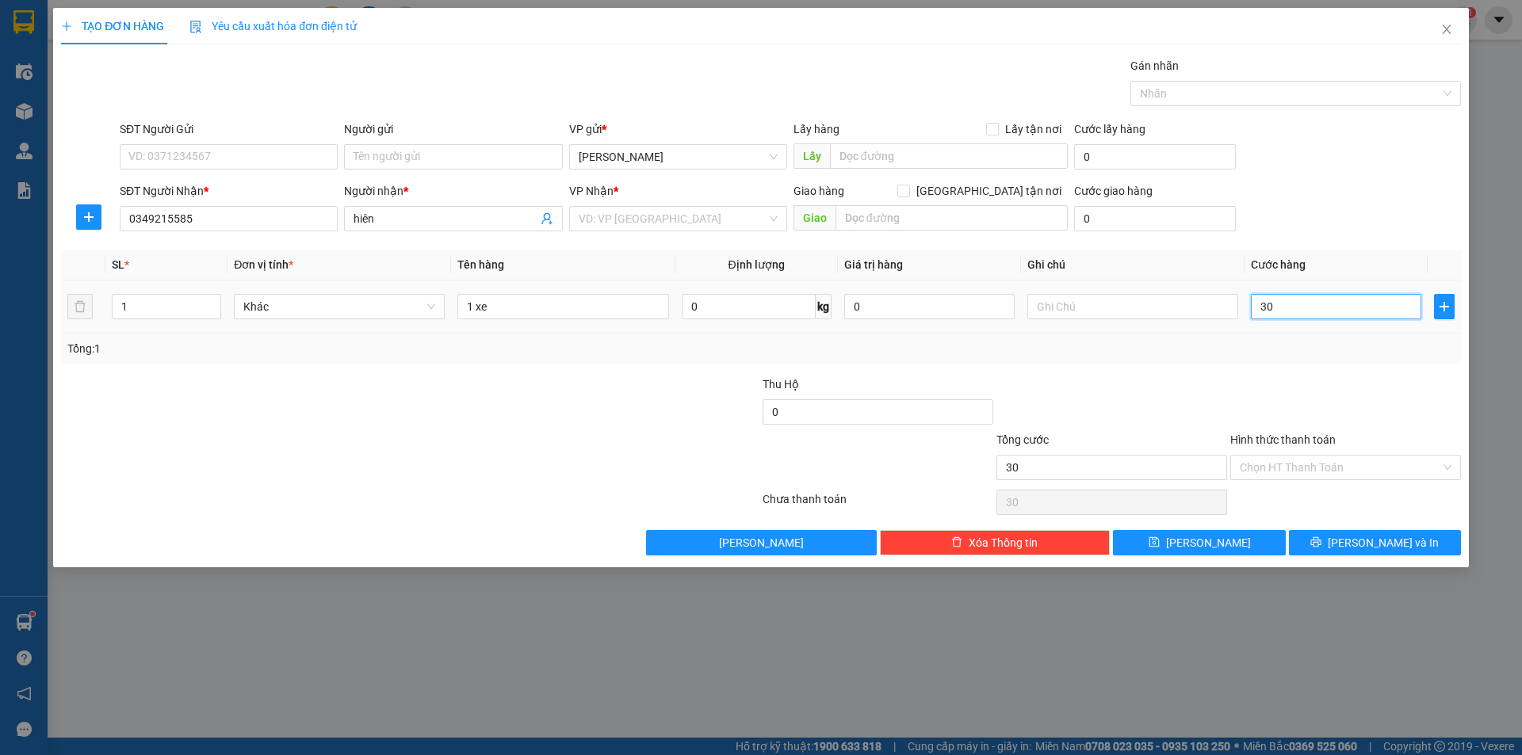
type input "300"
type input "300.000"
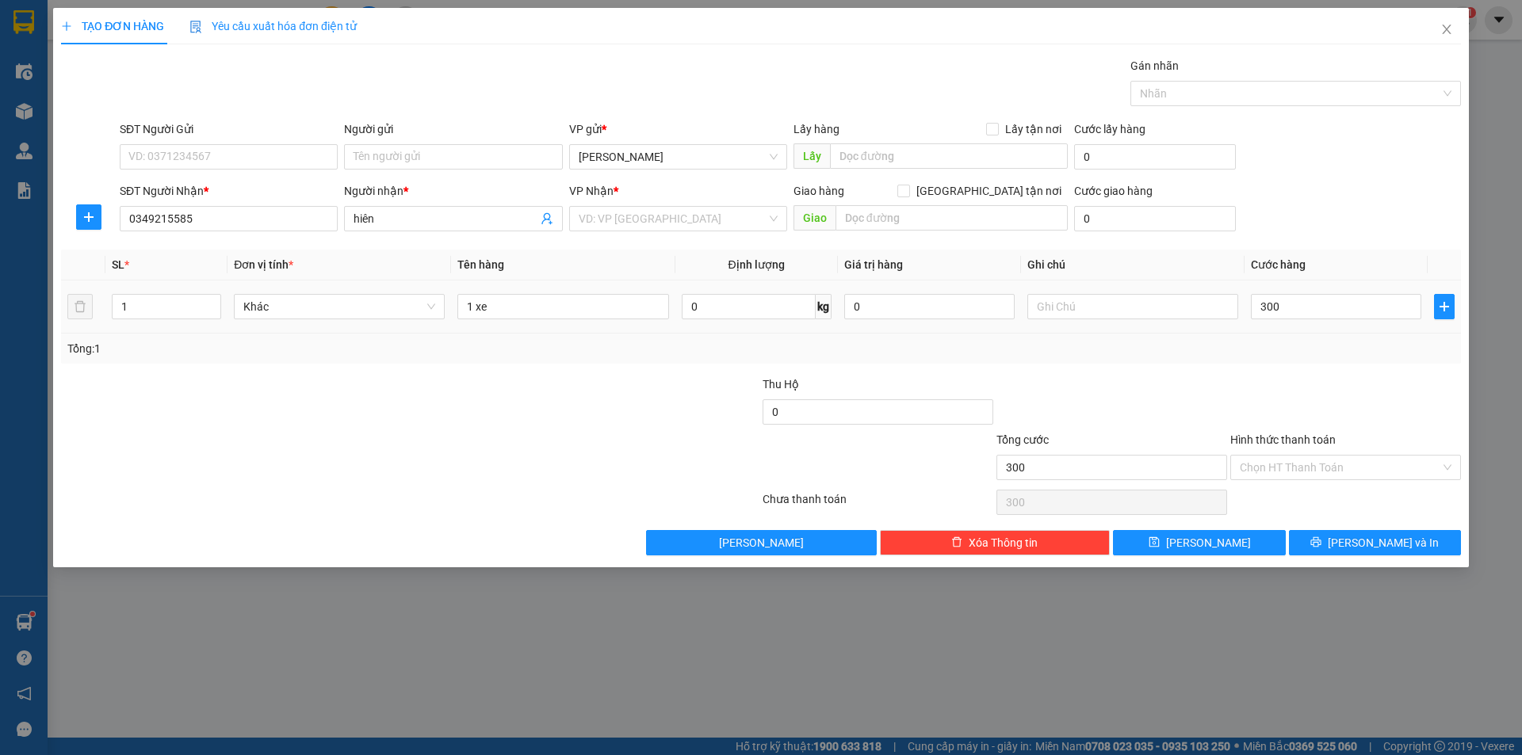
type input "300.000"
click at [1262, 326] on td "300.000" at bounding box center [1335, 307] width 183 height 53
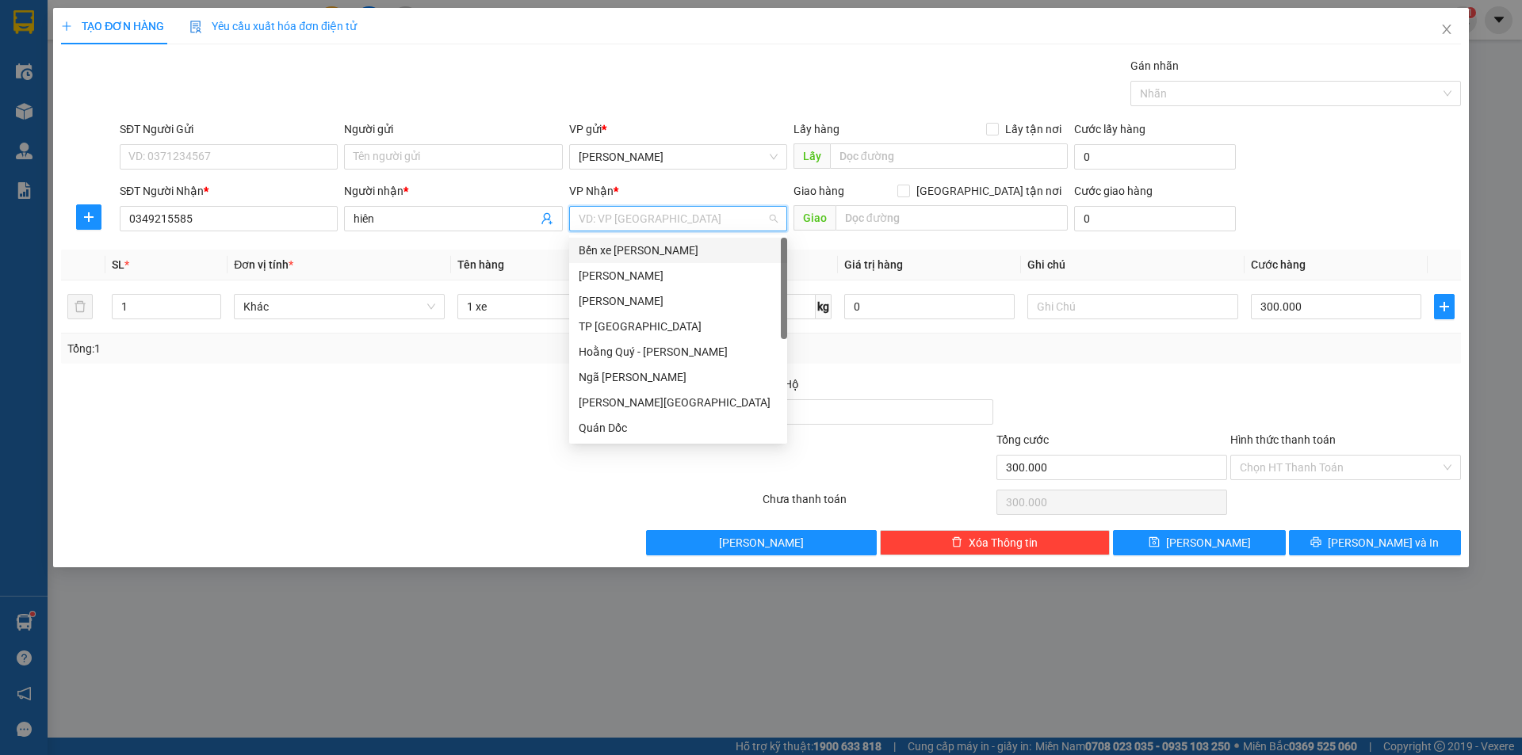
click at [647, 214] on input "search" at bounding box center [673, 219] width 188 height 24
click at [702, 254] on div "Bến xe [PERSON_NAME]" at bounding box center [678, 250] width 199 height 17
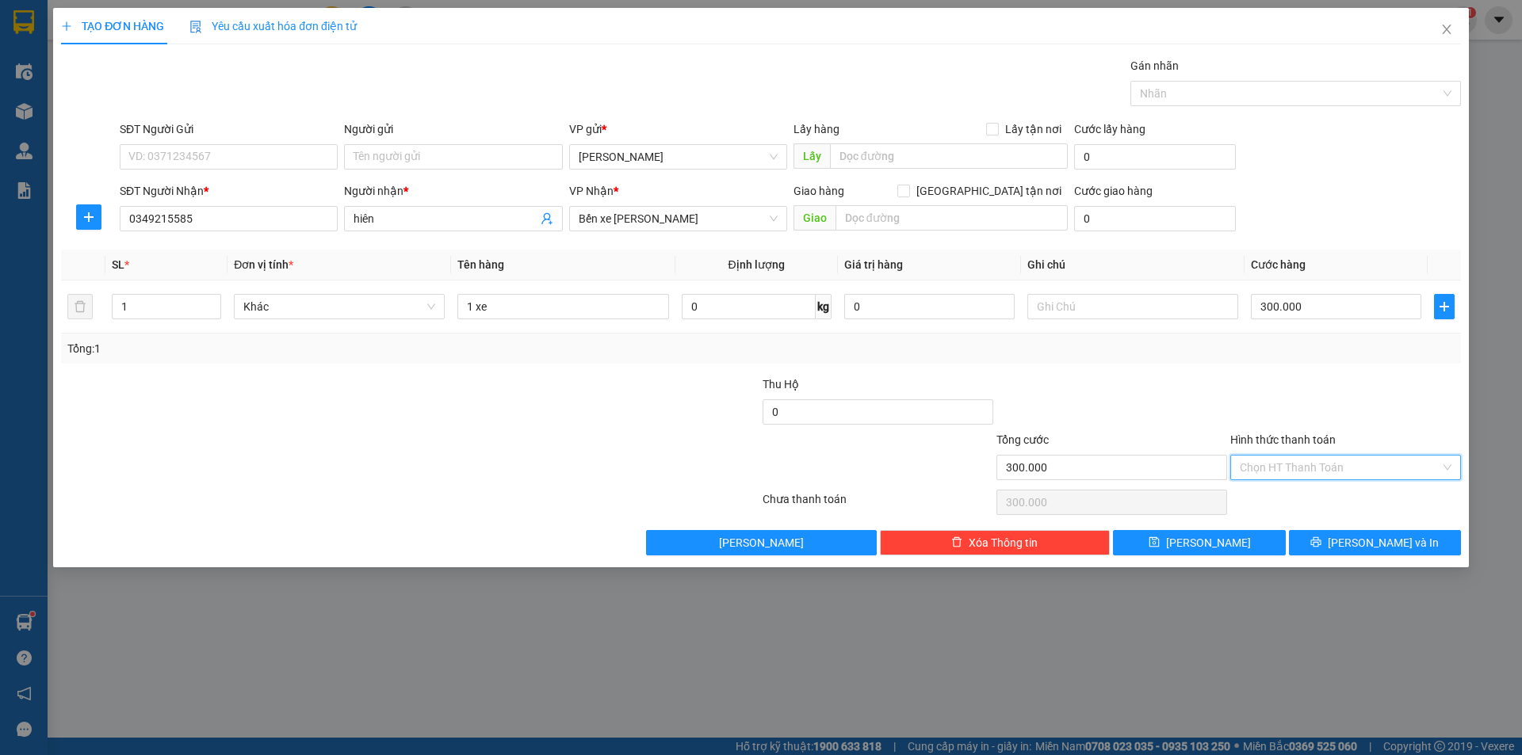
click at [1320, 468] on input "Hình thức thanh toán" at bounding box center [1340, 468] width 201 height 24
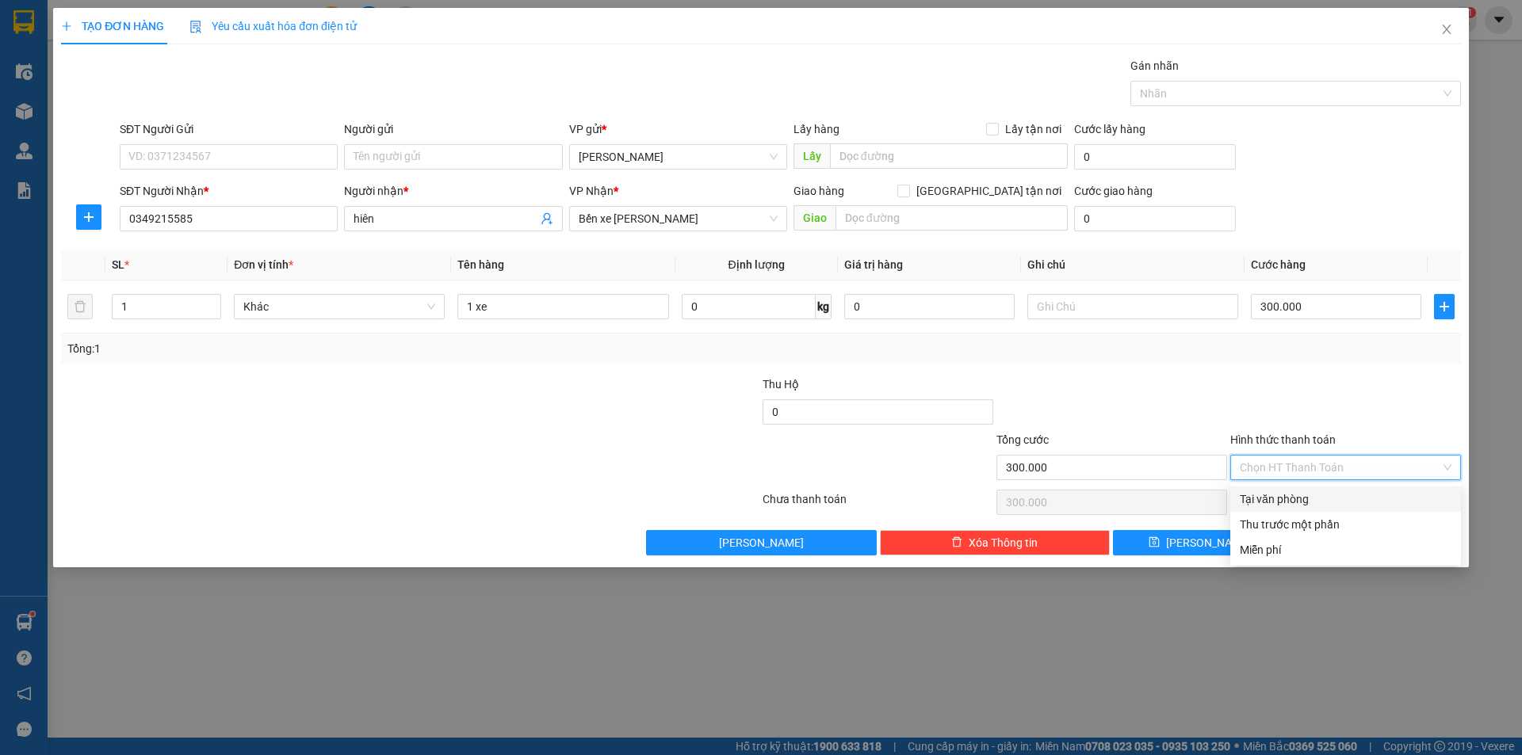
drag, startPoint x: 1279, startPoint y: 369, endPoint x: 1296, endPoint y: 420, distance: 54.1
click at [1282, 384] on div "Transit Pickup Surcharge Ids Transit Deliver Surcharge Ids Transit Deliver Surc…" at bounding box center [761, 306] width 1400 height 499
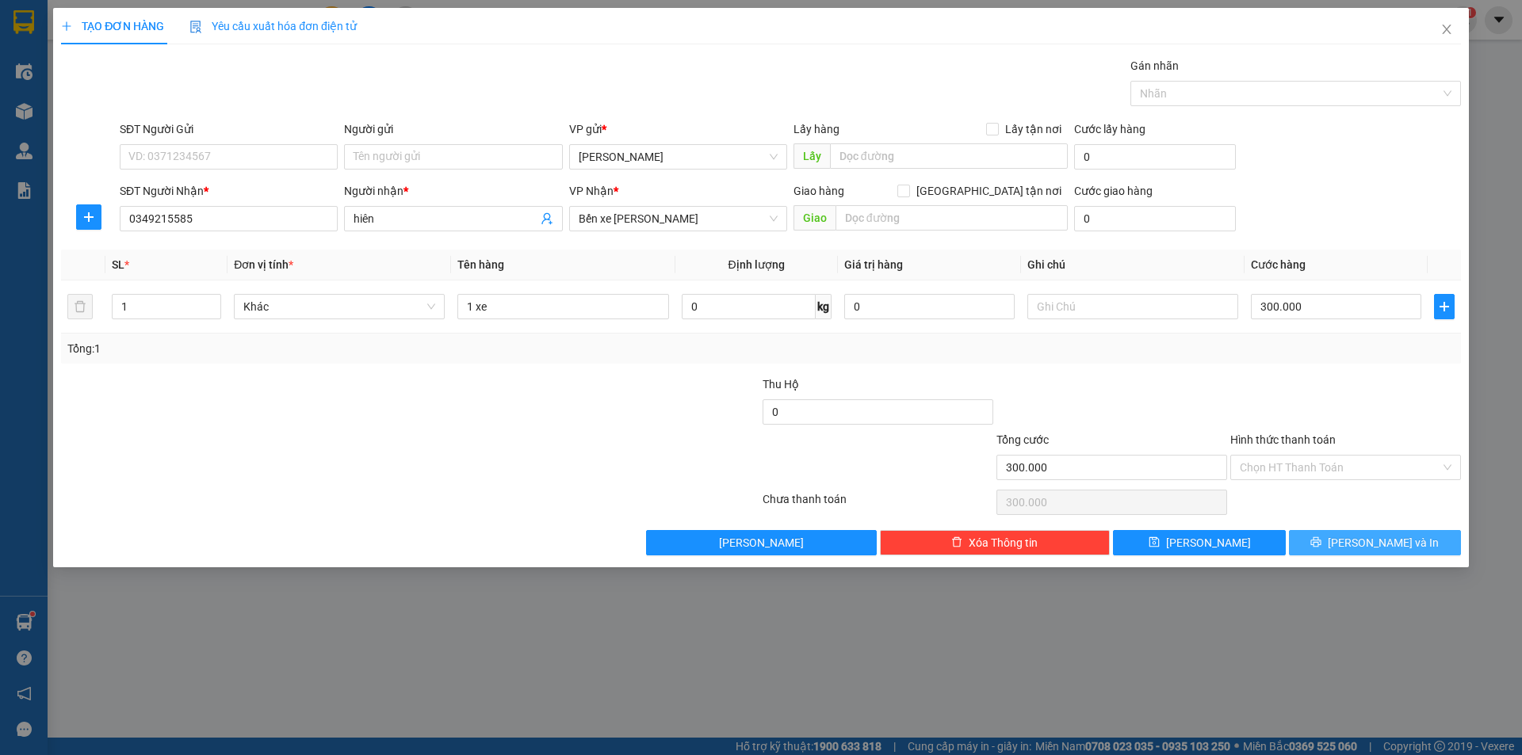
click at [1361, 547] on span "[PERSON_NAME] và In" at bounding box center [1383, 542] width 111 height 17
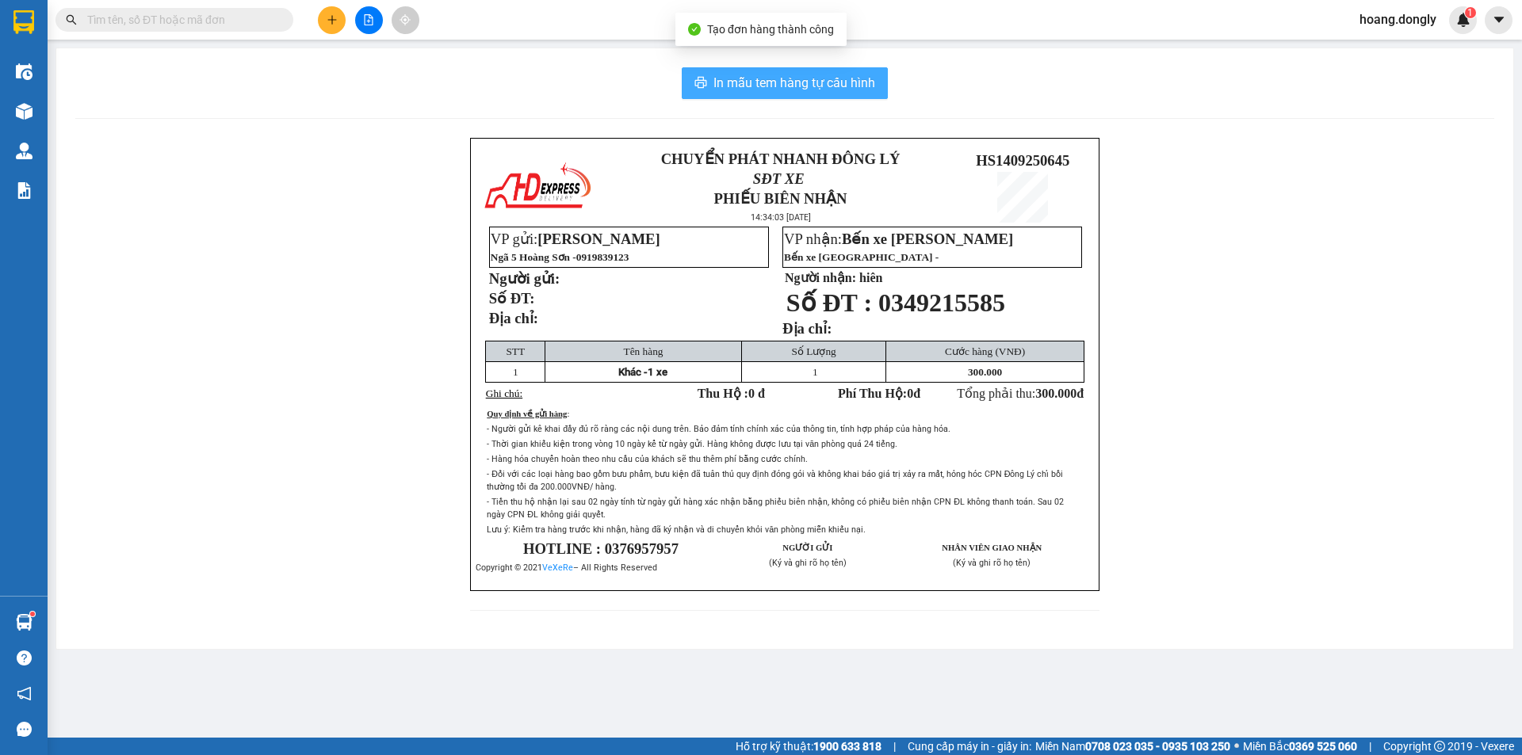
click at [802, 75] on span "In mẫu tem hàng tự cấu hình" at bounding box center [794, 83] width 162 height 20
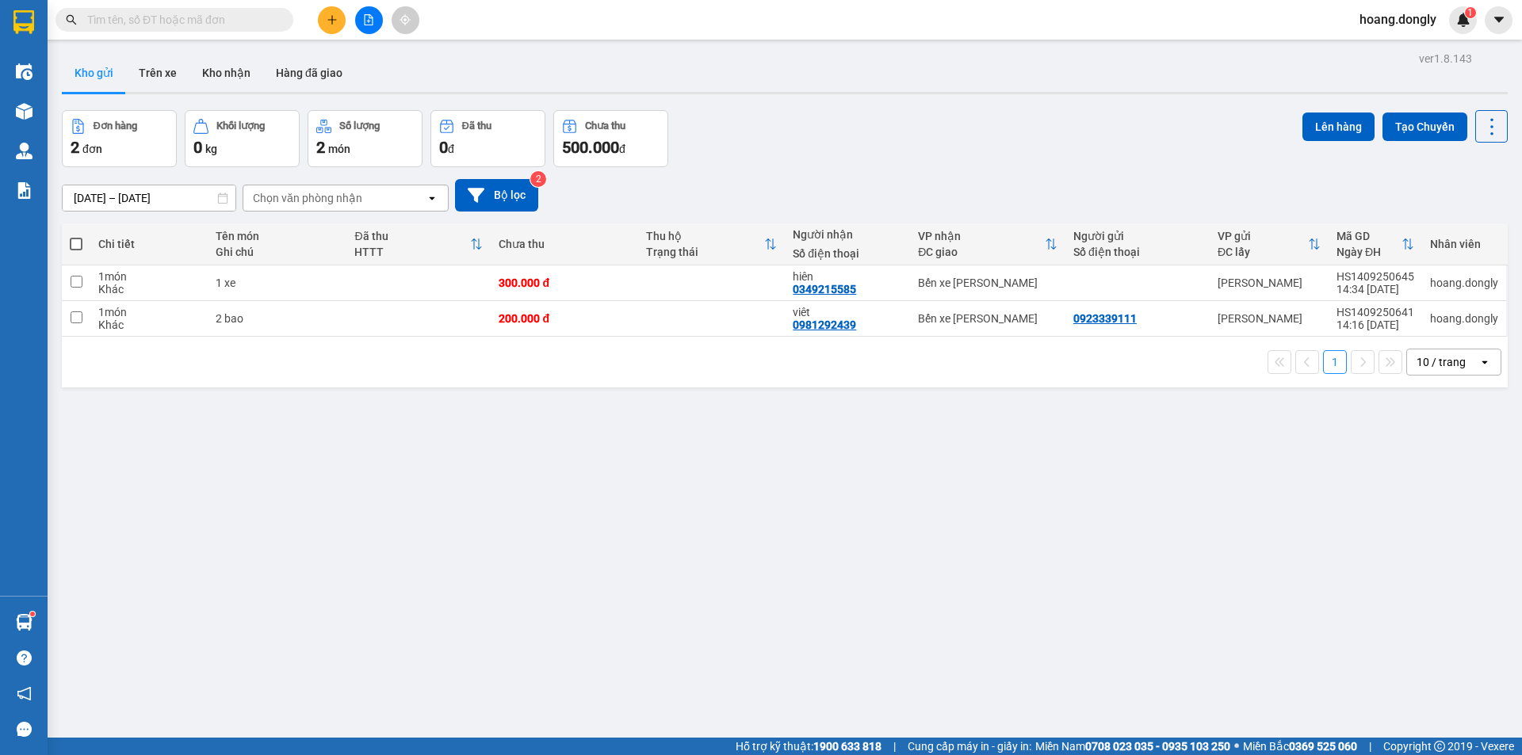
click at [328, 24] on icon "plus" at bounding box center [332, 19] width 11 height 11
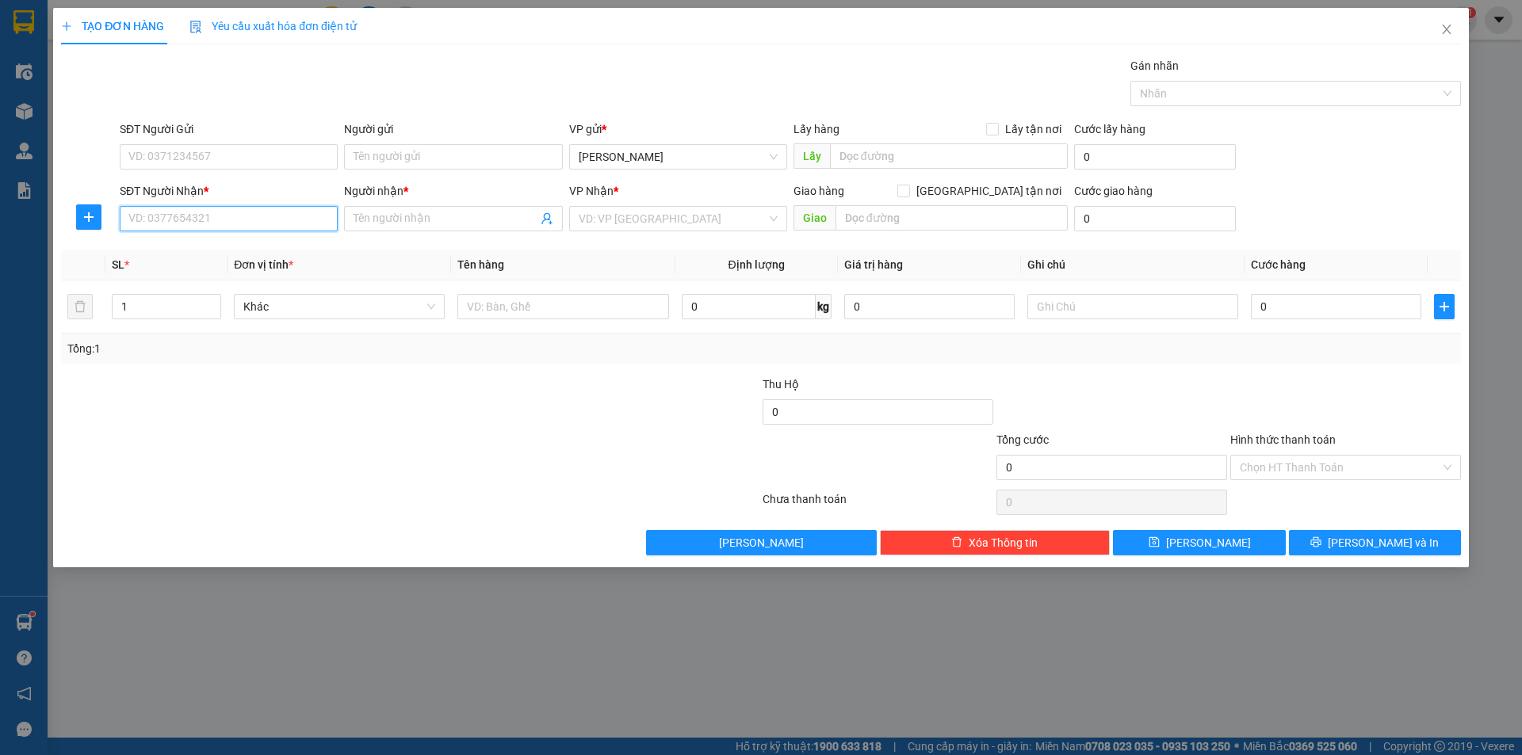
click at [287, 209] on input "SĐT Người Nhận *" at bounding box center [229, 218] width 218 height 25
click at [281, 221] on input "SĐT Người Nhận *" at bounding box center [229, 218] width 218 height 25
type input "0978248866"
click at [515, 216] on input "Người nhận *" at bounding box center [444, 218] width 183 height 17
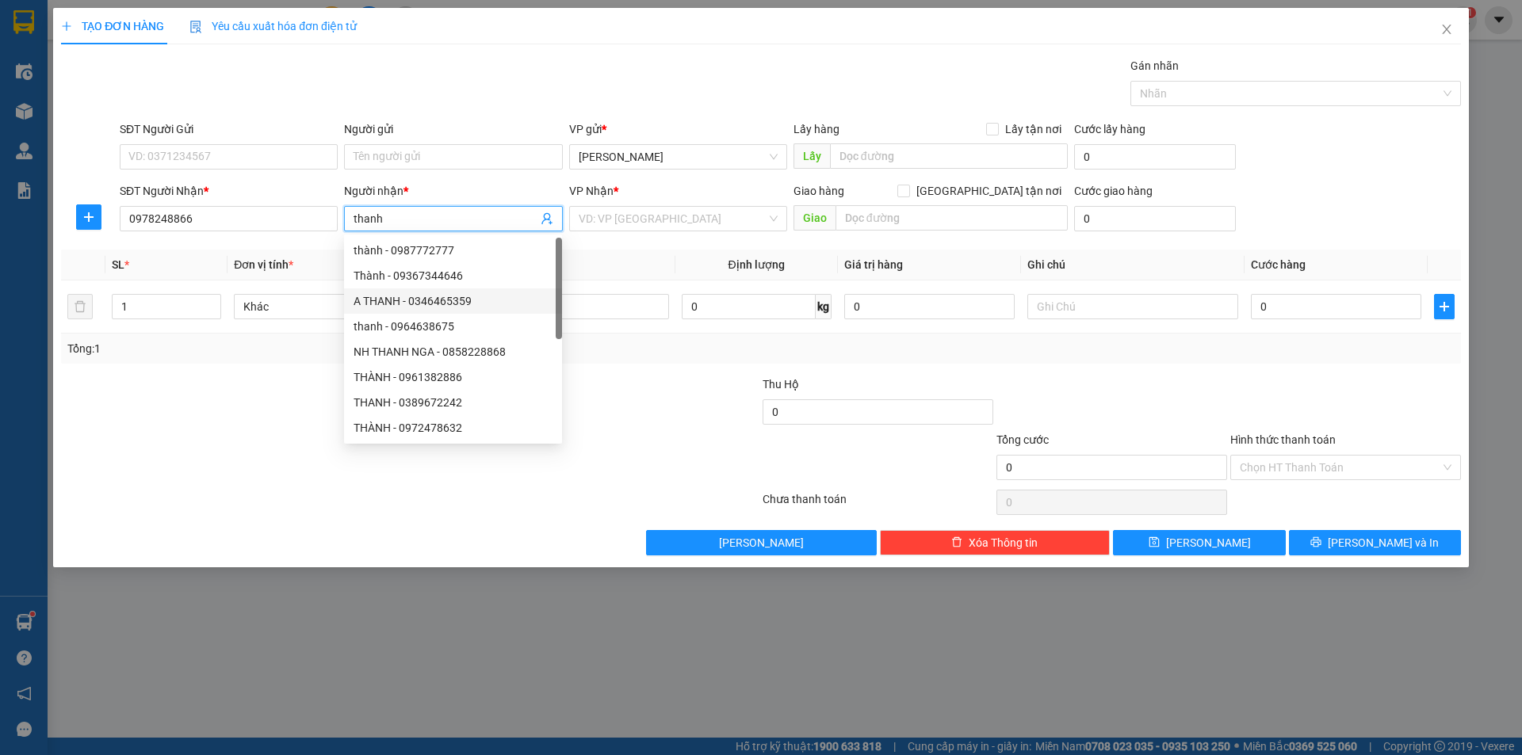
type input "thanh"
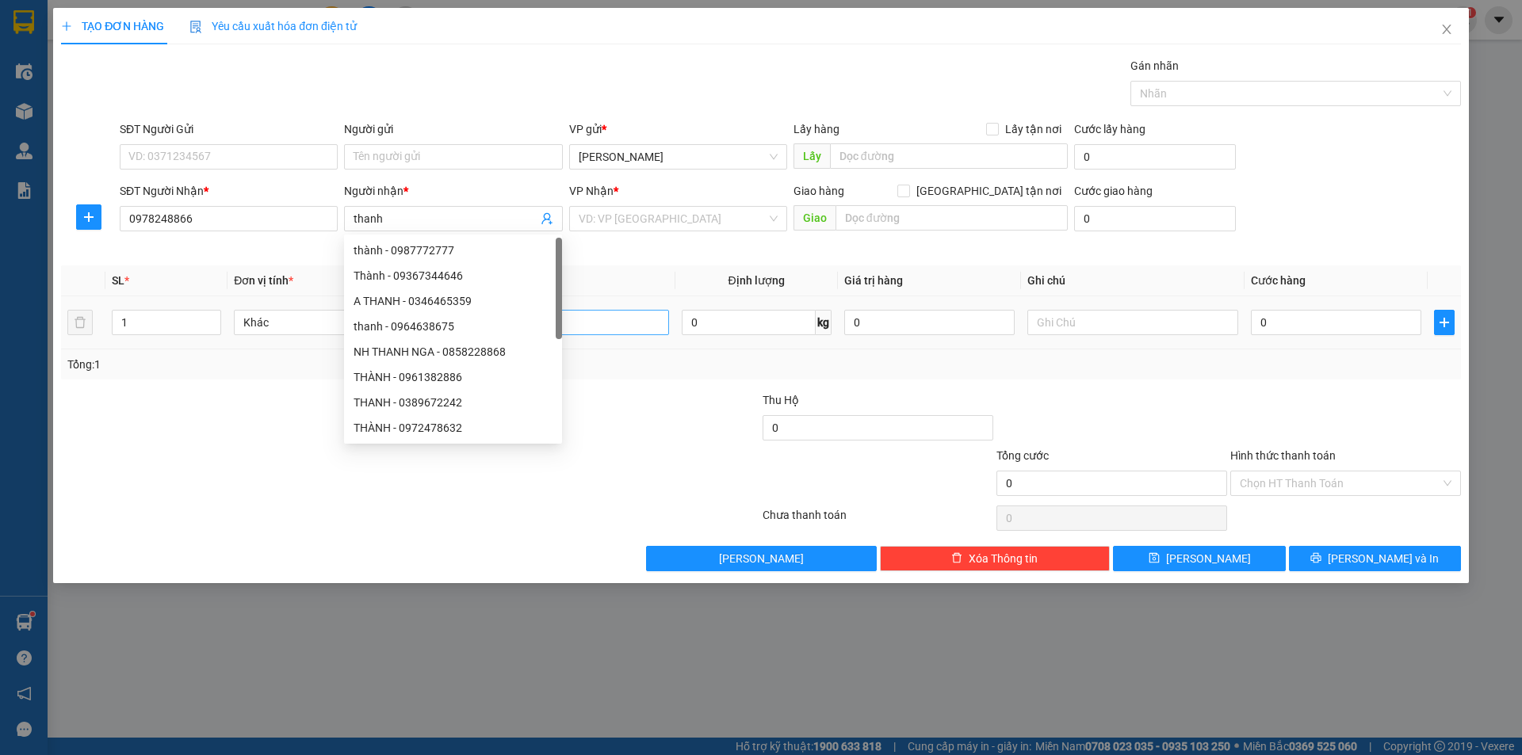
drag, startPoint x: 671, startPoint y: 365, endPoint x: 659, endPoint y: 313, distance: 52.7
click at [666, 350] on div "Tổng: 1" at bounding box center [761, 365] width 1400 height 30
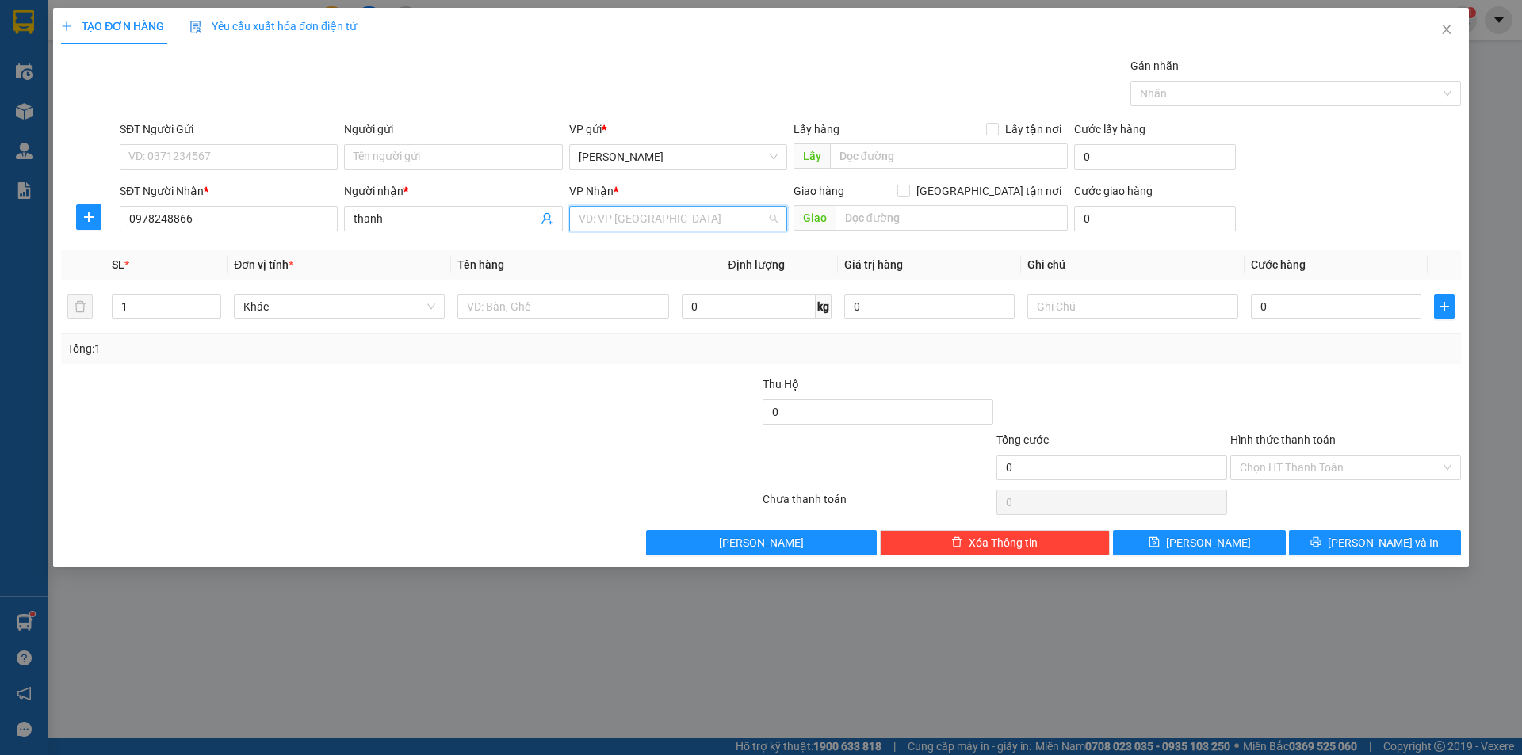
click at [680, 210] on input "search" at bounding box center [673, 219] width 188 height 24
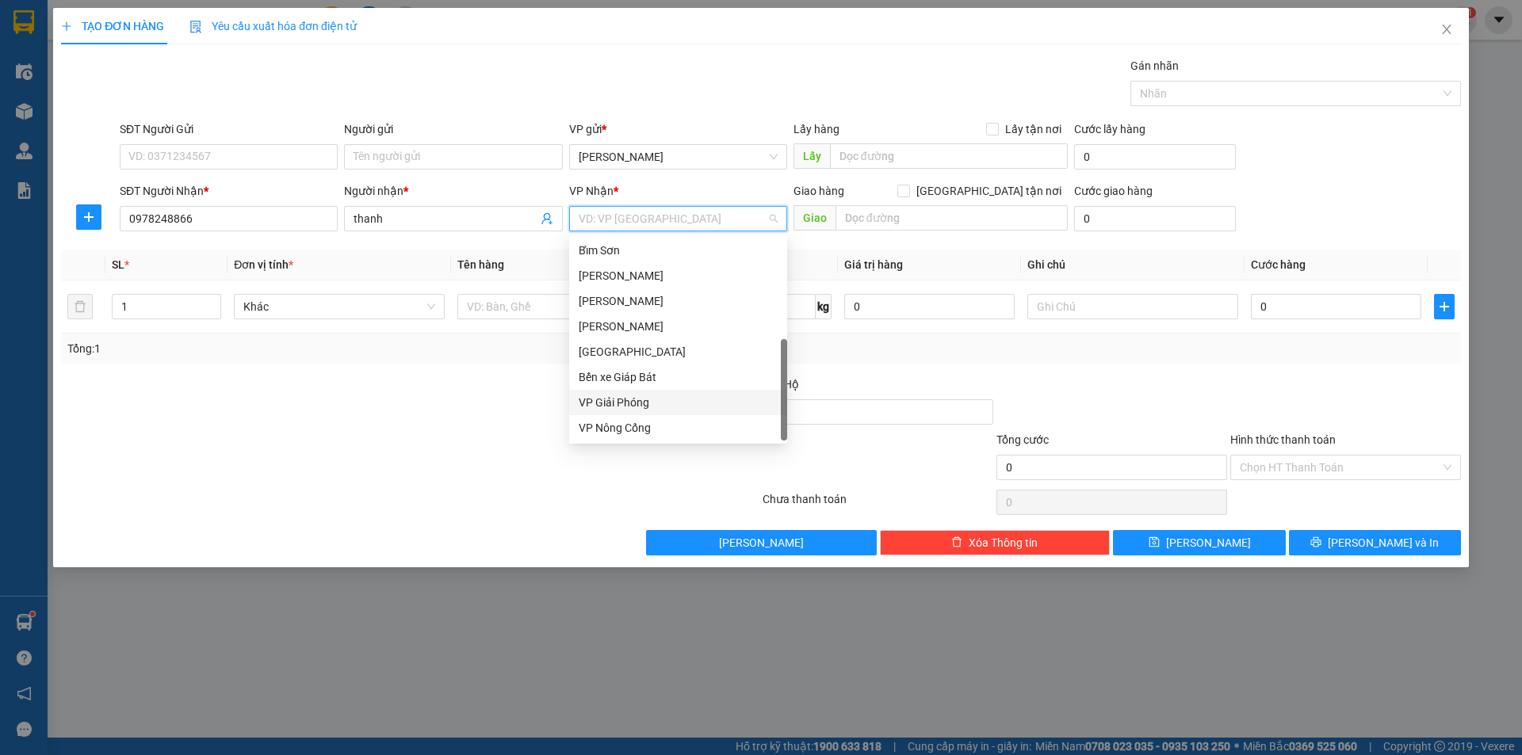
drag, startPoint x: 660, startPoint y: 409, endPoint x: 634, endPoint y: 357, distance: 57.8
click at [660, 408] on div "VP Giải Phóng" at bounding box center [678, 402] width 199 height 17
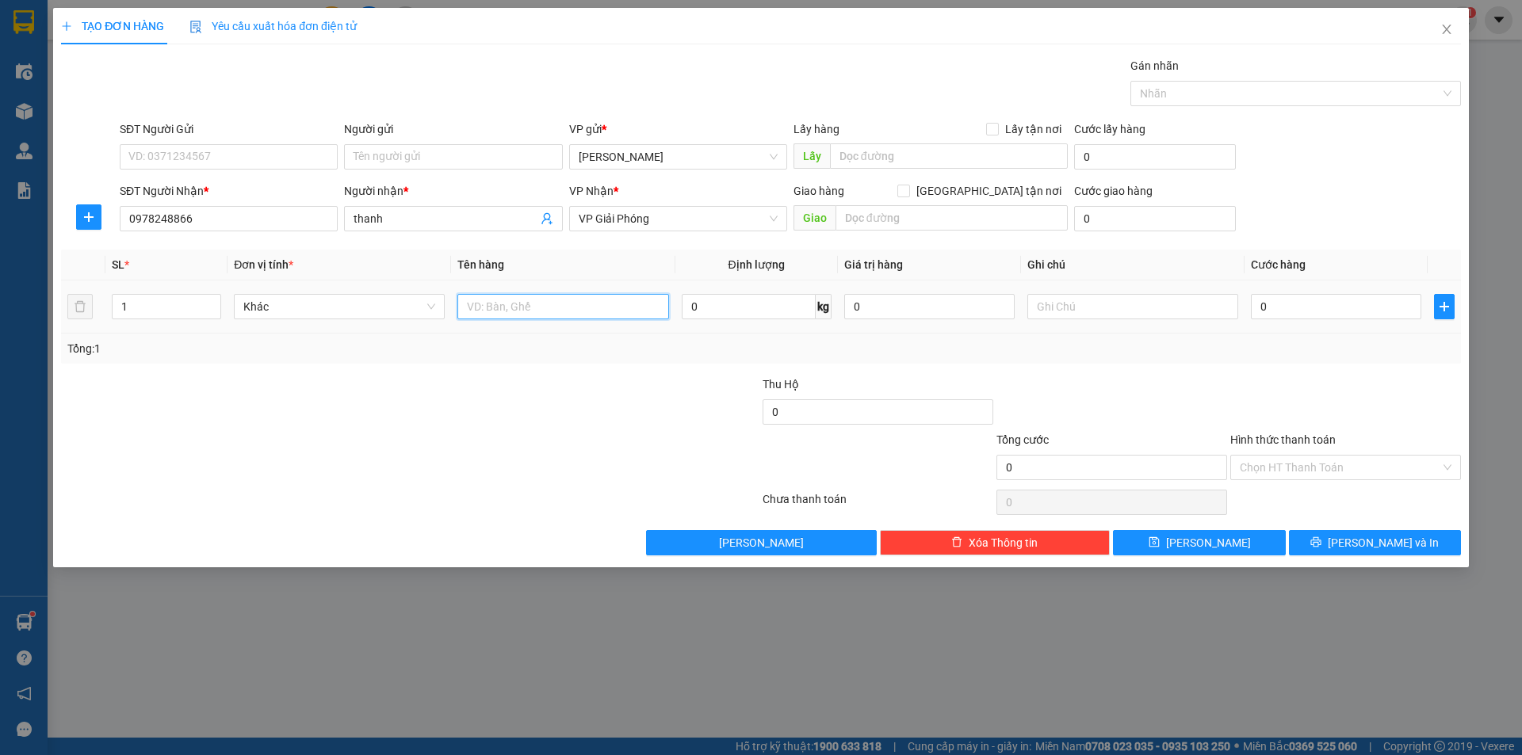
click at [537, 309] on input "text" at bounding box center [562, 306] width 211 height 25
type input "1 kiên"
click at [522, 437] on div at bounding box center [293, 458] width 468 height 55
drag, startPoint x: 1292, startPoint y: 304, endPoint x: 1258, endPoint y: 308, distance: 34.4
click at [1292, 303] on input "0" at bounding box center [1336, 306] width 170 height 25
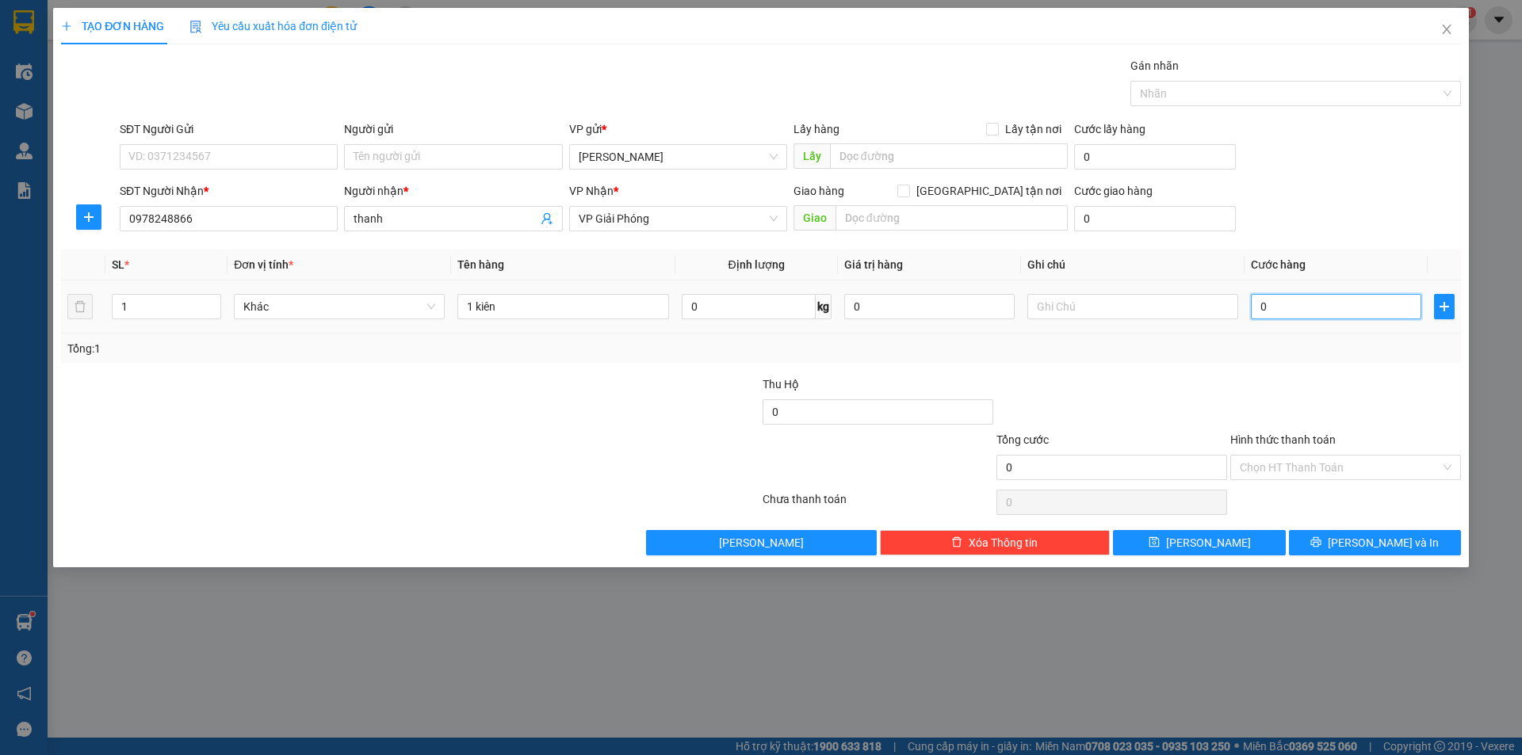
click at [1251, 308] on input "0" at bounding box center [1336, 306] width 170 height 25
type input "540"
type input "50"
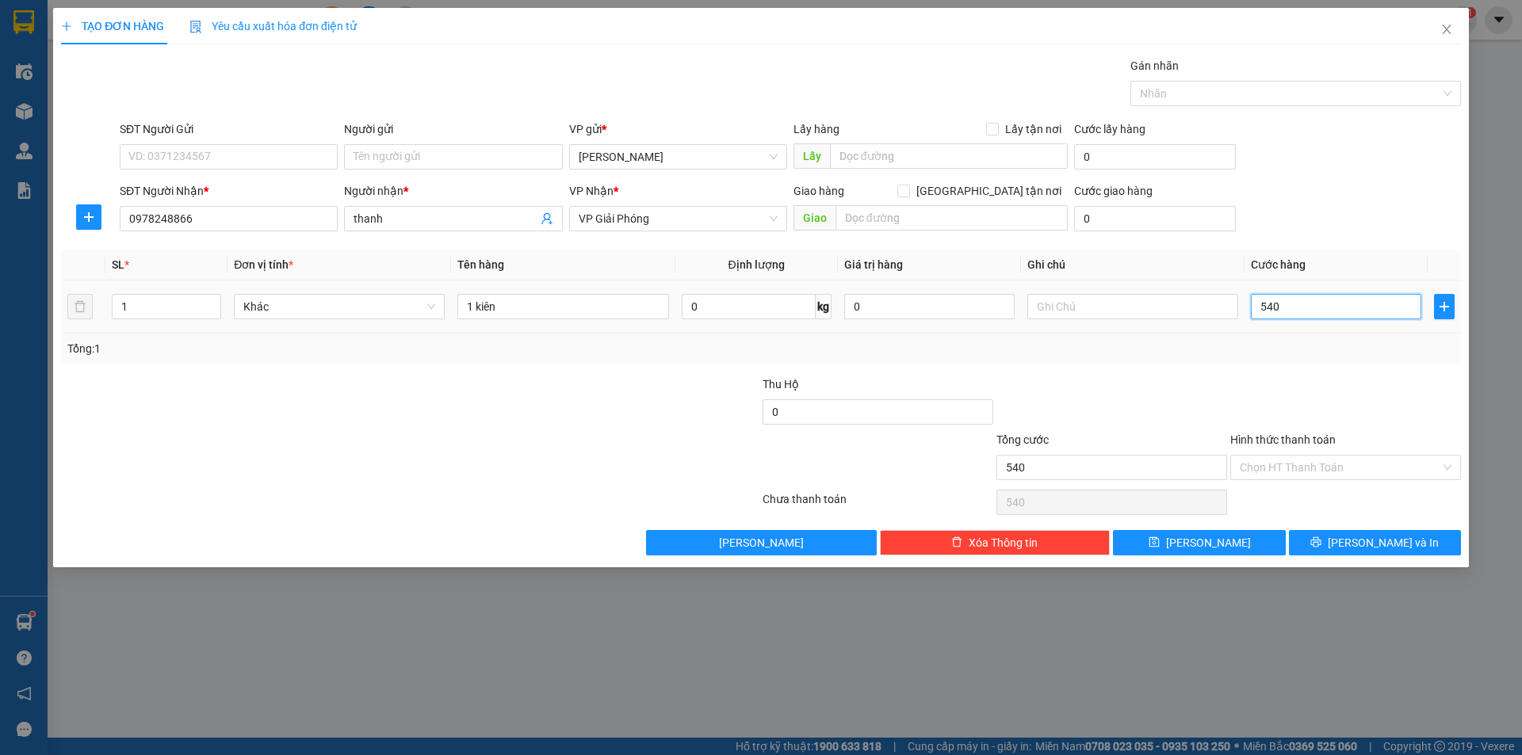
type input "50"
type input "50.000"
click at [1261, 355] on div "Tổng: 1" at bounding box center [760, 348] width 1387 height 17
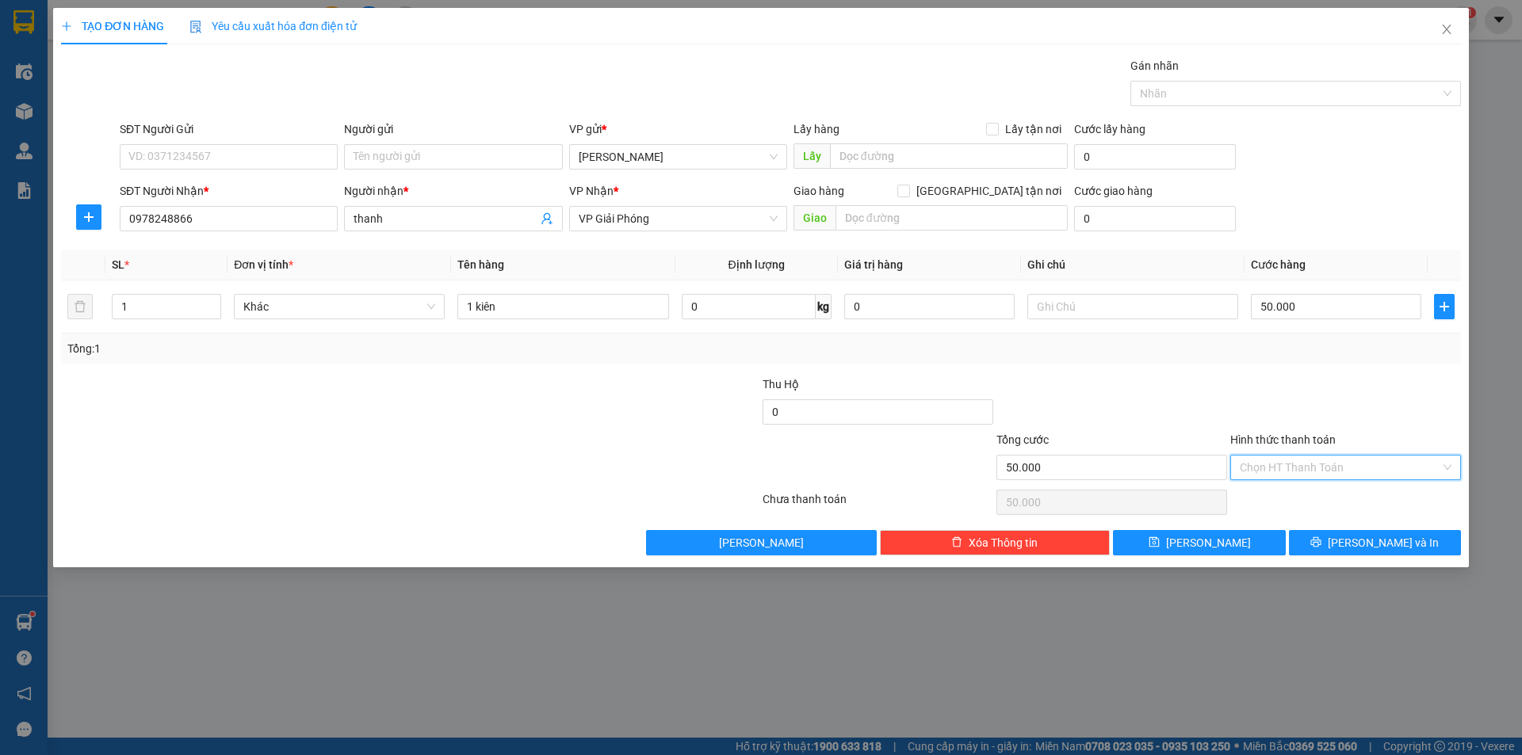
click at [1277, 463] on input "Hình thức thanh toán" at bounding box center [1340, 468] width 201 height 24
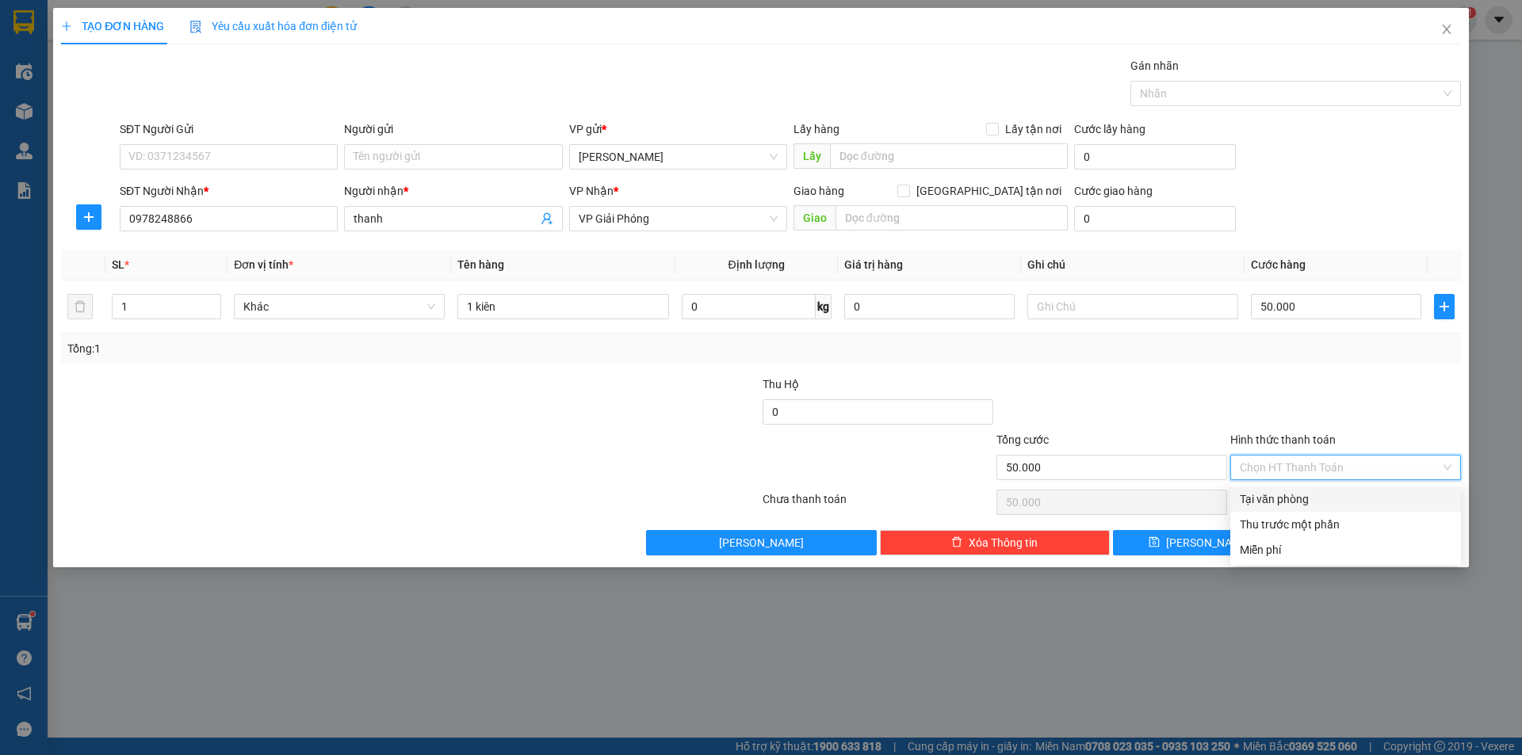
click at [1300, 502] on div "Tại văn phòng" at bounding box center [1346, 499] width 212 height 17
type input "0"
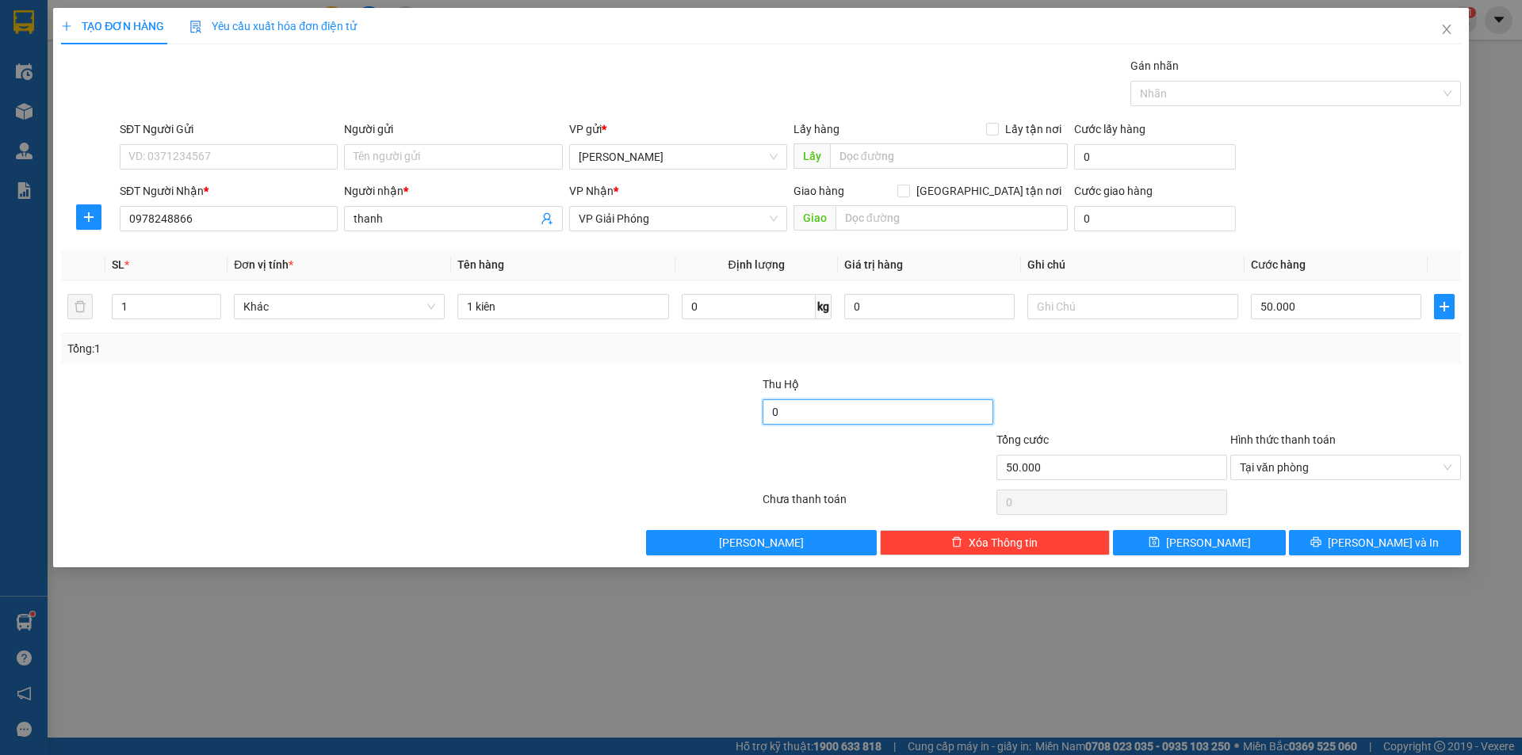
click at [850, 415] on input "0" at bounding box center [877, 411] width 231 height 25
click at [769, 414] on input "0" at bounding box center [877, 411] width 231 height 25
type input "900.000"
click at [831, 463] on div at bounding box center [878, 458] width 234 height 55
click at [1128, 308] on input "text" at bounding box center [1132, 306] width 211 height 25
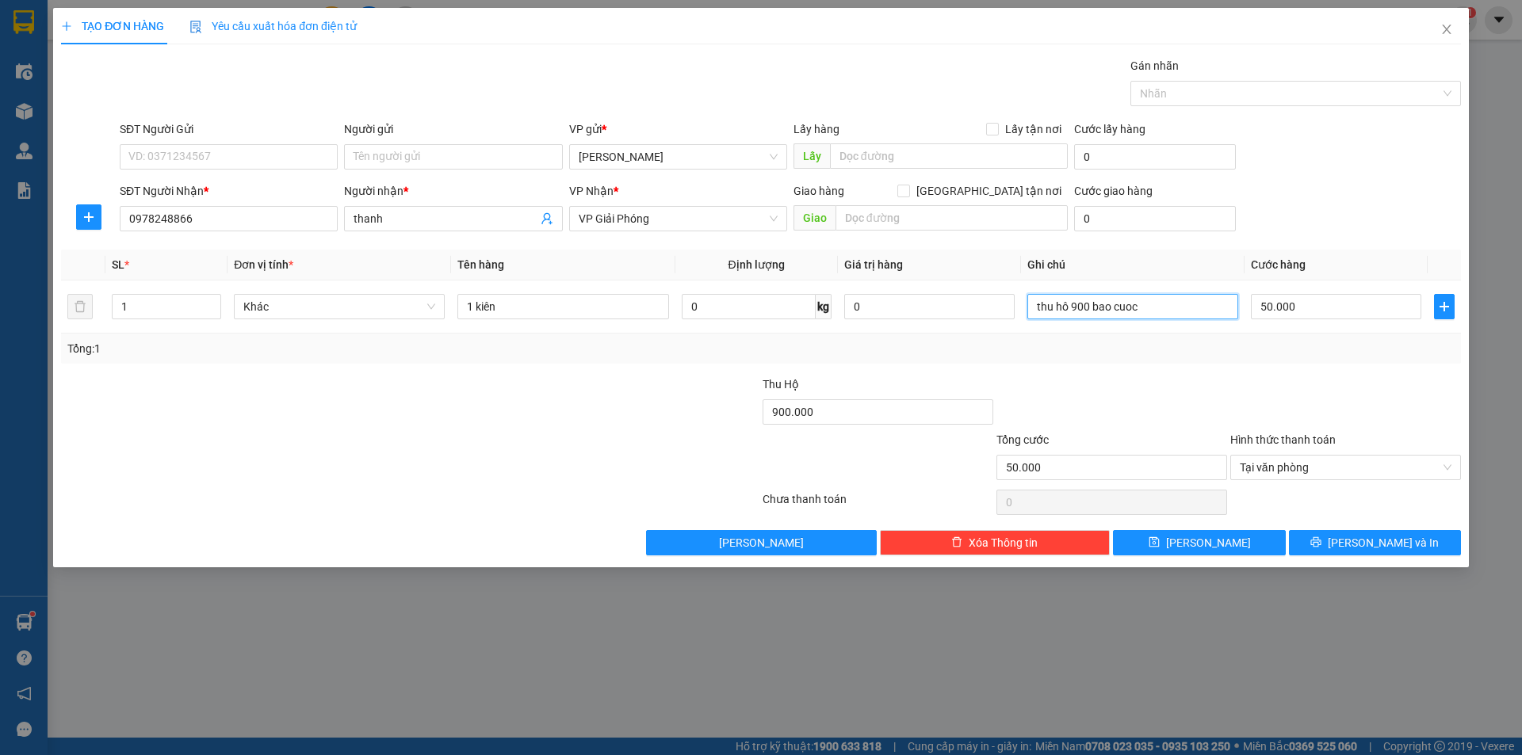
type input "thu hô 900 bao cuoc"
click at [1098, 383] on div at bounding box center [1112, 403] width 234 height 55
click at [1362, 541] on span "[PERSON_NAME] và In" at bounding box center [1383, 542] width 111 height 17
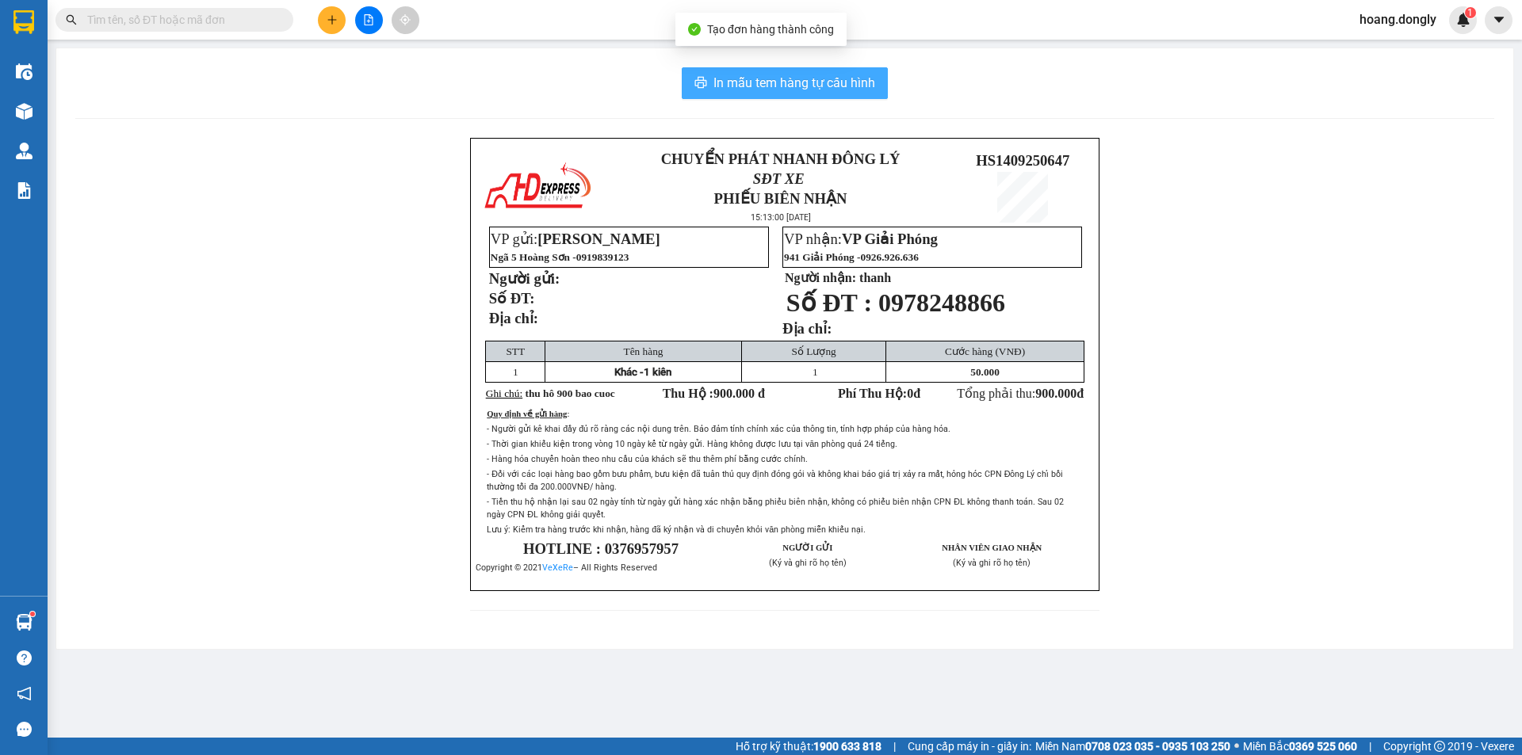
click at [828, 85] on span "In mẫu tem hàng tự cấu hình" at bounding box center [794, 83] width 162 height 20
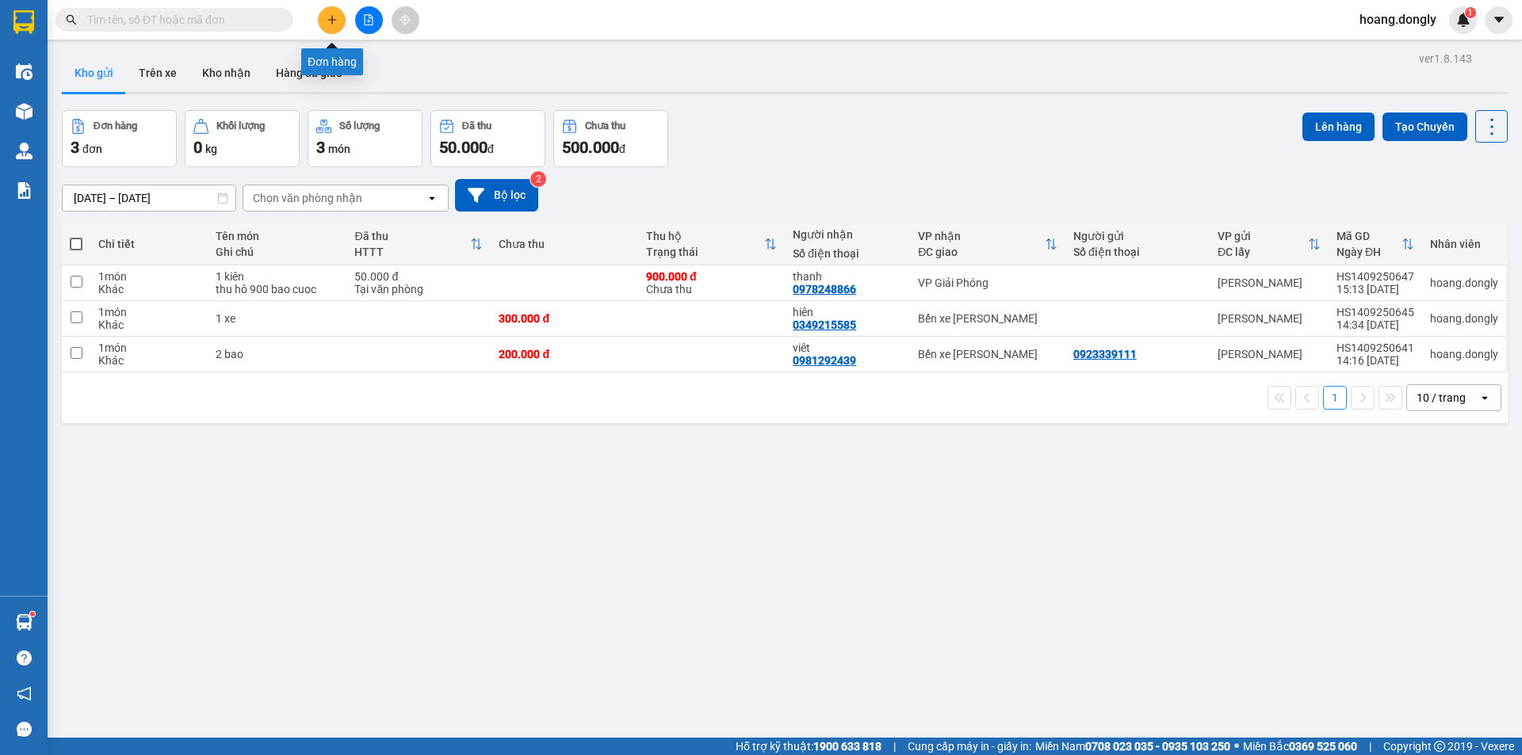
click at [329, 25] on button at bounding box center [332, 20] width 28 height 28
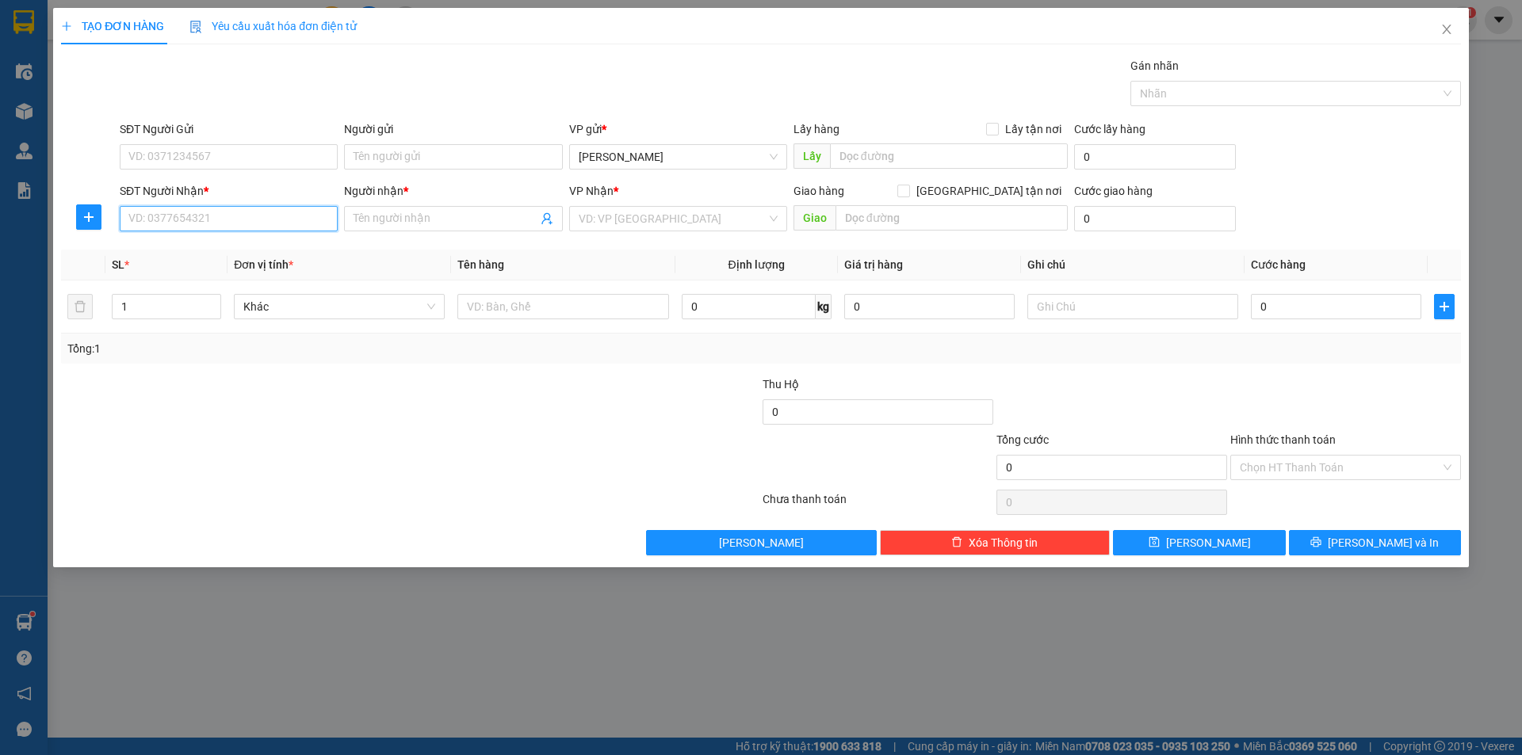
click at [278, 220] on input "SĐT Người Nhận *" at bounding box center [229, 218] width 218 height 25
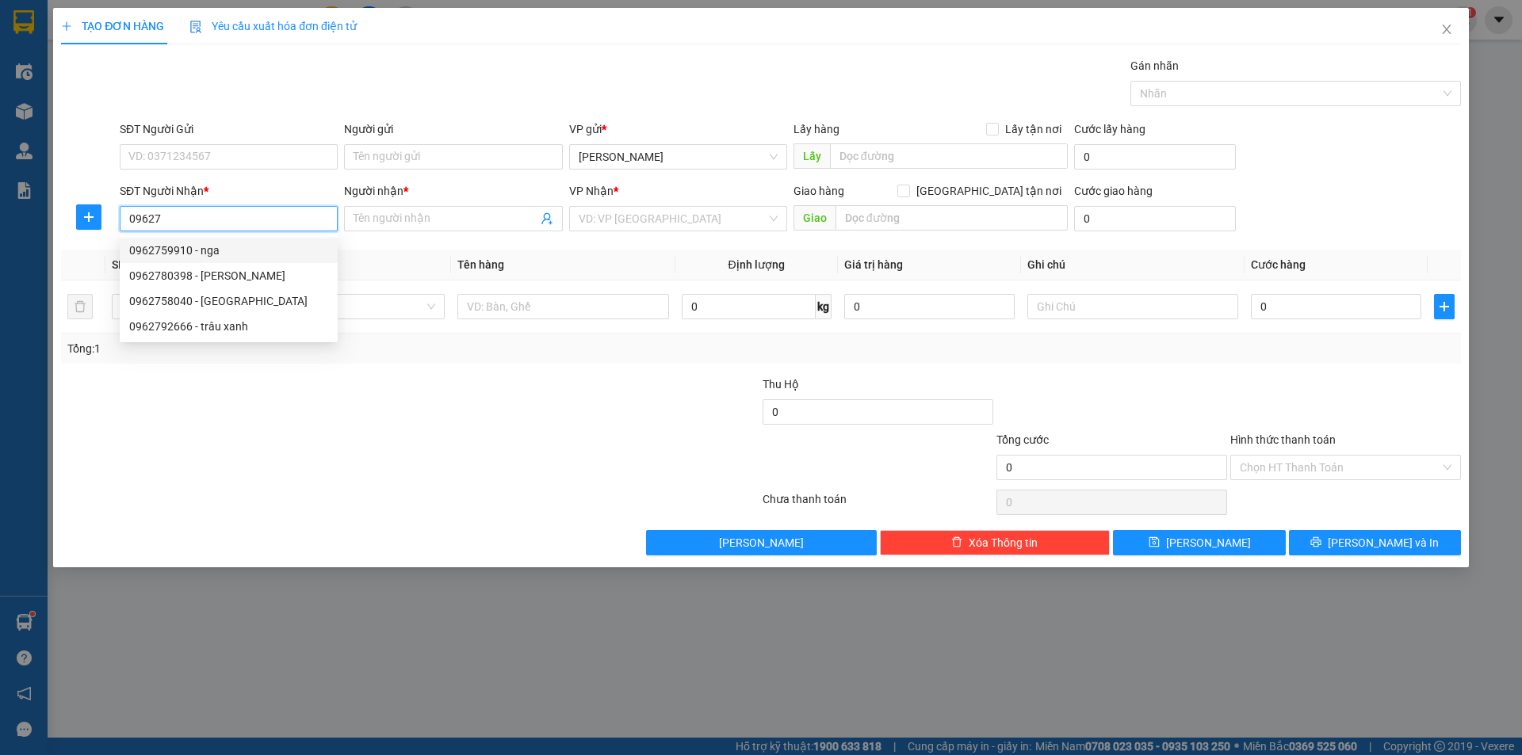
click at [212, 250] on div "0962759910 - nga" at bounding box center [228, 250] width 199 height 17
type input "0962759910"
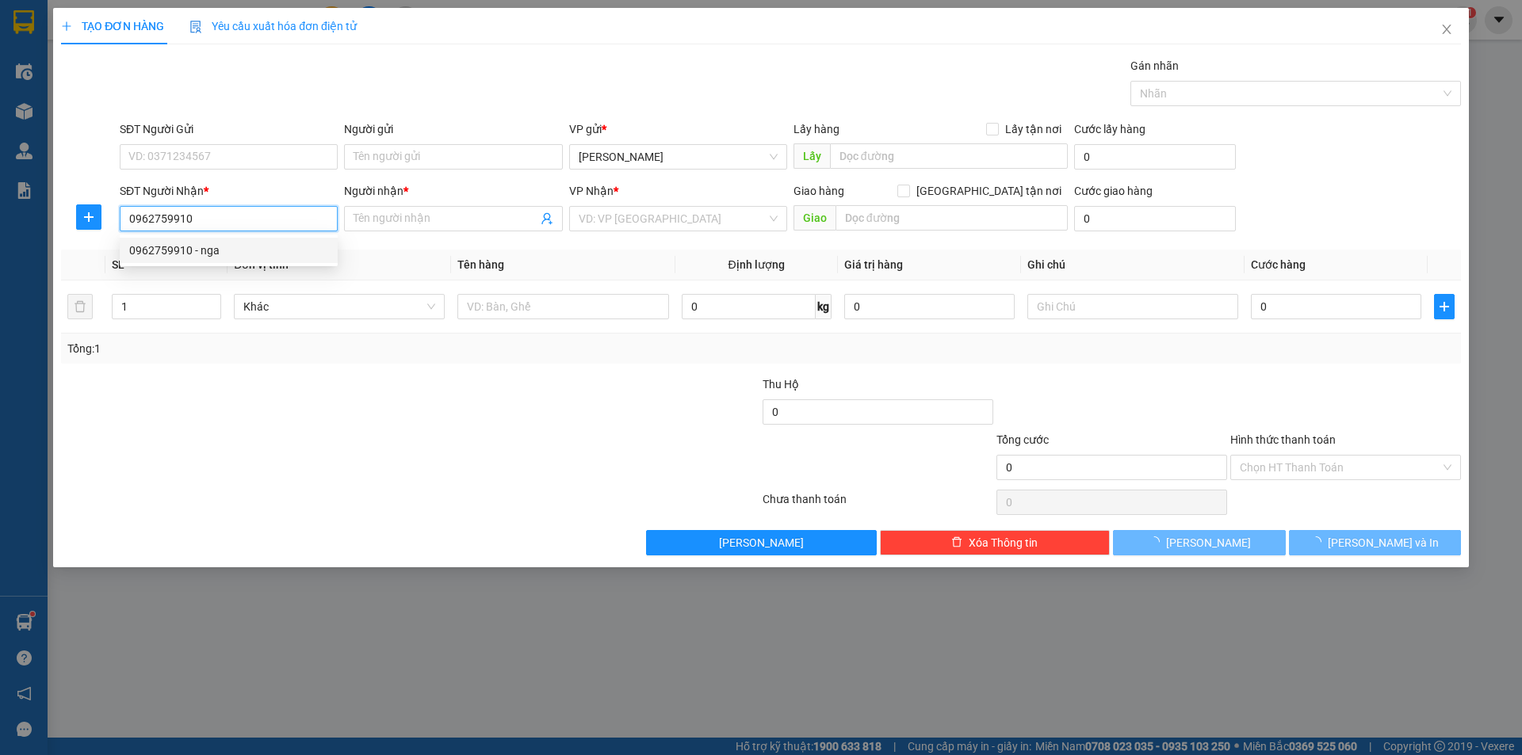
type input "nga"
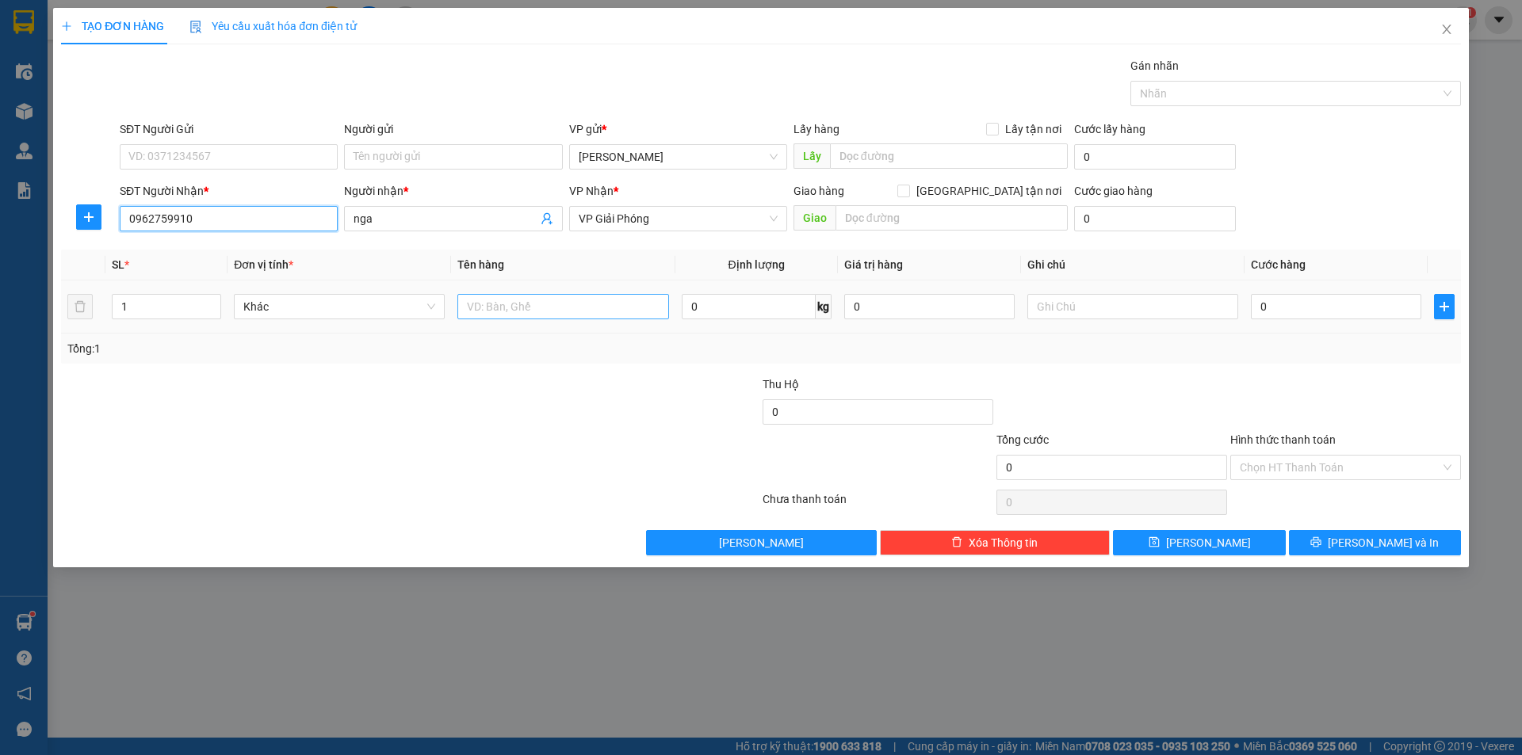
type input "0962759910"
click at [561, 307] on input "text" at bounding box center [562, 306] width 211 height 25
type input "1 bich"
click at [663, 407] on div at bounding box center [644, 403] width 234 height 55
click at [1266, 312] on input "0" at bounding box center [1336, 306] width 170 height 25
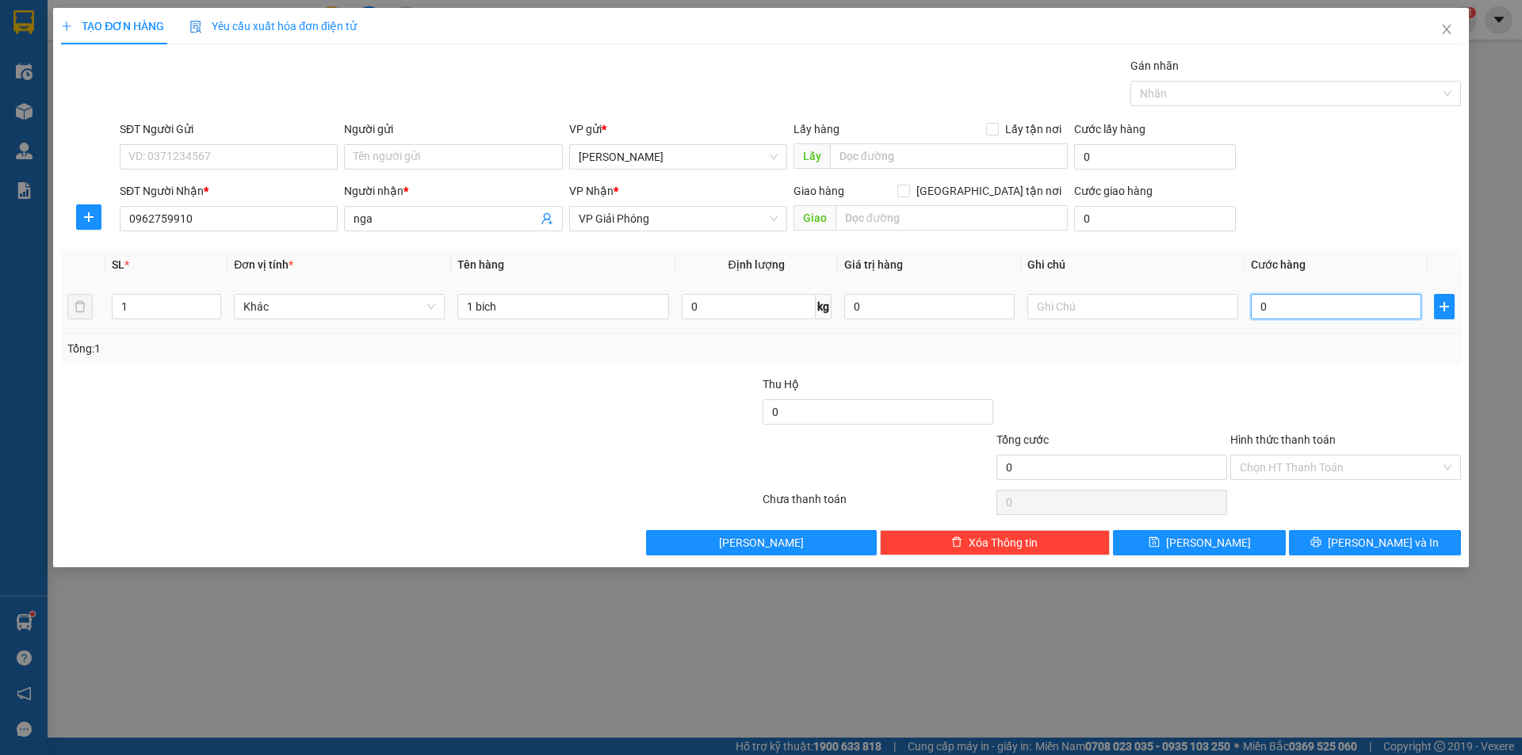
click at [1254, 304] on input "0" at bounding box center [1336, 306] width 170 height 25
type input "40"
type input "40.000"
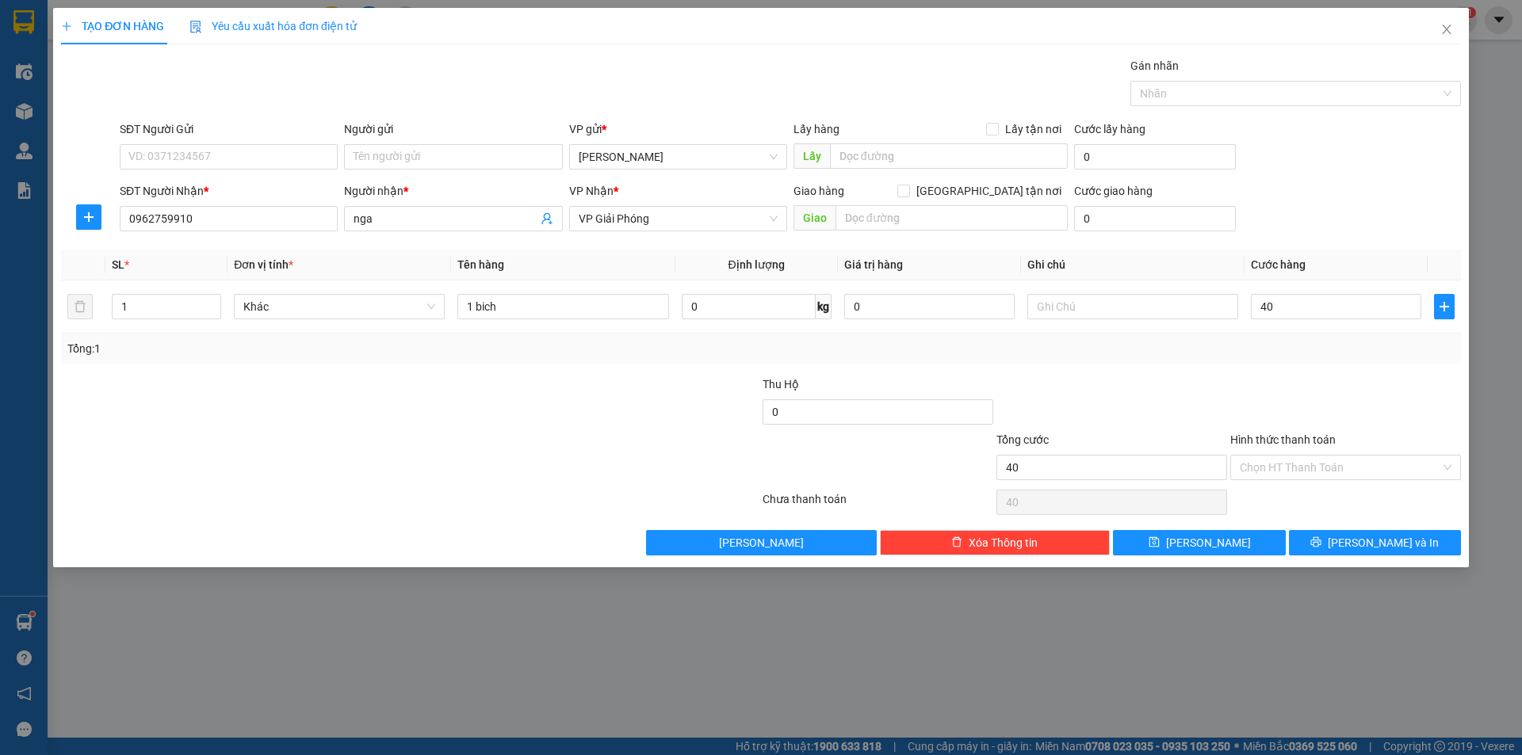
type input "40.000"
click at [1267, 371] on div "Transit Pickup Surcharge Ids Transit Deliver Surcharge Ids Transit Deliver Surc…" at bounding box center [761, 306] width 1400 height 499
click at [1307, 471] on input "Hình thức thanh toán" at bounding box center [1340, 468] width 201 height 24
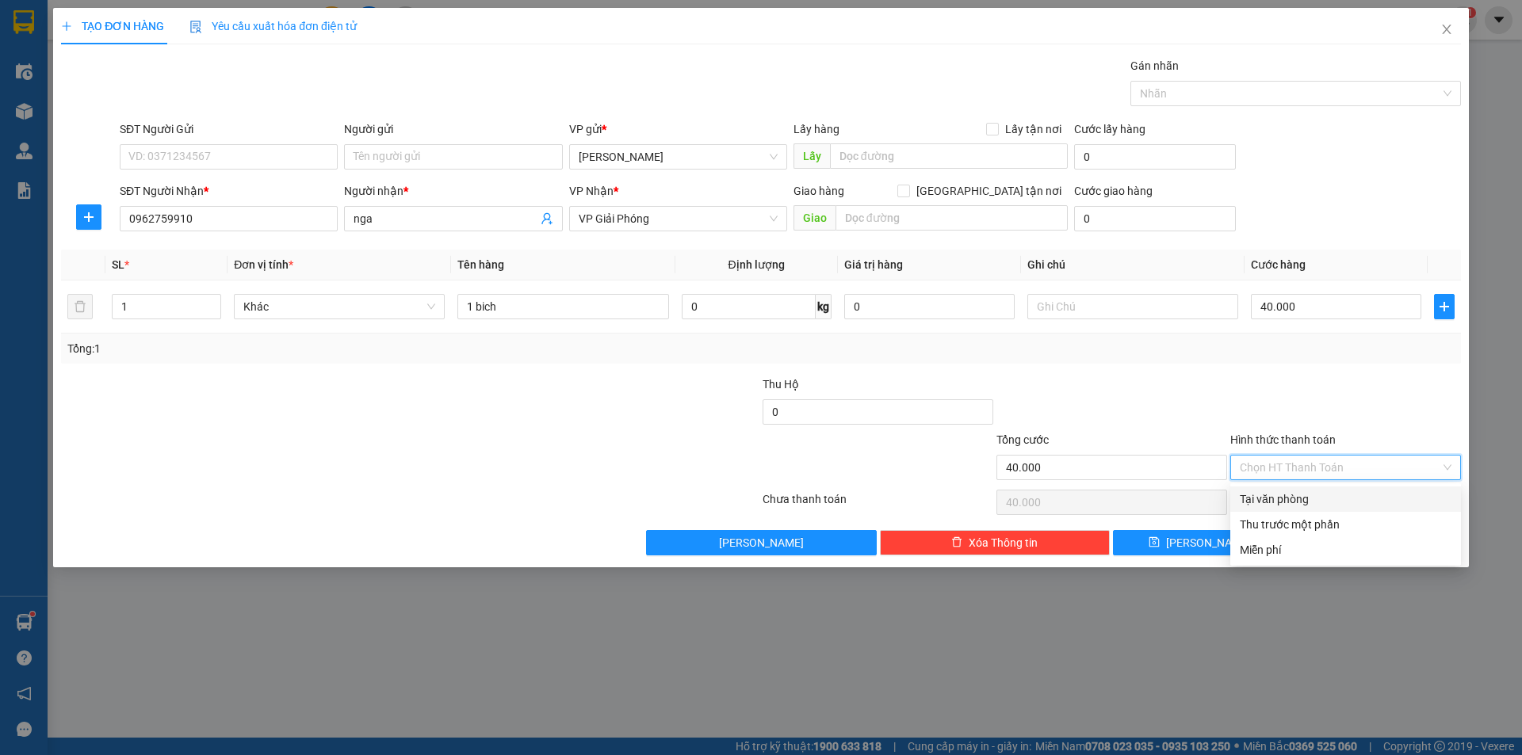
click at [1307, 503] on div "Tại văn phòng" at bounding box center [1346, 499] width 212 height 17
type input "0"
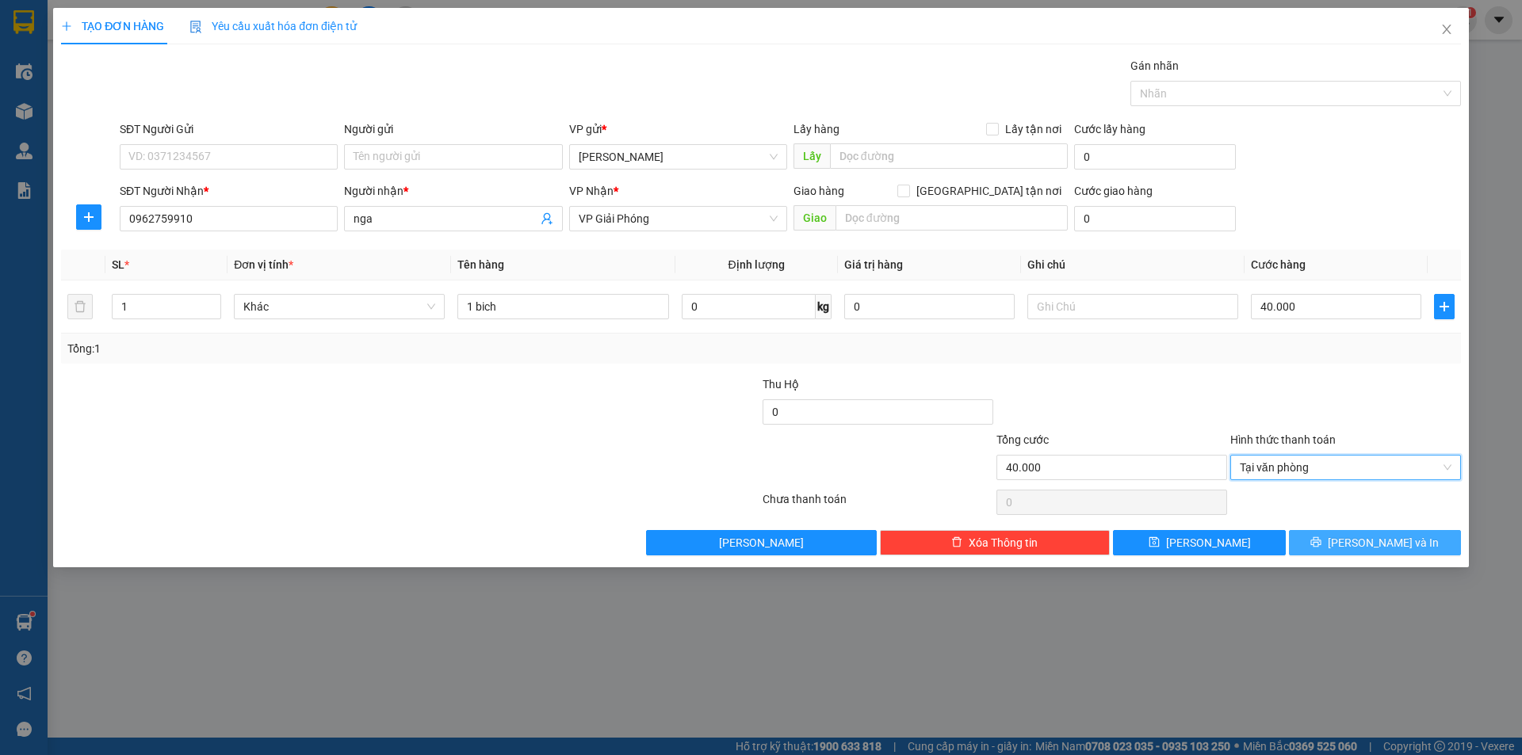
click at [1335, 534] on button "[PERSON_NAME] và In" at bounding box center [1375, 542] width 172 height 25
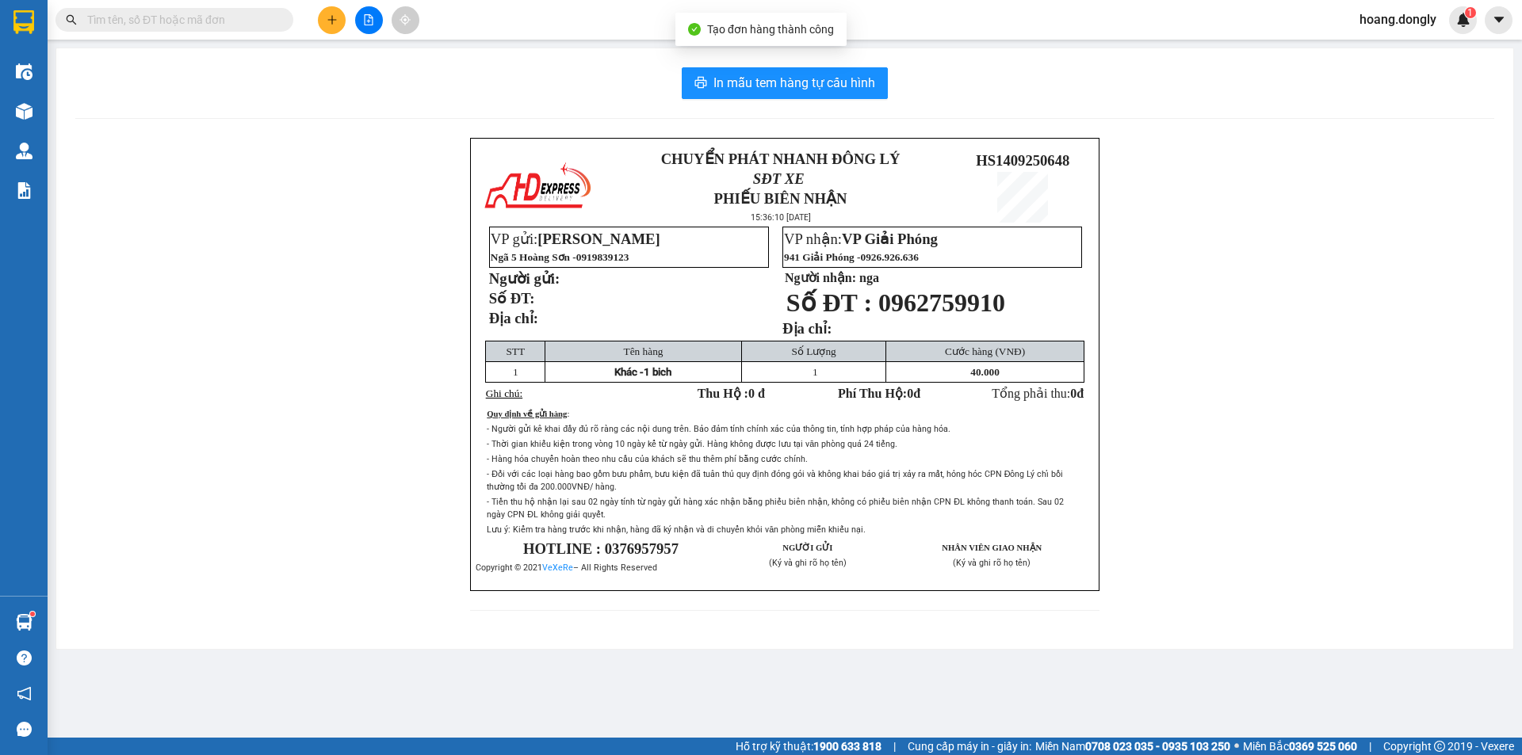
click at [793, 102] on div "In mẫu tem hàng tự cấu hình CHUYỂN PHÁT NHANH ĐÔNG LÝ SĐT XE PHIẾU BIÊN NHẬN 15…" at bounding box center [784, 348] width 1457 height 601
click at [795, 96] on button "In mẫu tem hàng tự cấu hình" at bounding box center [785, 83] width 206 height 32
